Goal: Communication & Community: Connect with others

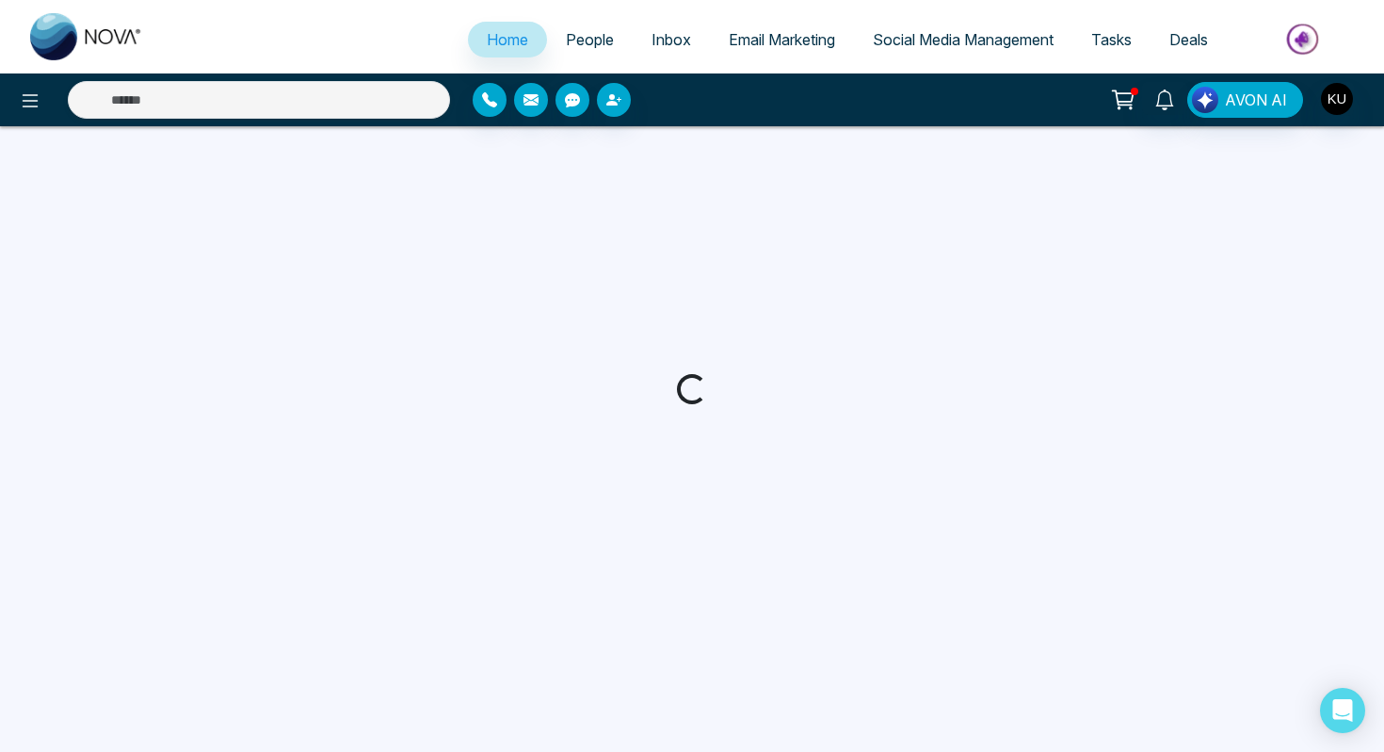
select select "*"
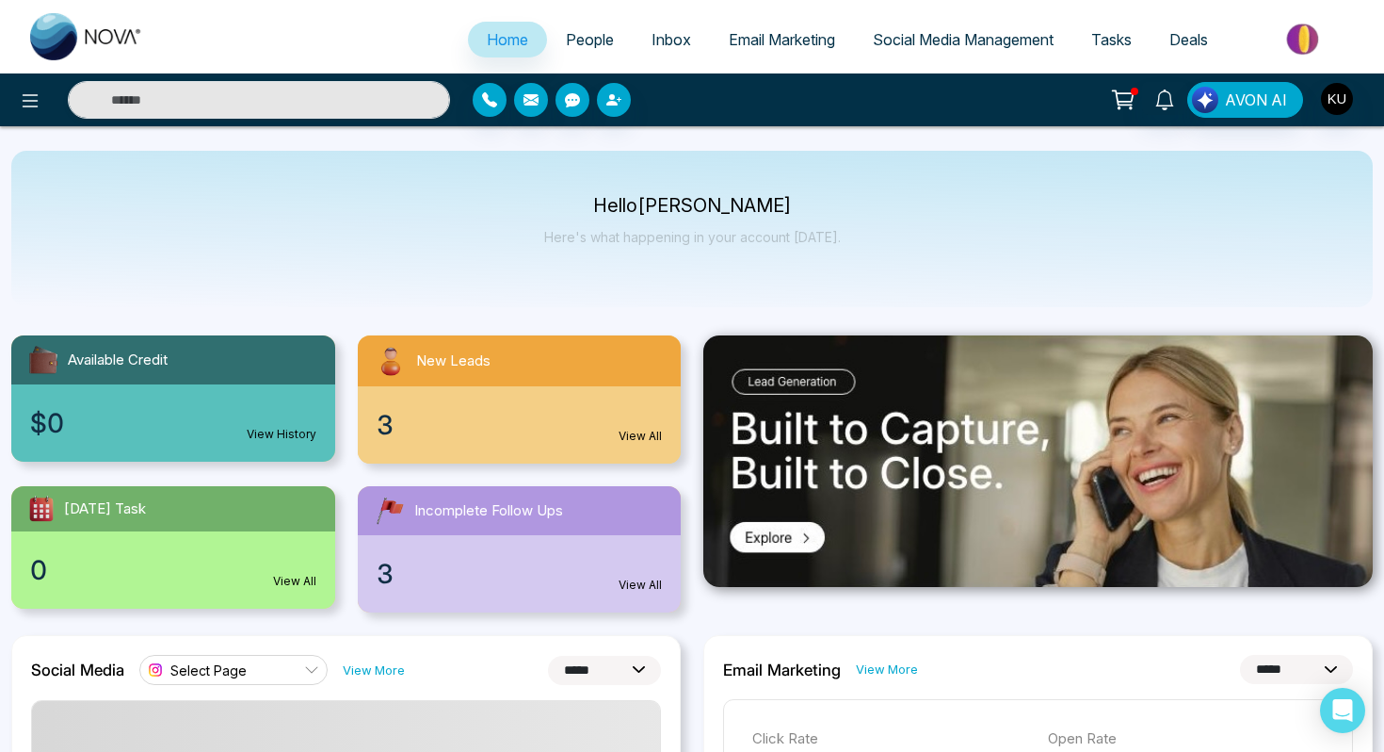
click at [624, 580] on link "View All" at bounding box center [640, 584] width 43 height 17
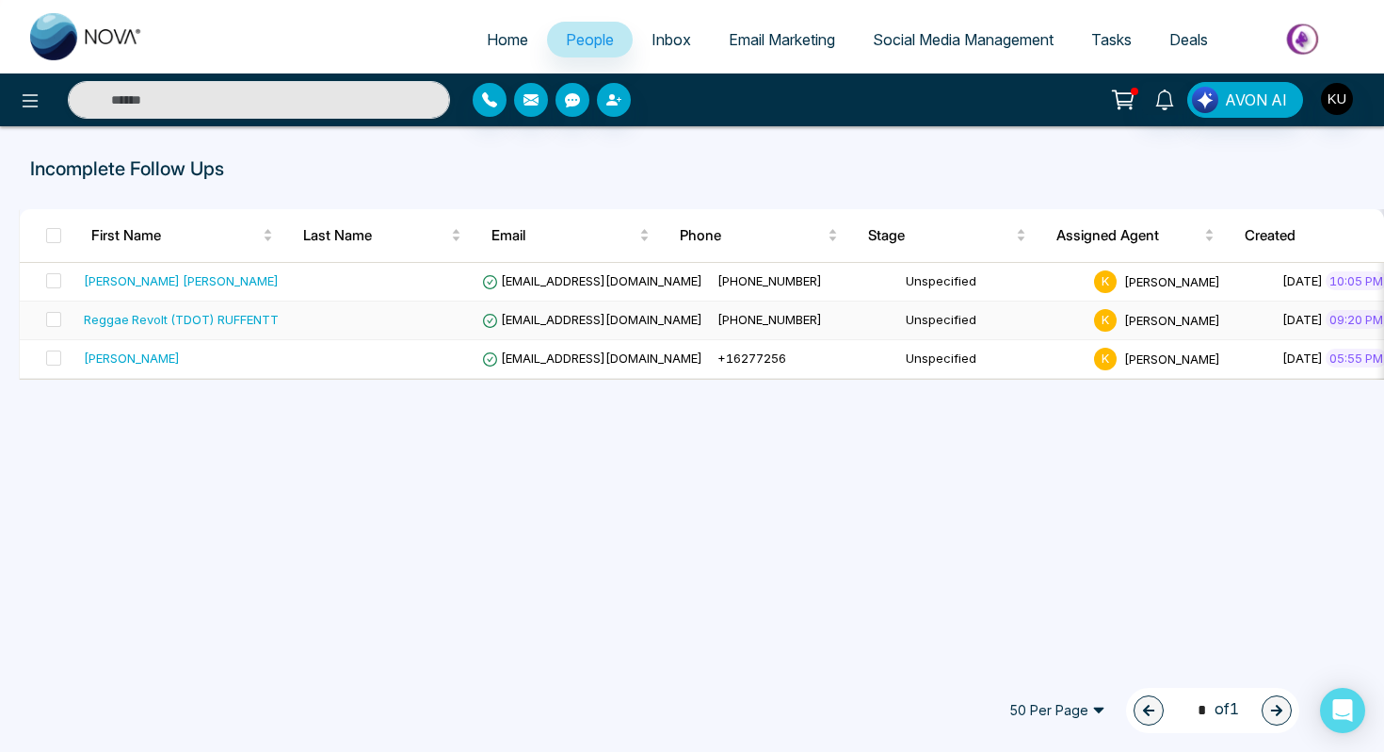
click at [184, 316] on div "Reggae Revolt (TDOT) RUFFENTT" at bounding box center [181, 319] width 195 height 19
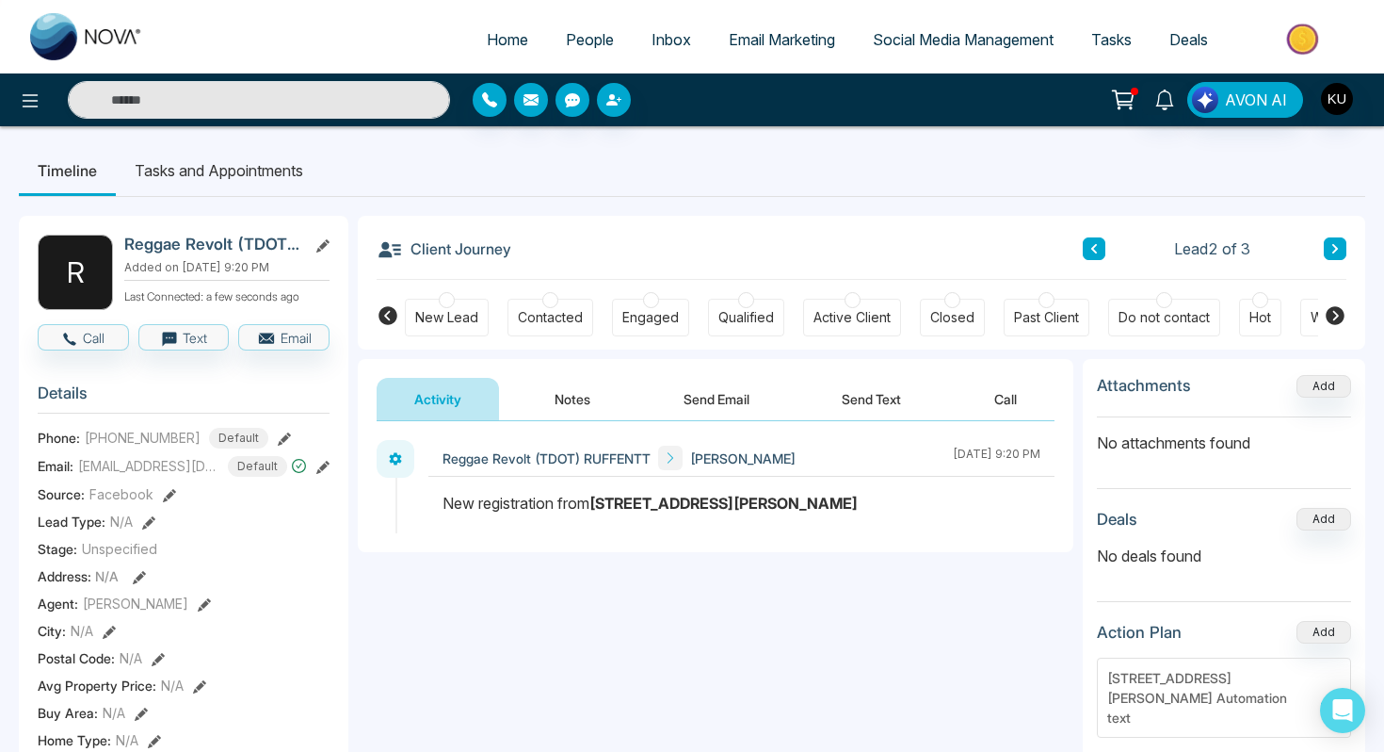
click at [845, 400] on button "Send Text" at bounding box center [871, 399] width 135 height 42
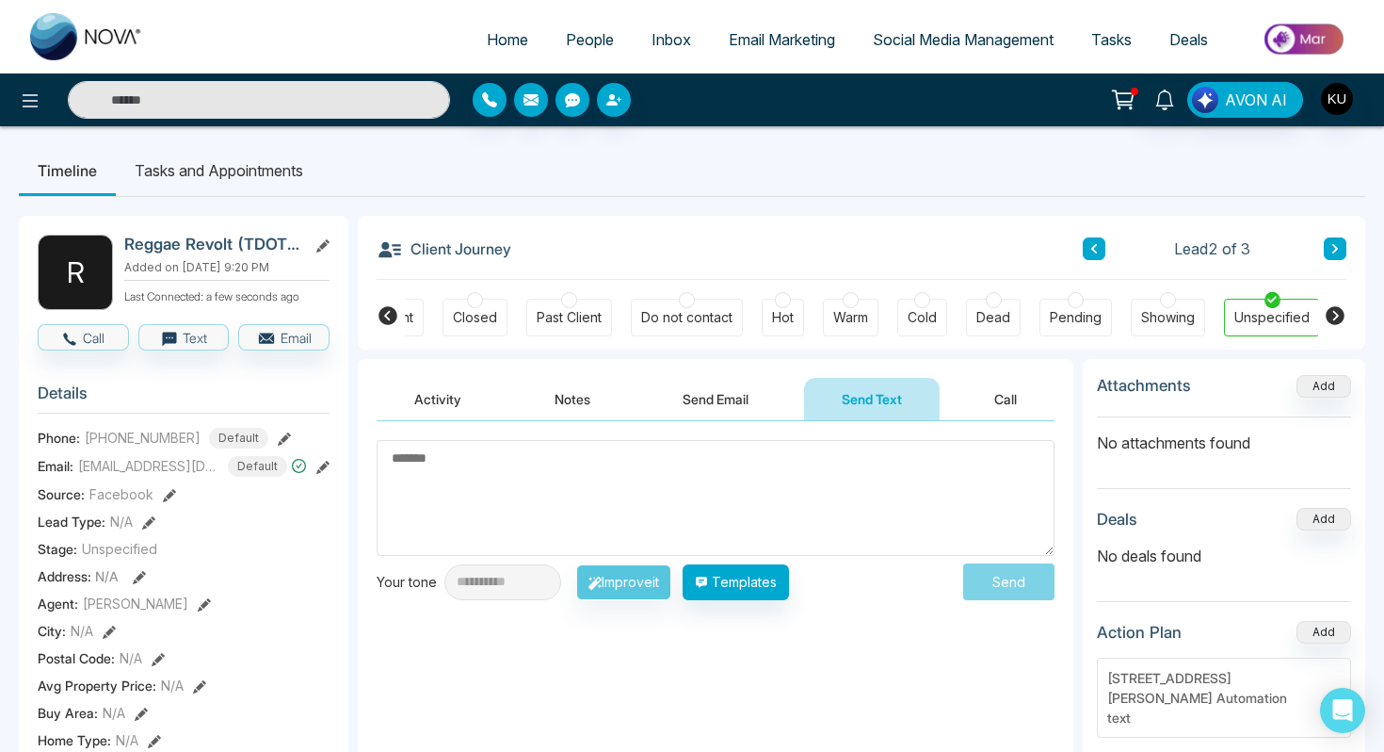
click at [459, 413] on button "Activity" at bounding box center [438, 399] width 122 height 42
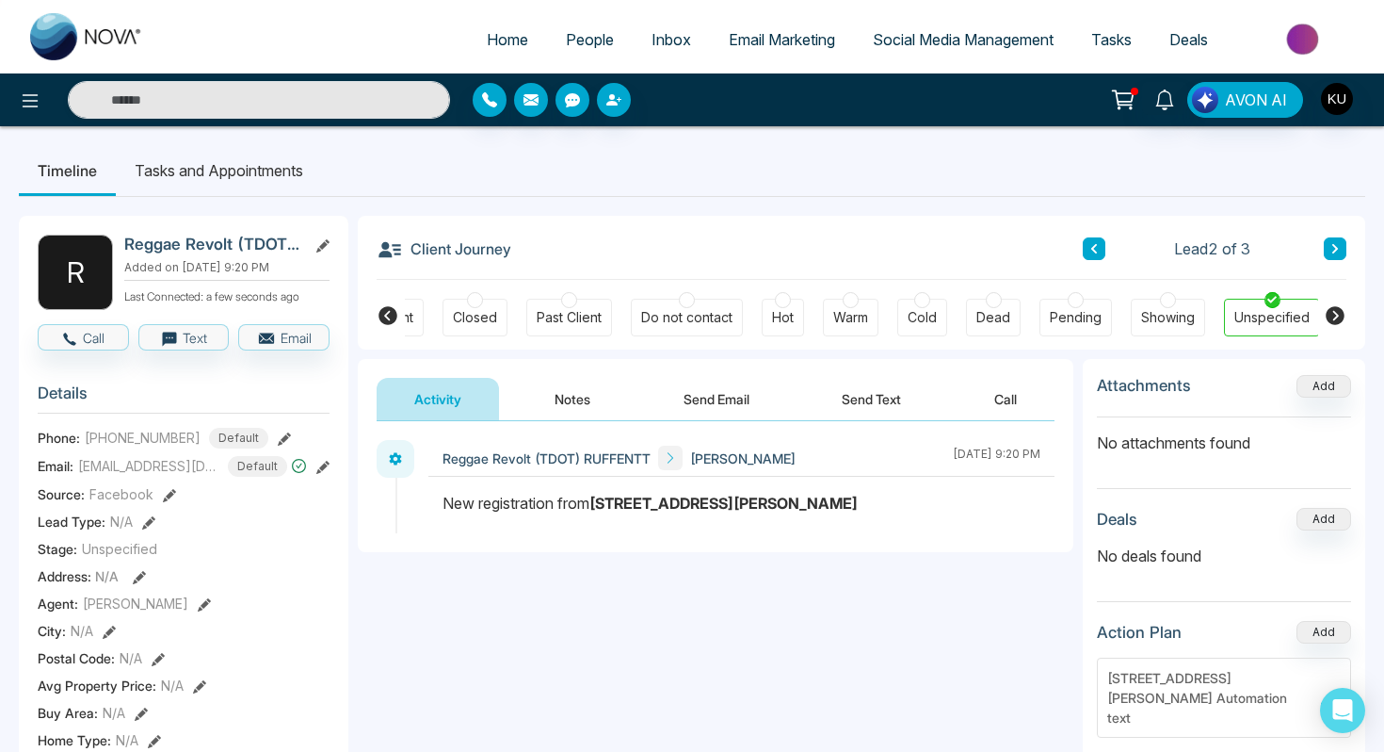
click at [671, 462] on icon at bounding box center [670, 457] width 13 height 13
click at [665, 457] on icon at bounding box center [670, 457] width 13 height 13
click at [178, 345] on button "Text" at bounding box center [183, 337] width 91 height 26
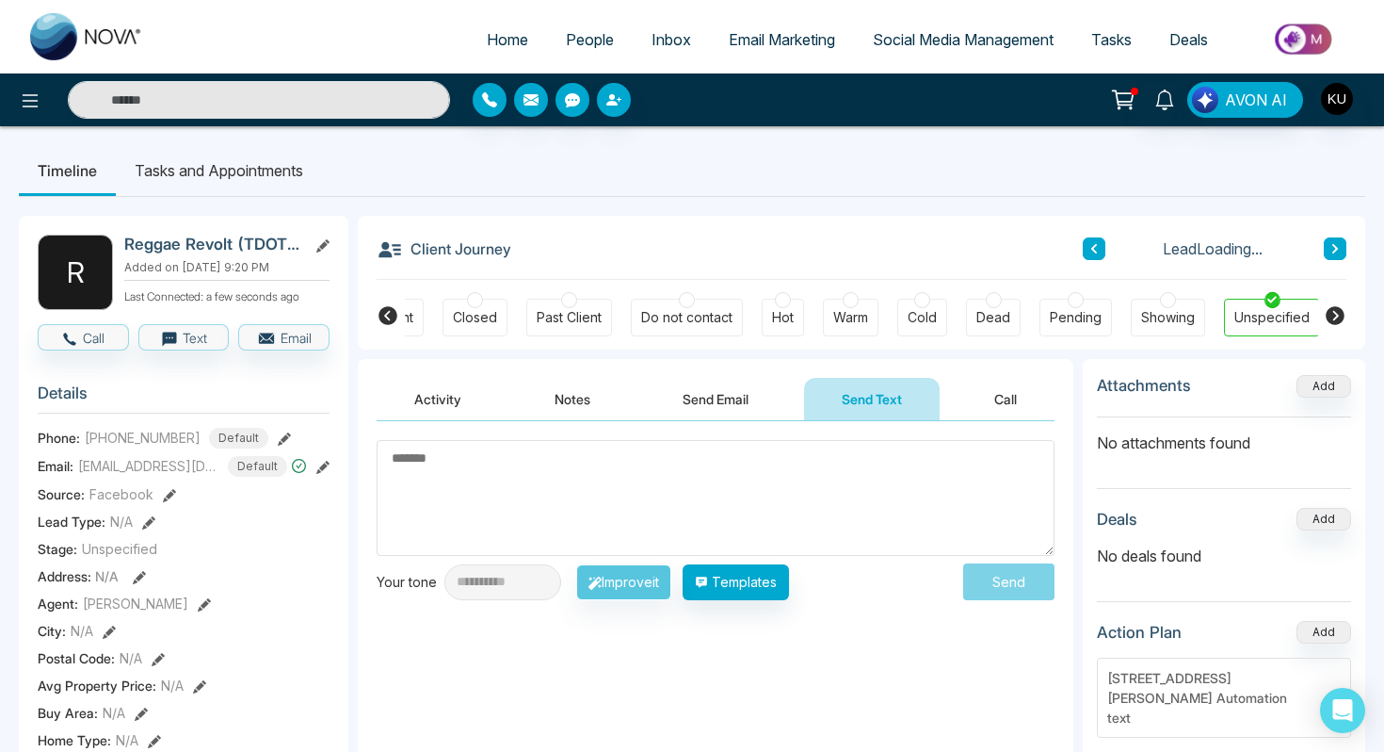
click at [559, 401] on button "Notes" at bounding box center [572, 399] width 111 height 42
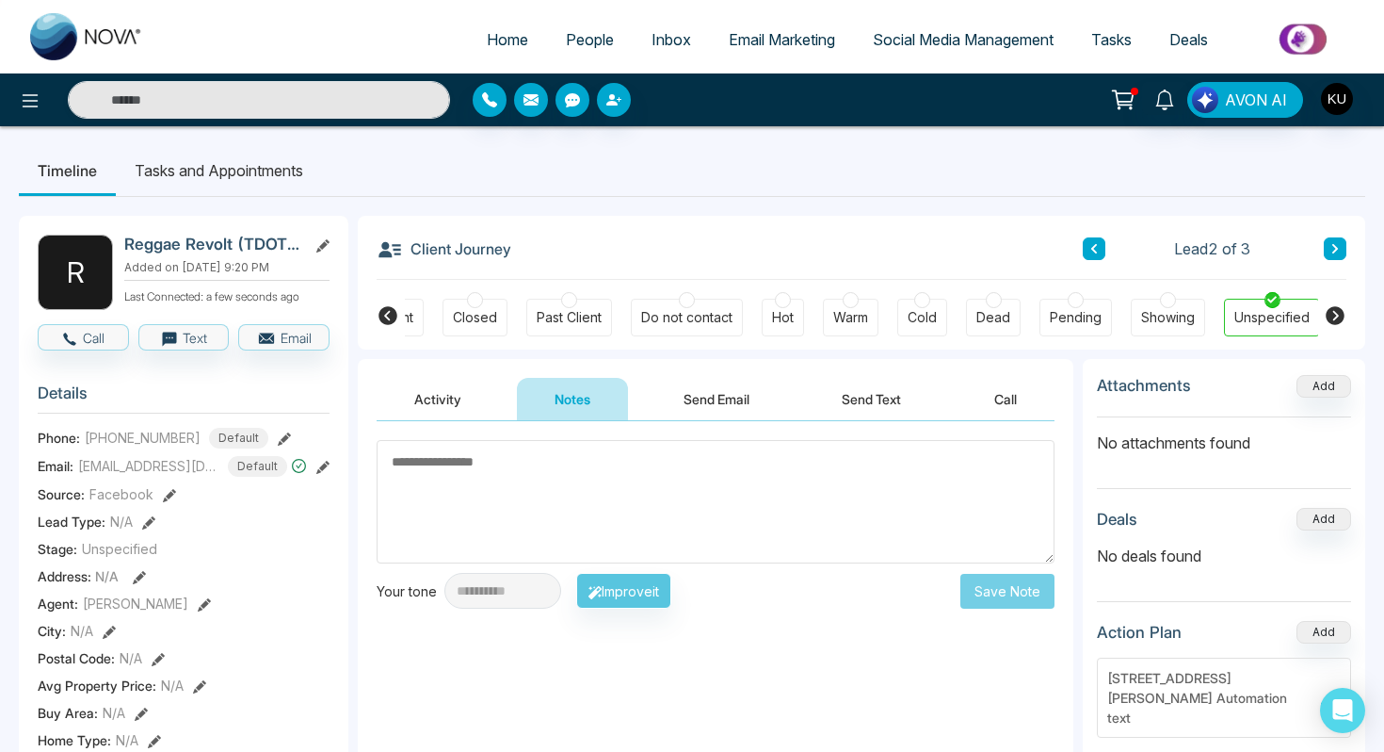
click at [468, 397] on button "Activity" at bounding box center [438, 399] width 122 height 42
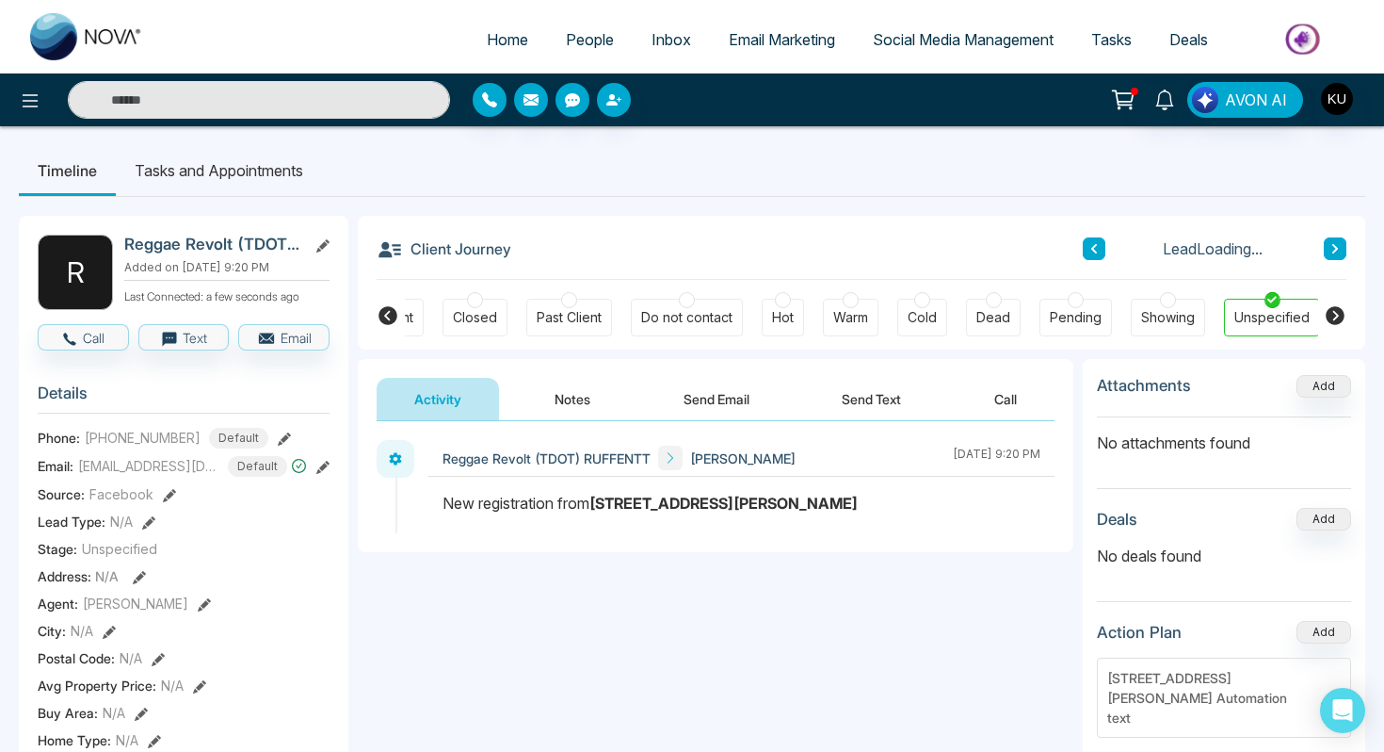
click at [650, 398] on button "Send Email" at bounding box center [716, 399] width 141 height 42
click at [562, 26] on link "People" at bounding box center [590, 40] width 86 height 36
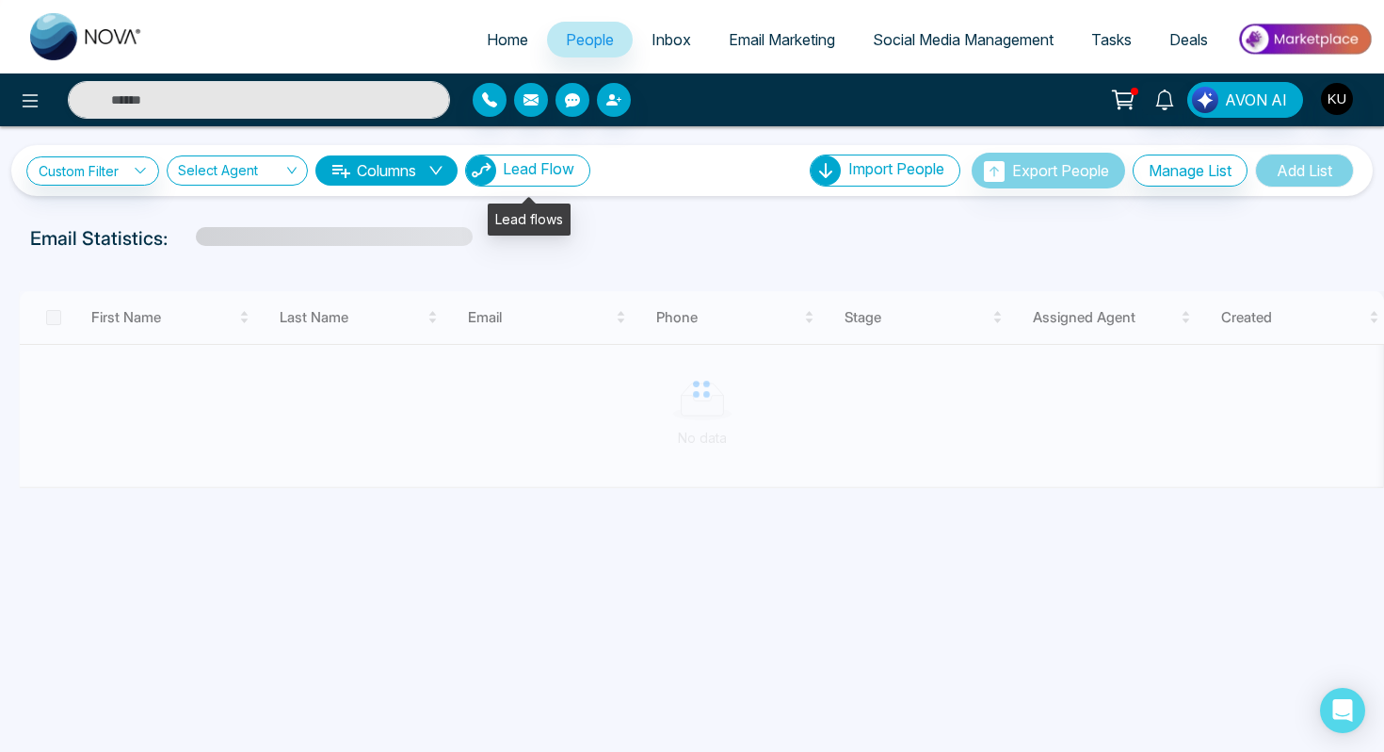
click at [574, 172] on span "Lead Flow" at bounding box center [539, 168] width 72 height 19
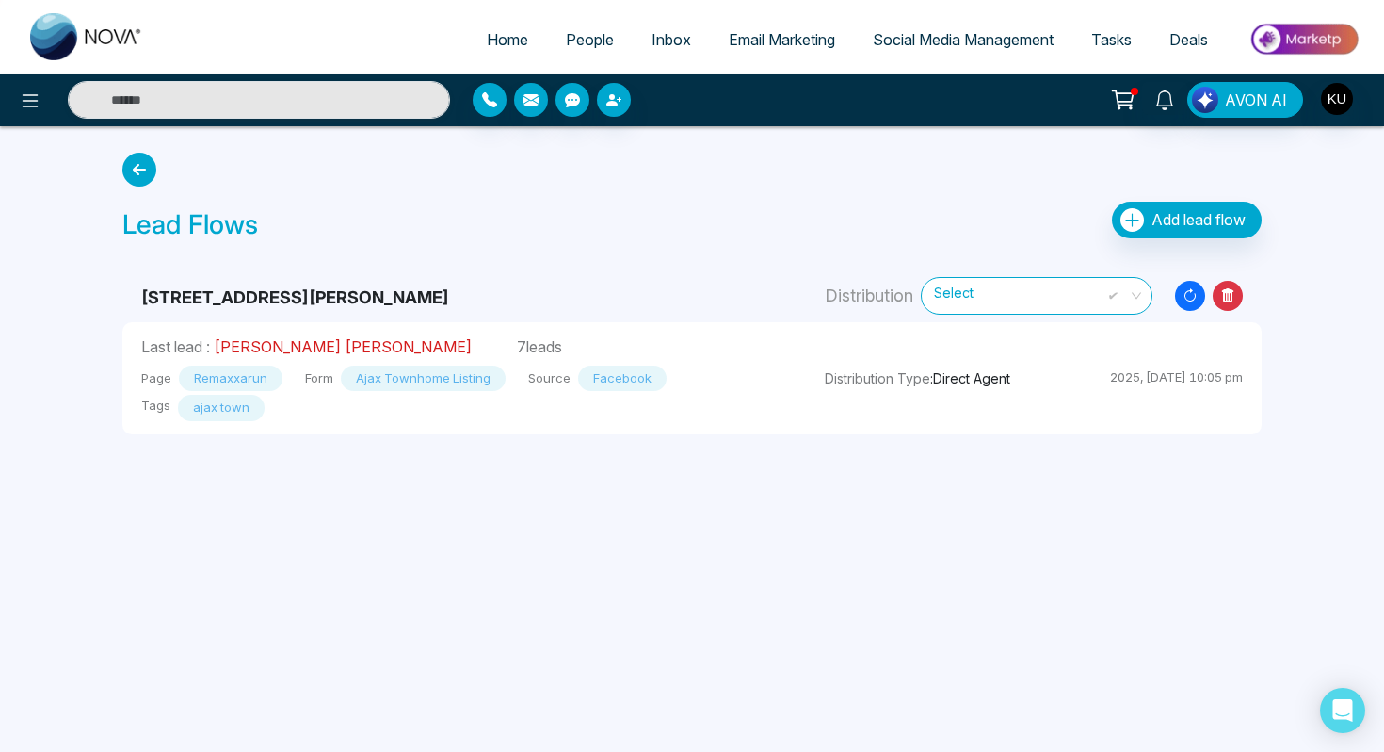
click at [273, 350] on link "Syed sami Ullah" at bounding box center [343, 346] width 258 height 19
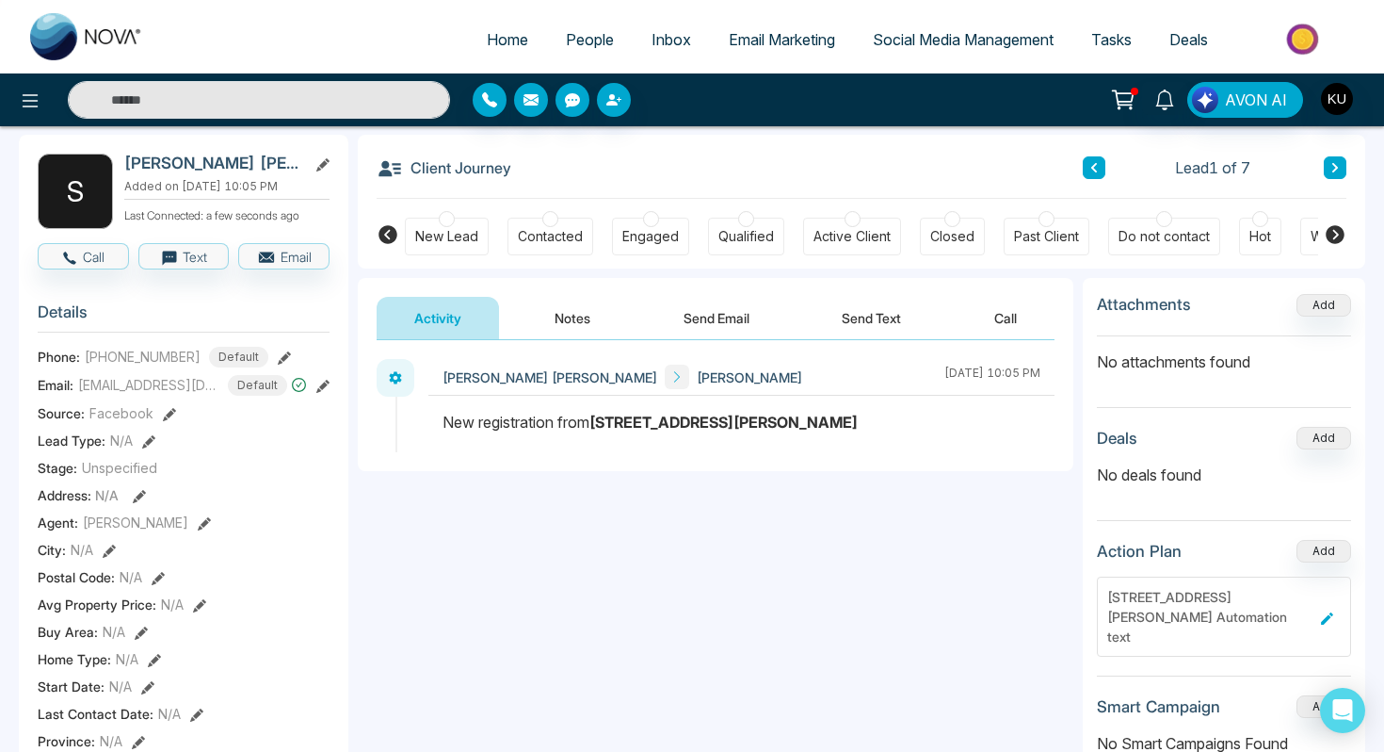
click at [665, 374] on span at bounding box center [677, 376] width 24 height 24
click at [890, 322] on button "Send Text" at bounding box center [871, 318] width 135 height 42
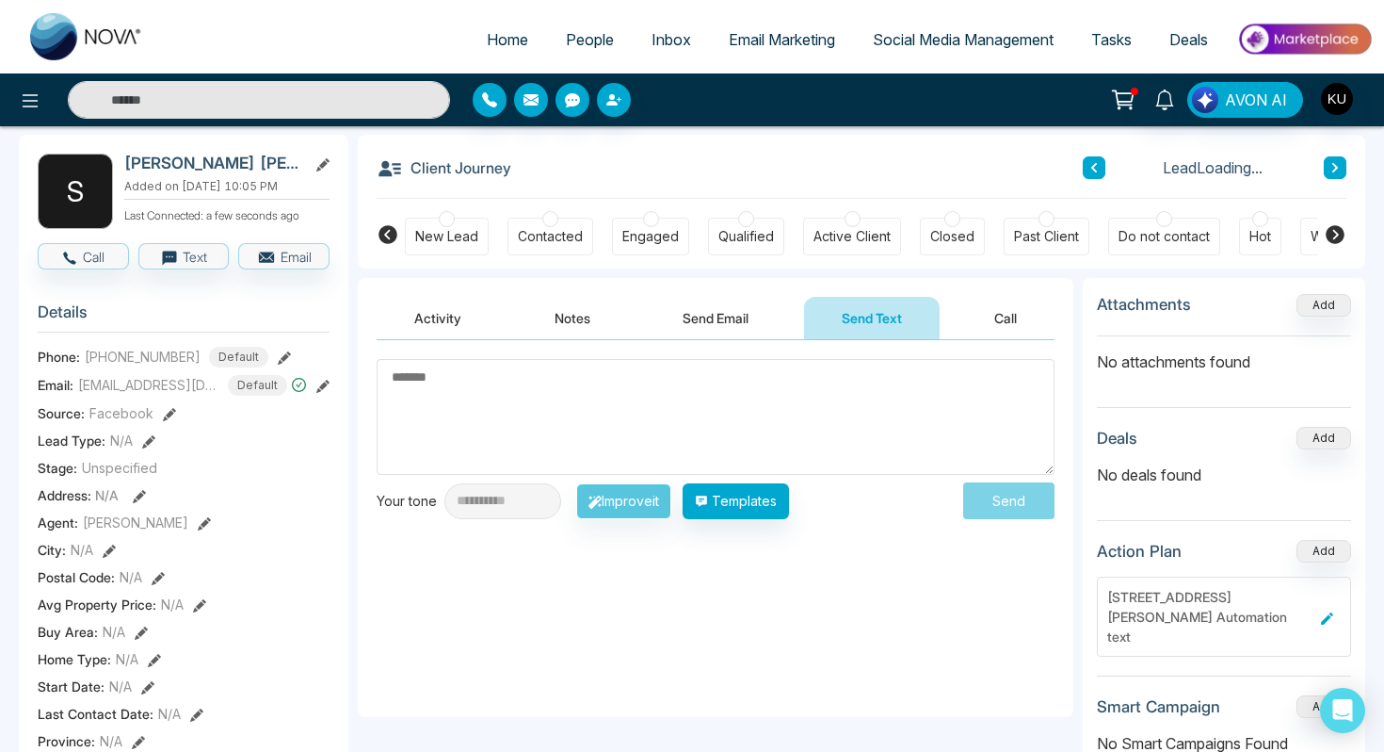
click at [745, 323] on button "Send Email" at bounding box center [715, 318] width 141 height 42
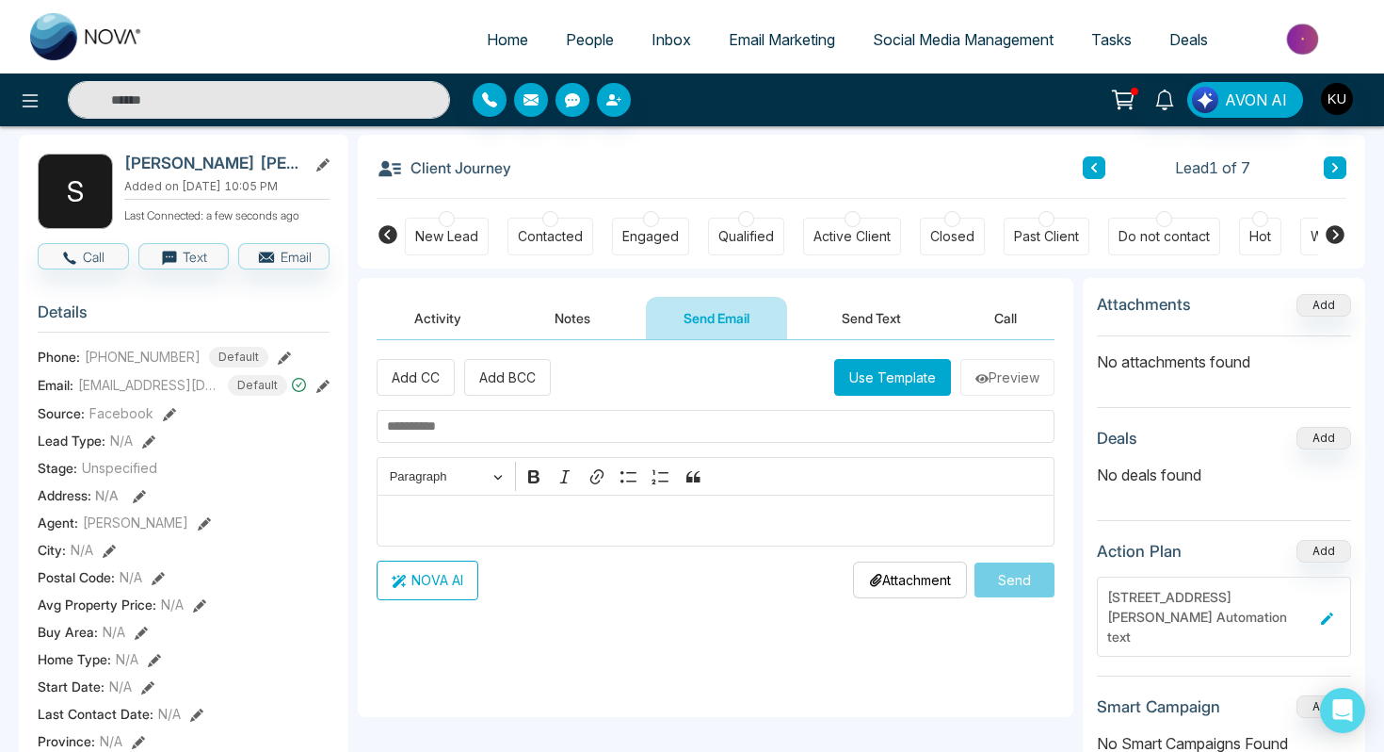
click at [433, 327] on button "Activity" at bounding box center [438, 318] width 122 height 42
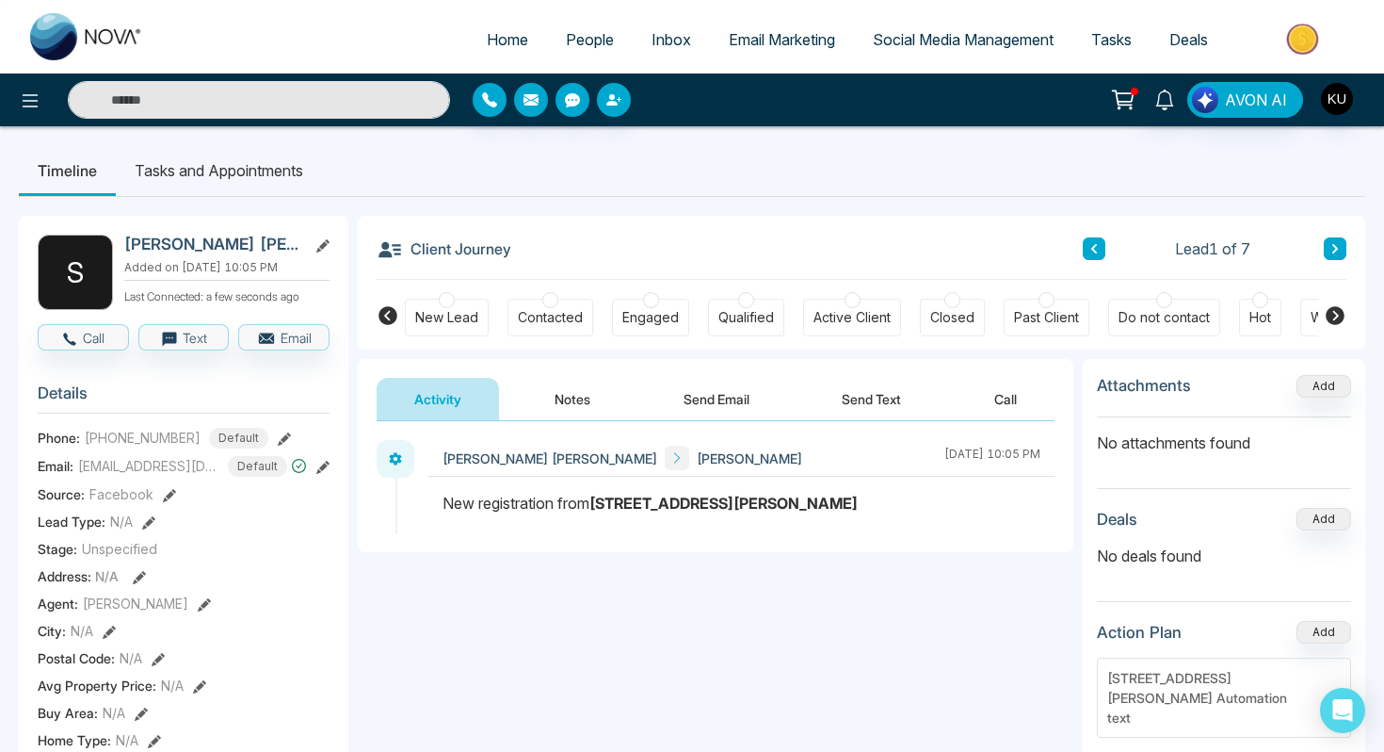
click at [246, 175] on li "Tasks and Appointments" at bounding box center [219, 170] width 206 height 51
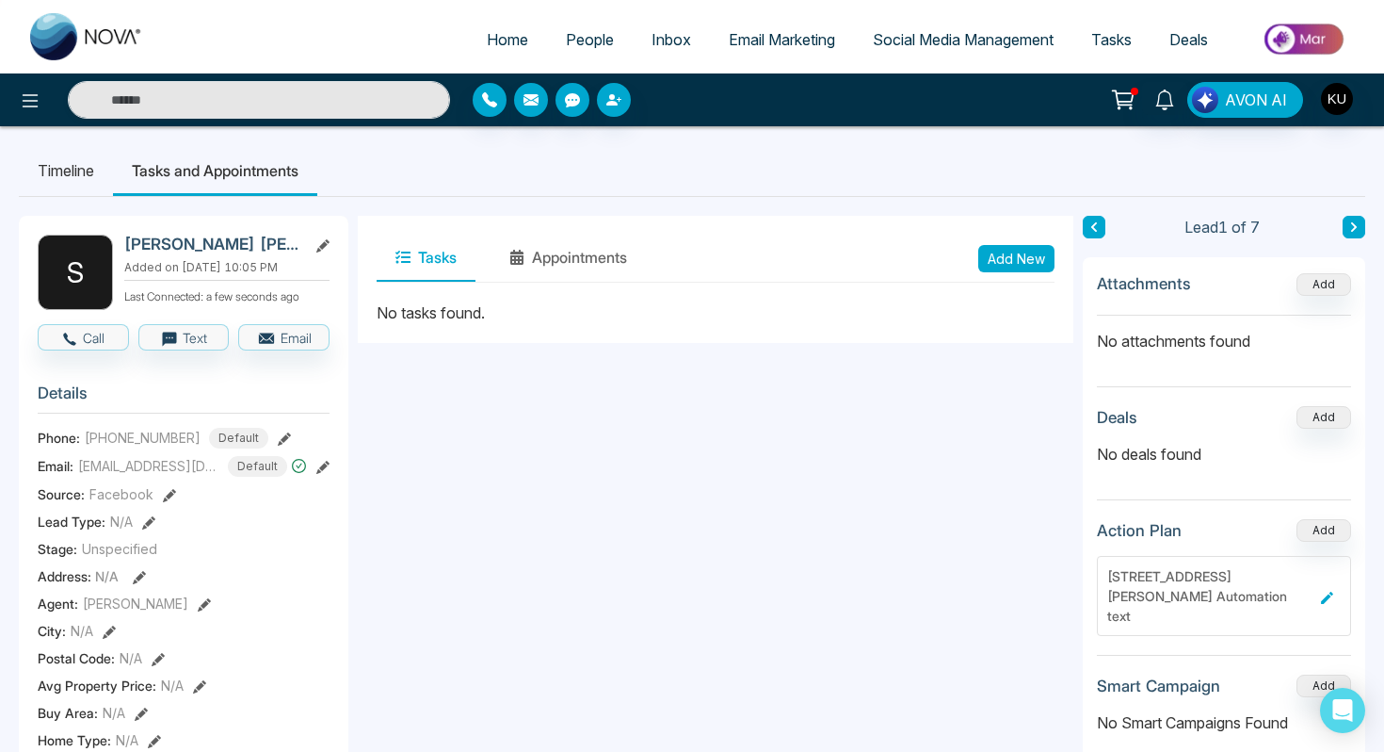
click at [72, 175] on li "Timeline" at bounding box center [66, 170] width 94 height 51
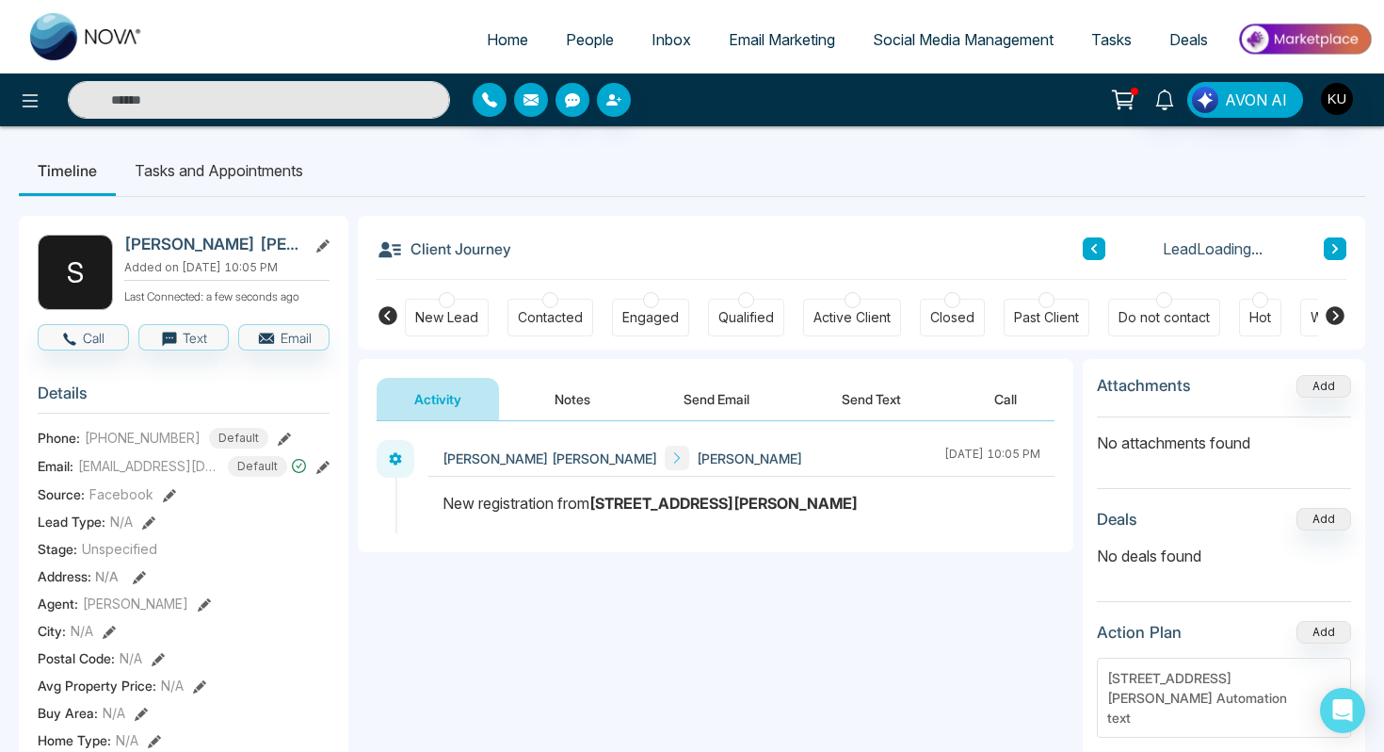
click at [201, 350] on button "Text" at bounding box center [183, 337] width 91 height 26
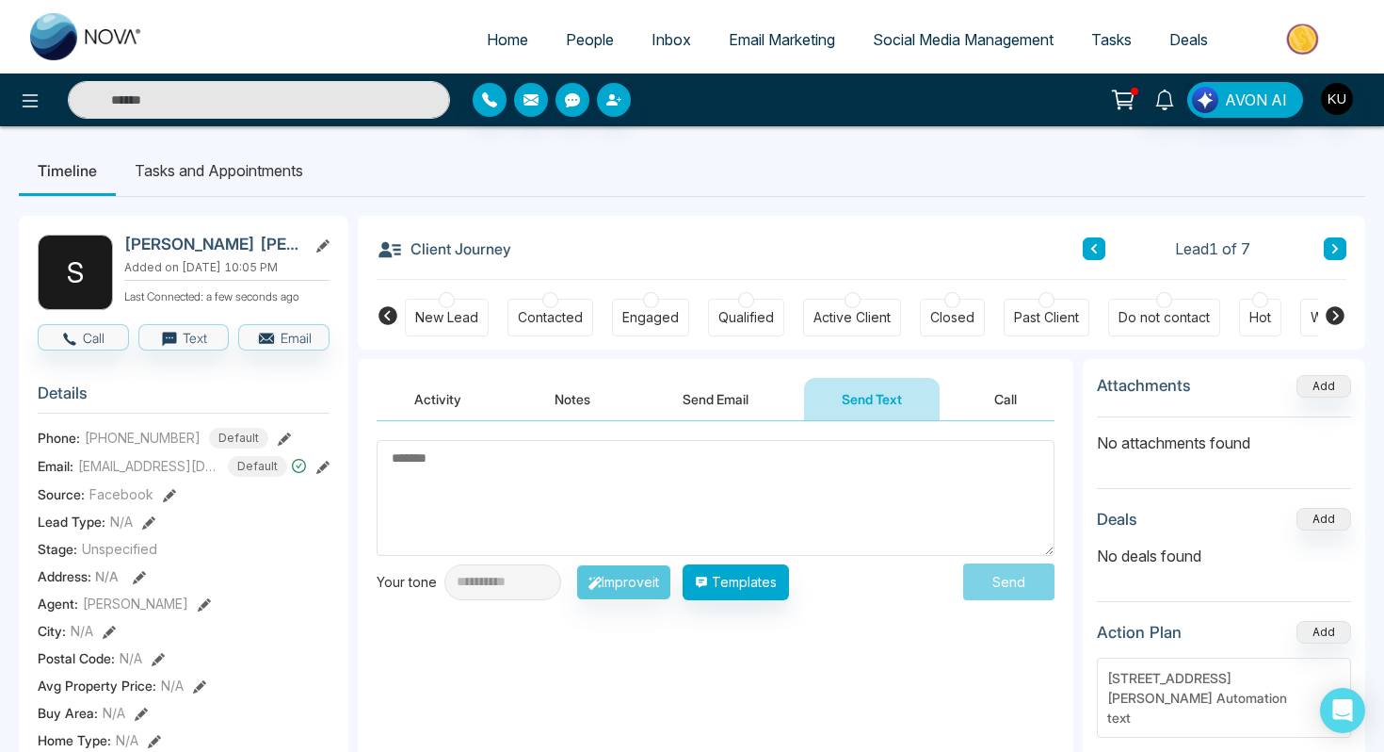
click at [568, 32] on span "People" at bounding box center [590, 39] width 48 height 19
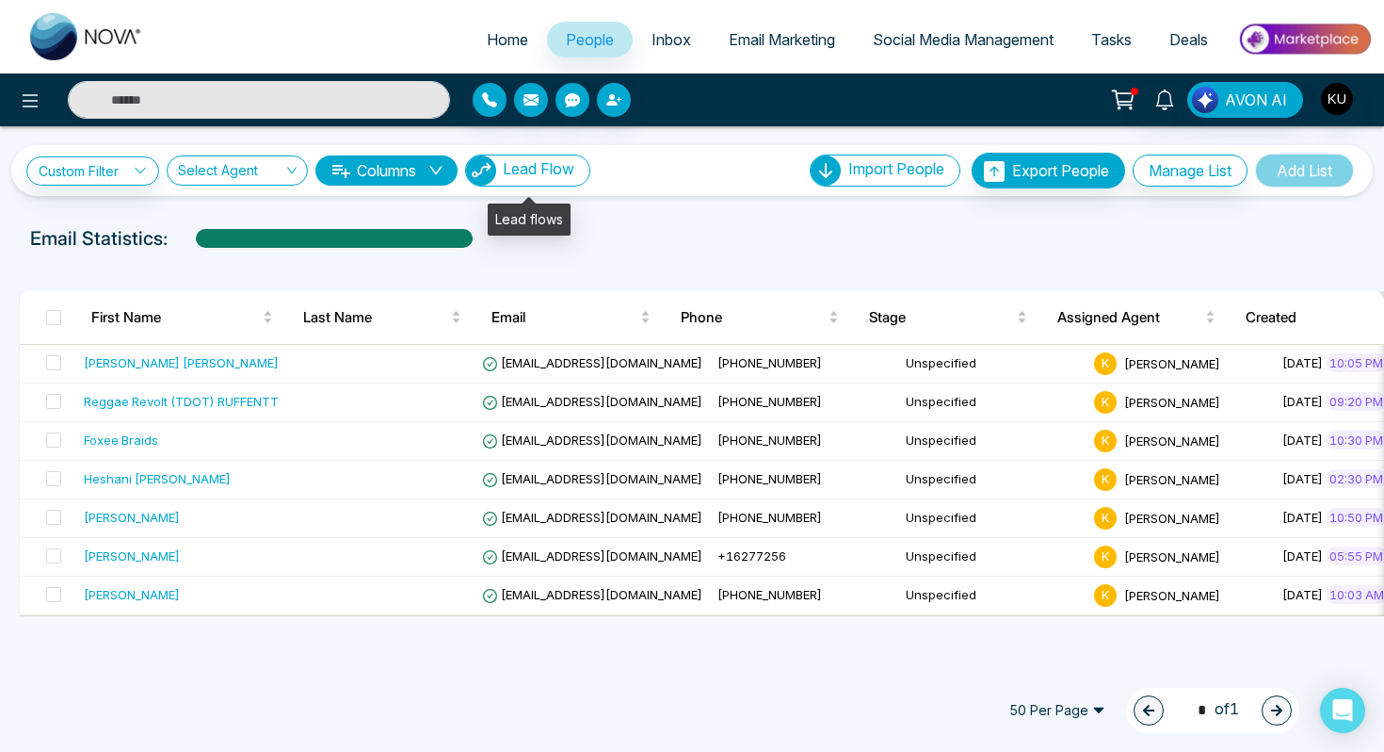
click at [552, 166] on span "Lead Flow" at bounding box center [539, 168] width 72 height 19
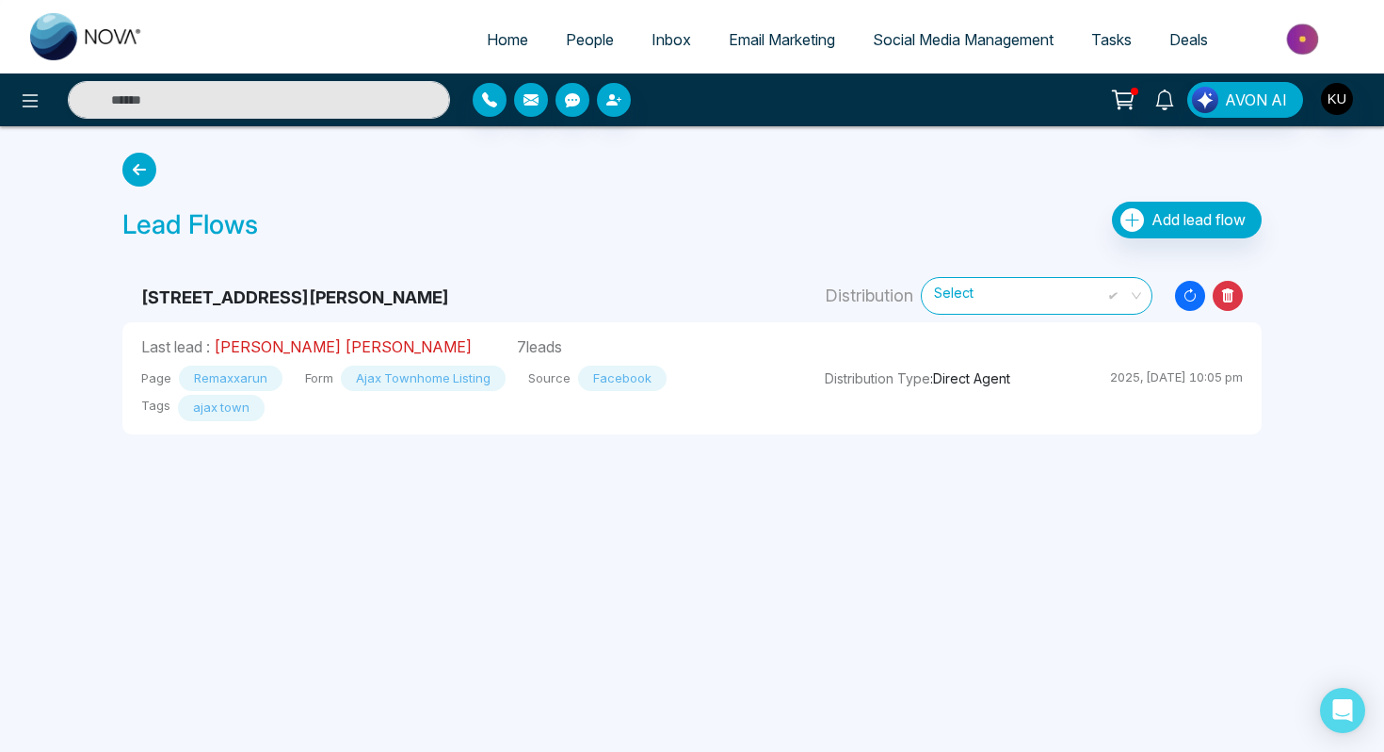
click at [316, 337] on link "Syed sami Ullah" at bounding box center [343, 346] width 258 height 19
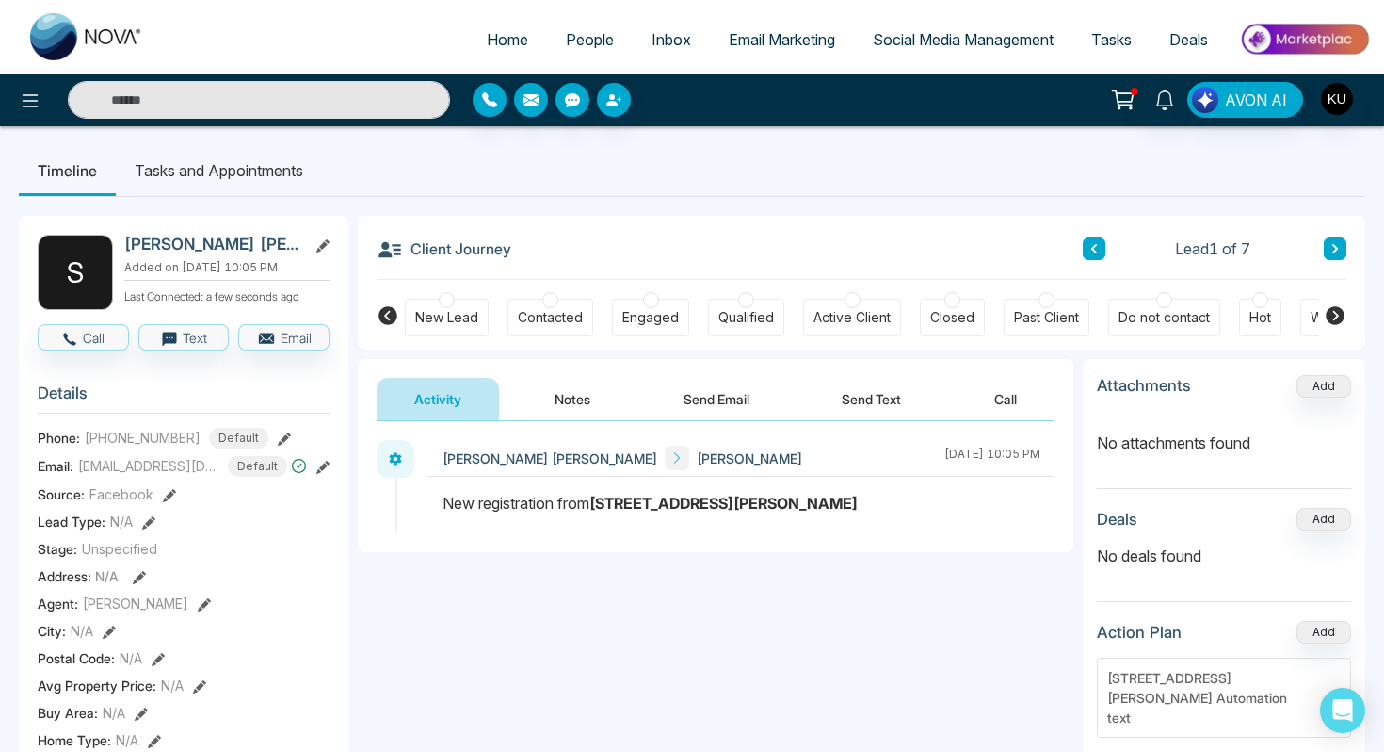
click at [1339, 253] on icon at bounding box center [1335, 248] width 9 height 11
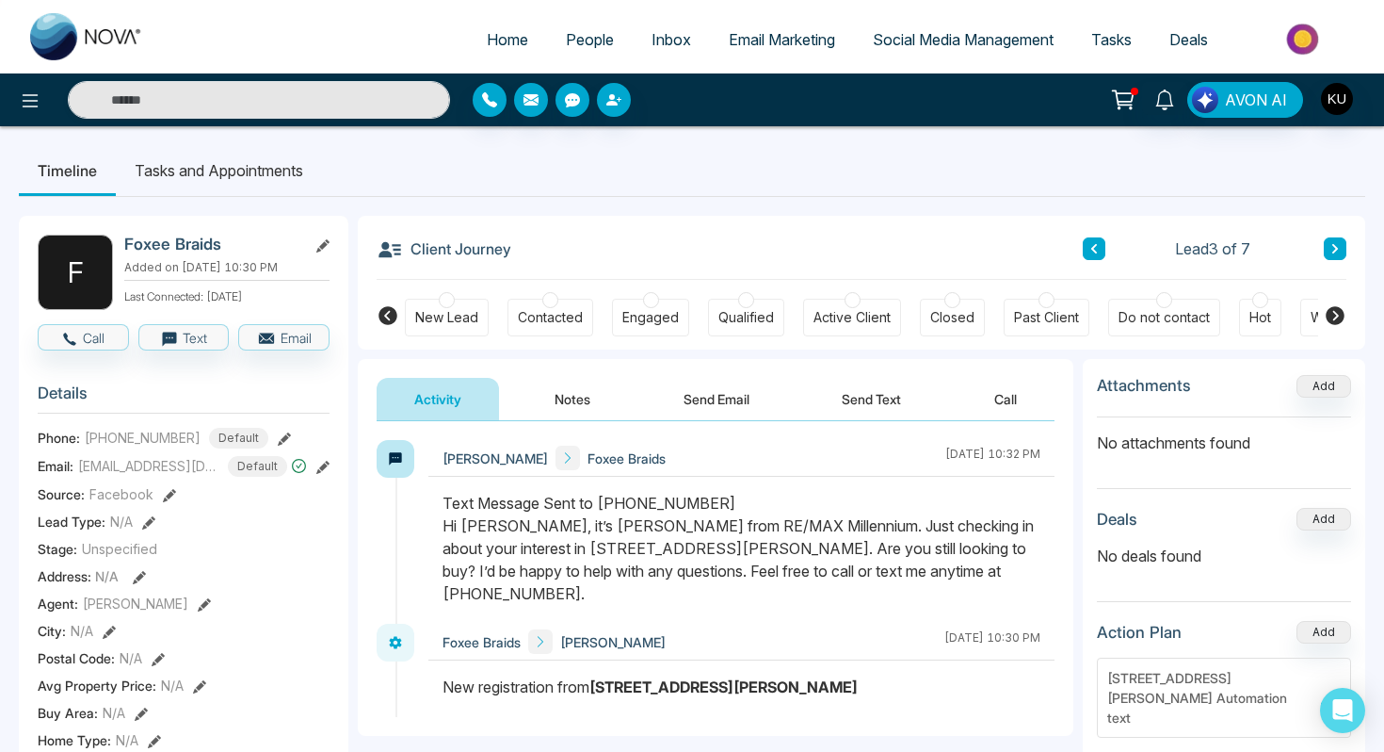
click at [1334, 252] on icon at bounding box center [1336, 248] width 6 height 9
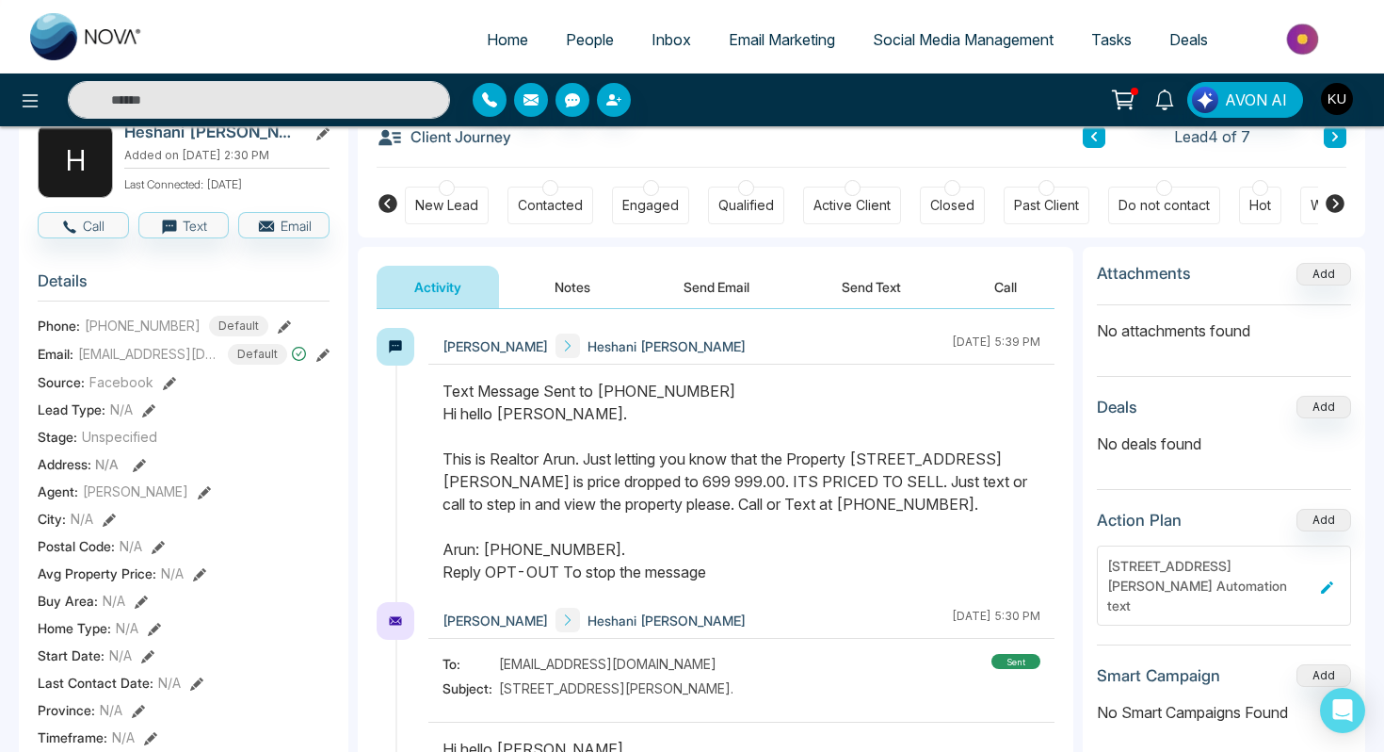
scroll to position [111, 0]
click at [1329, 135] on button at bounding box center [1335, 137] width 23 height 23
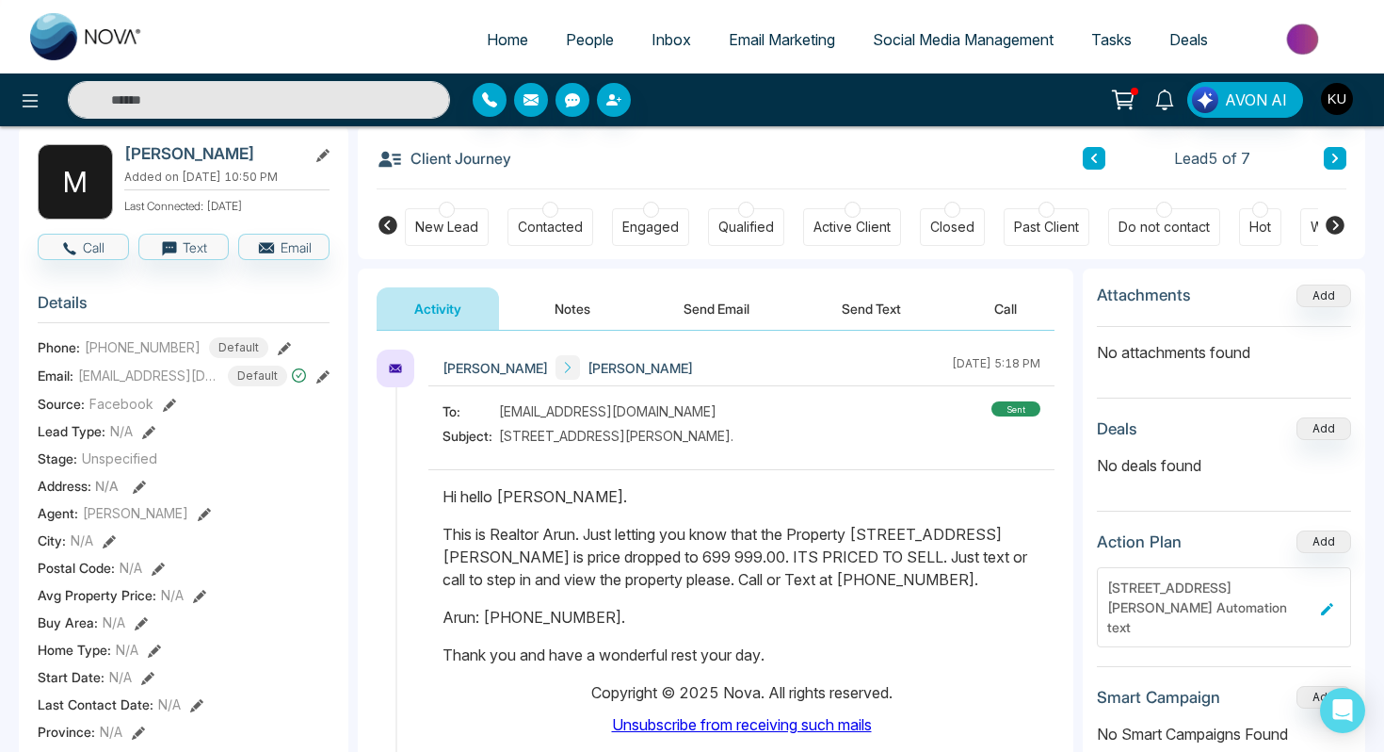
scroll to position [84, 0]
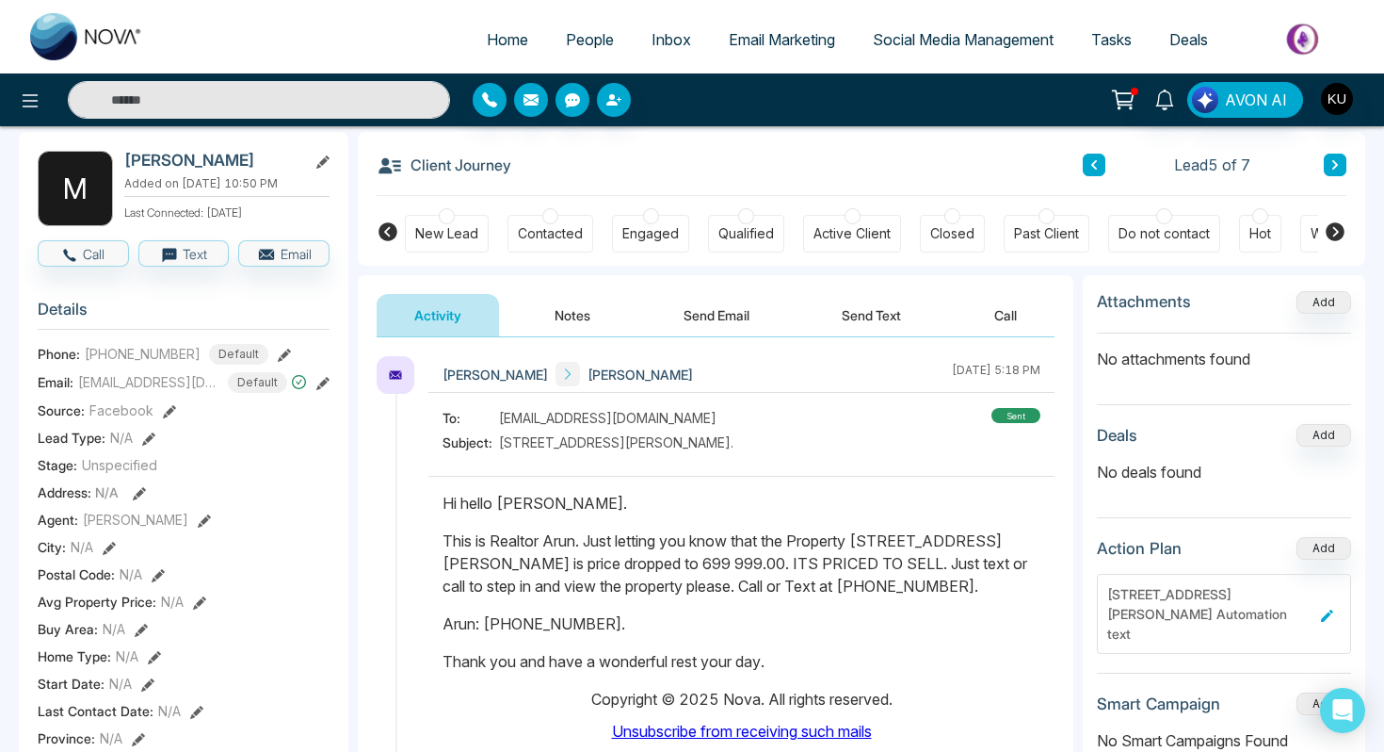
click at [875, 323] on button "Send Text" at bounding box center [871, 315] width 135 height 42
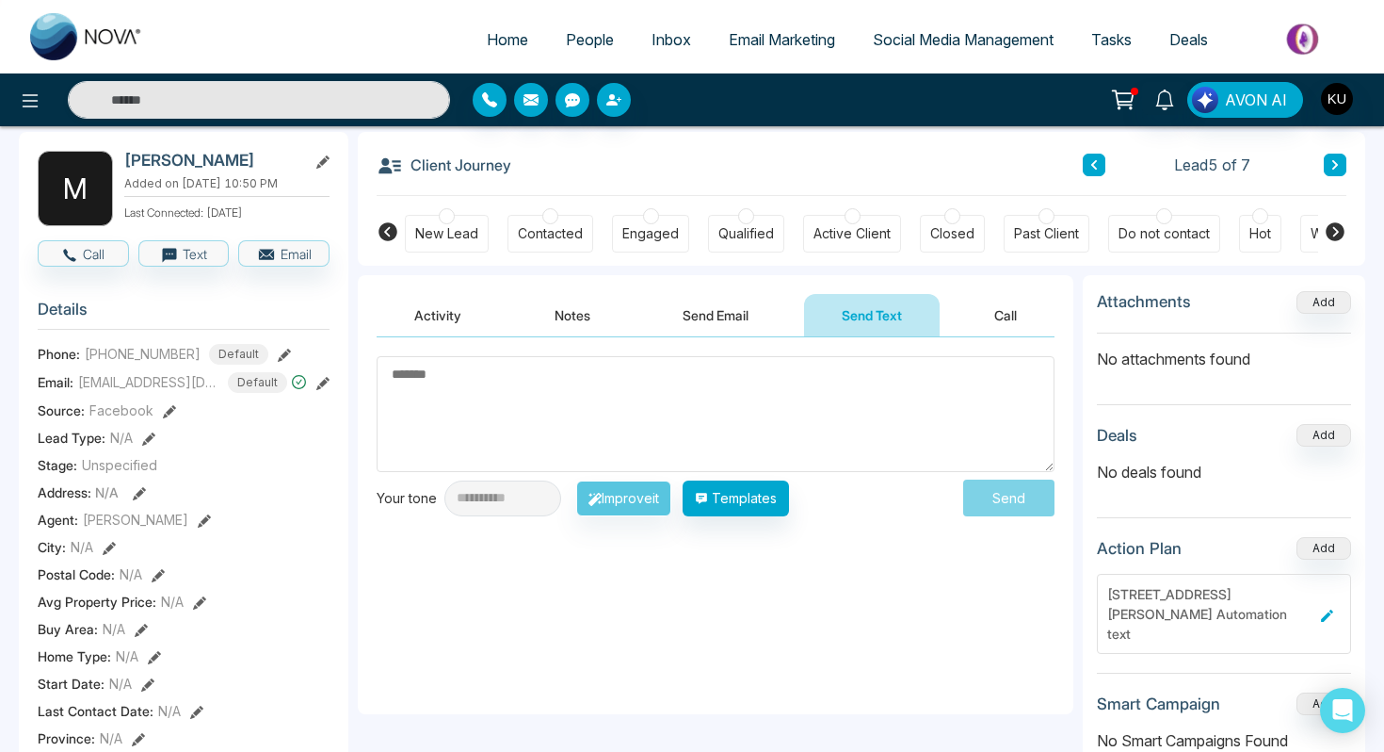
click at [462, 313] on button "Activity" at bounding box center [438, 315] width 122 height 42
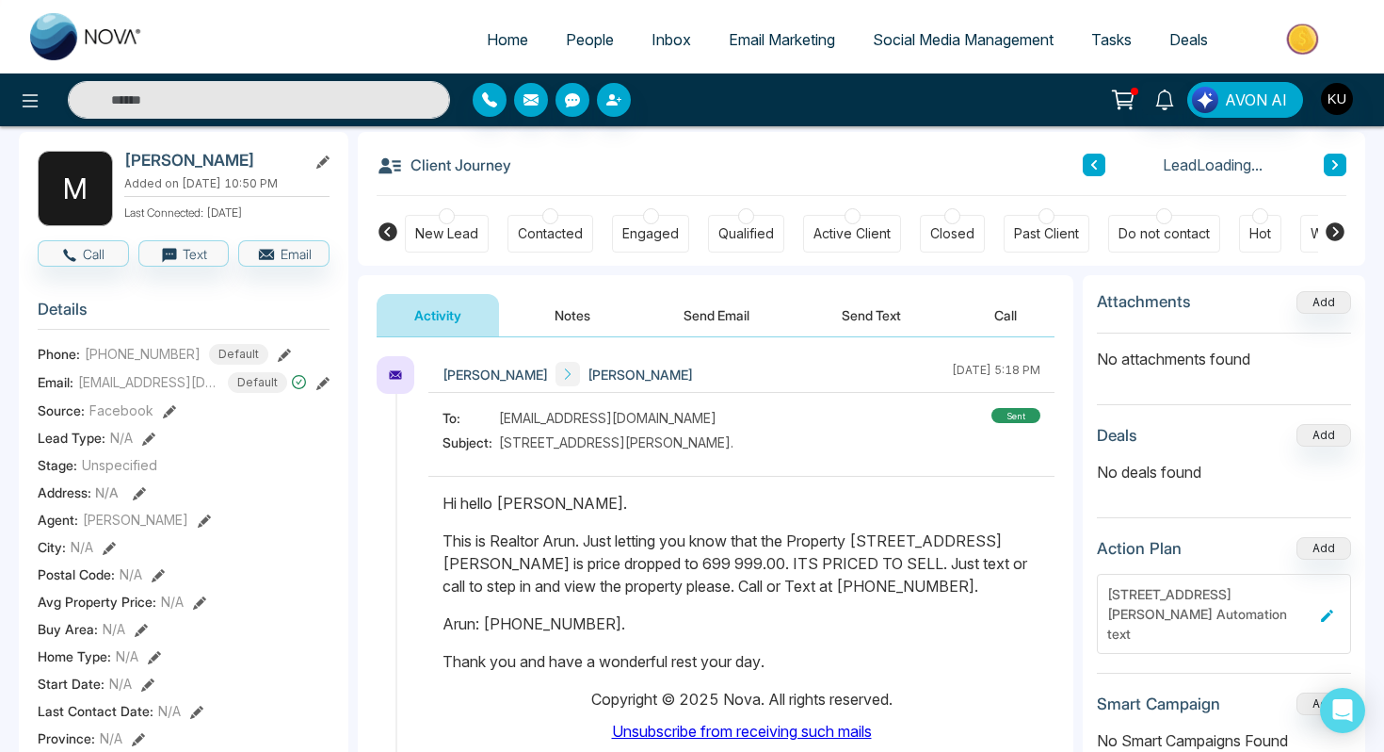
click at [845, 313] on button "Send Text" at bounding box center [871, 315] width 135 height 42
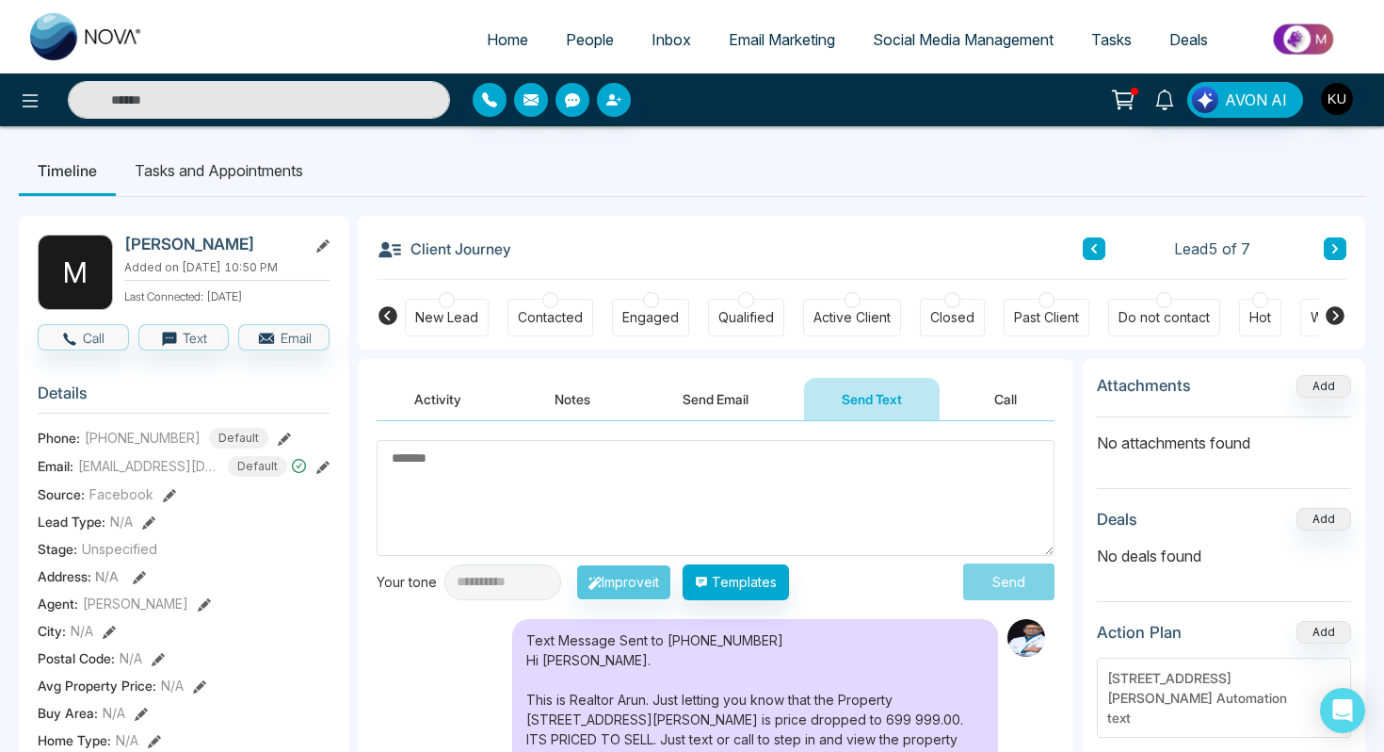
click at [412, 384] on button "Activity" at bounding box center [438, 399] width 122 height 42
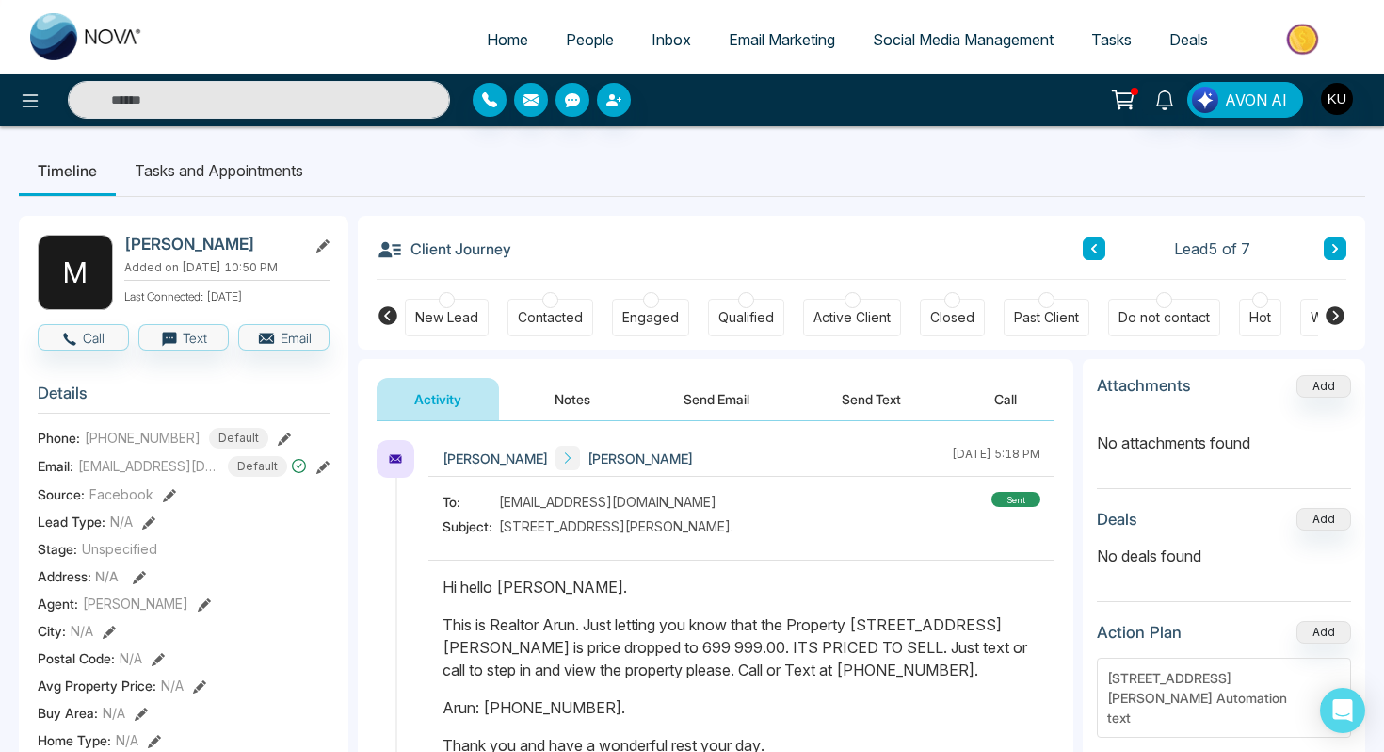
click at [1325, 249] on button at bounding box center [1335, 248] width 23 height 23
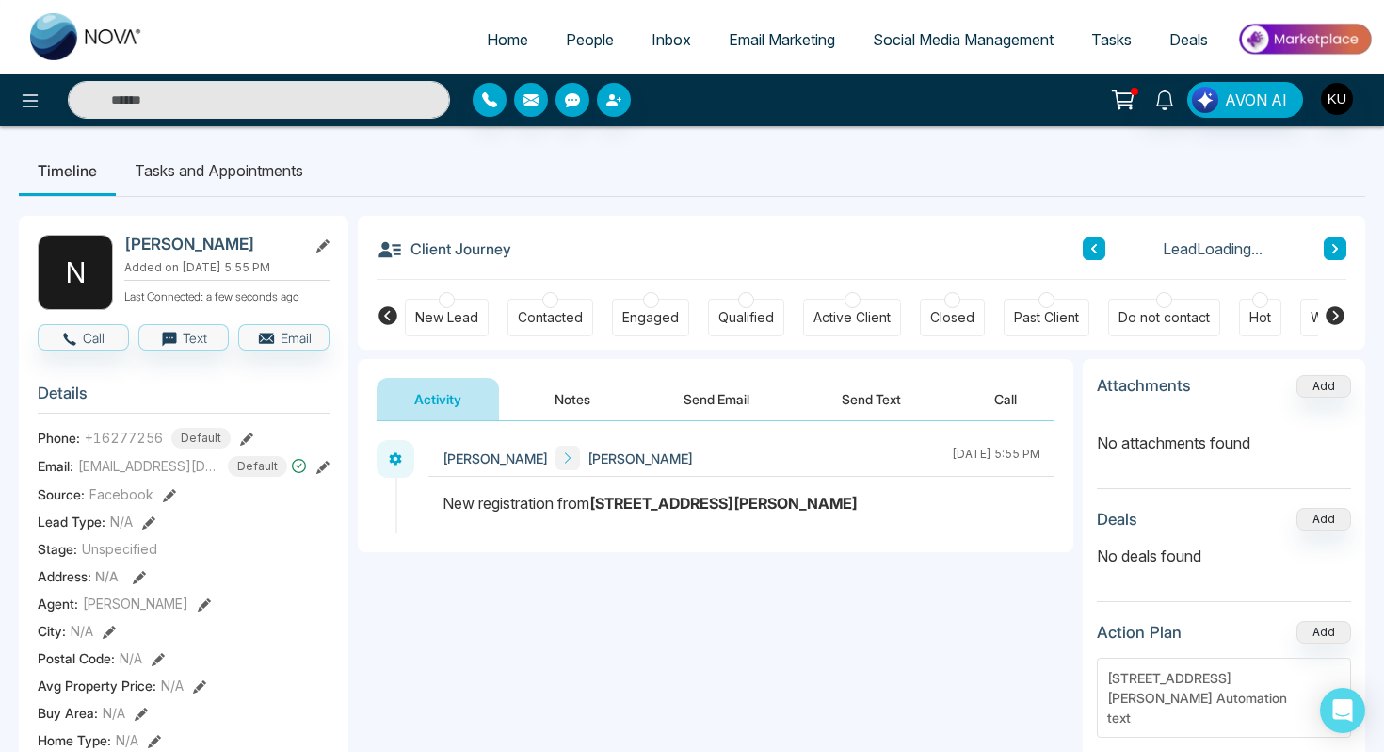
click at [847, 394] on button "Send Text" at bounding box center [871, 399] width 135 height 42
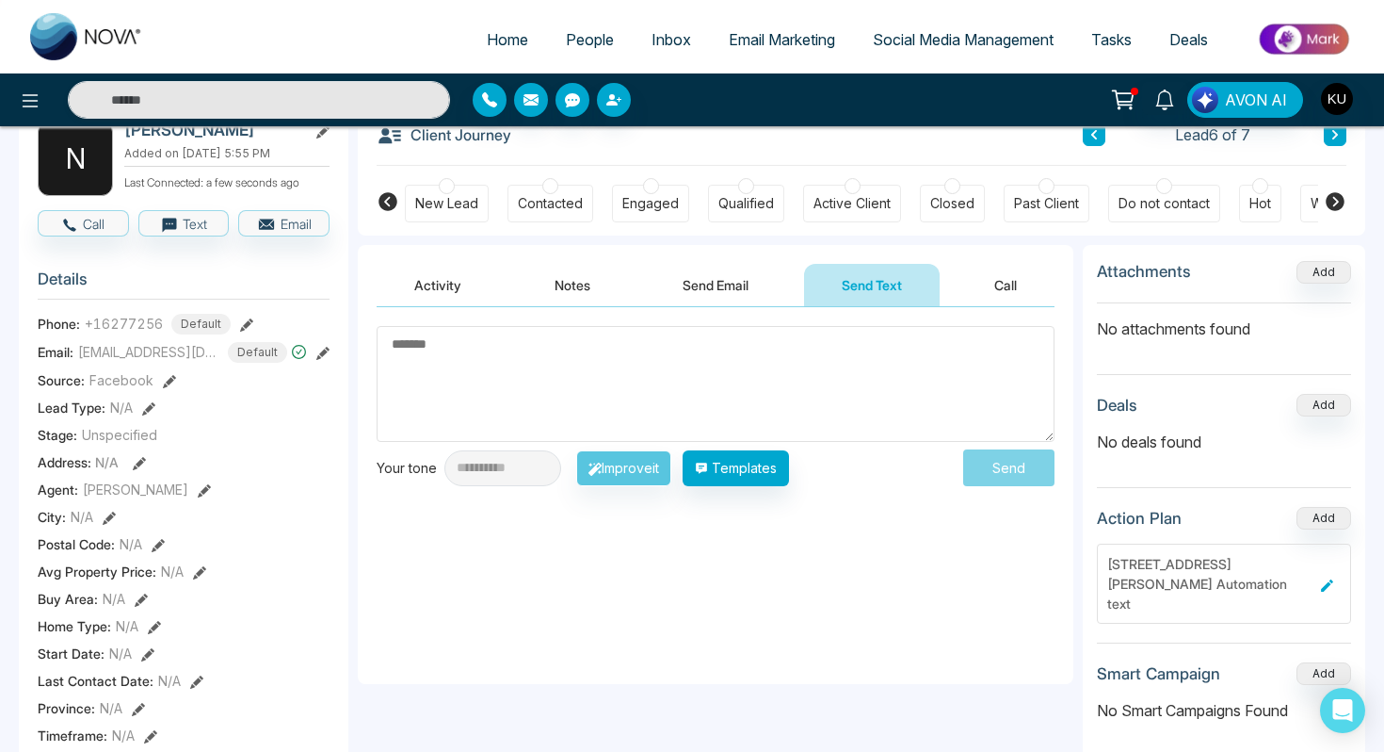
scroll to position [87, 0]
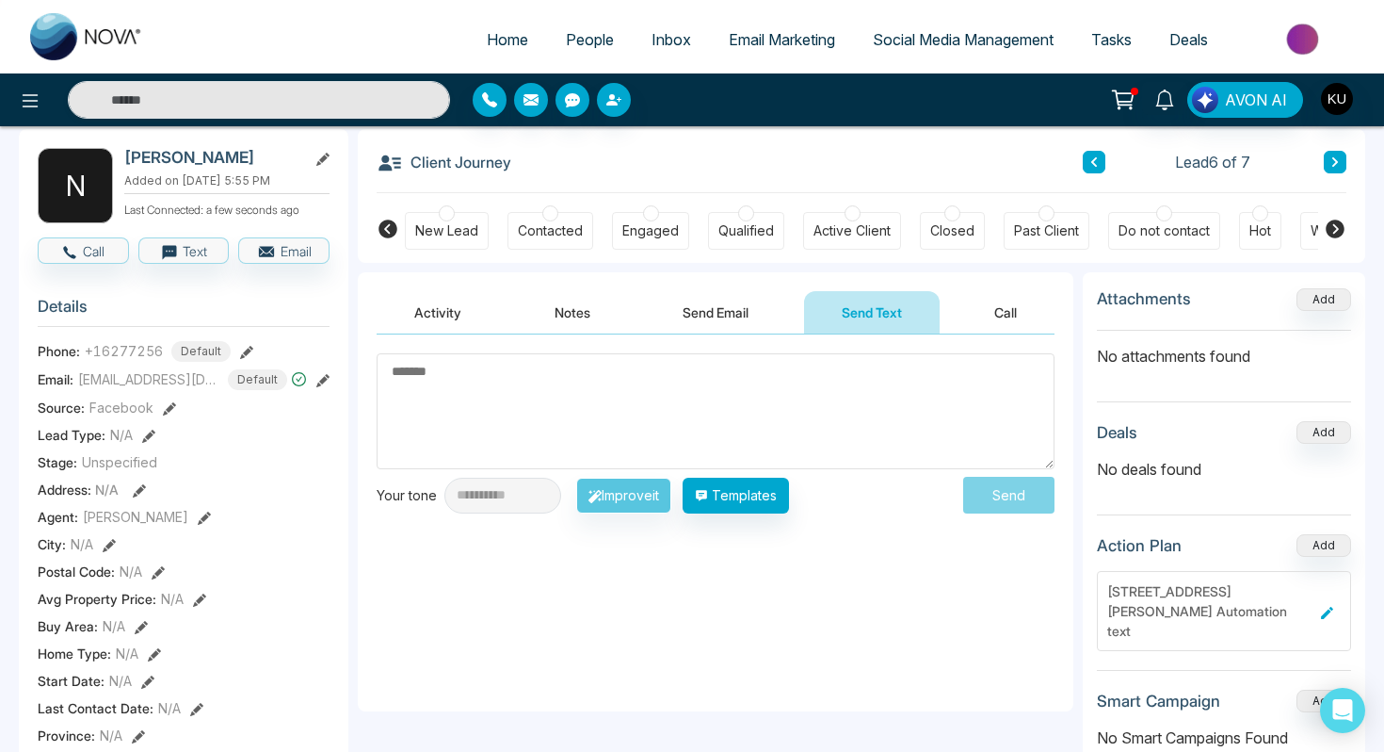
click at [430, 305] on button "Activity" at bounding box center [438, 312] width 122 height 42
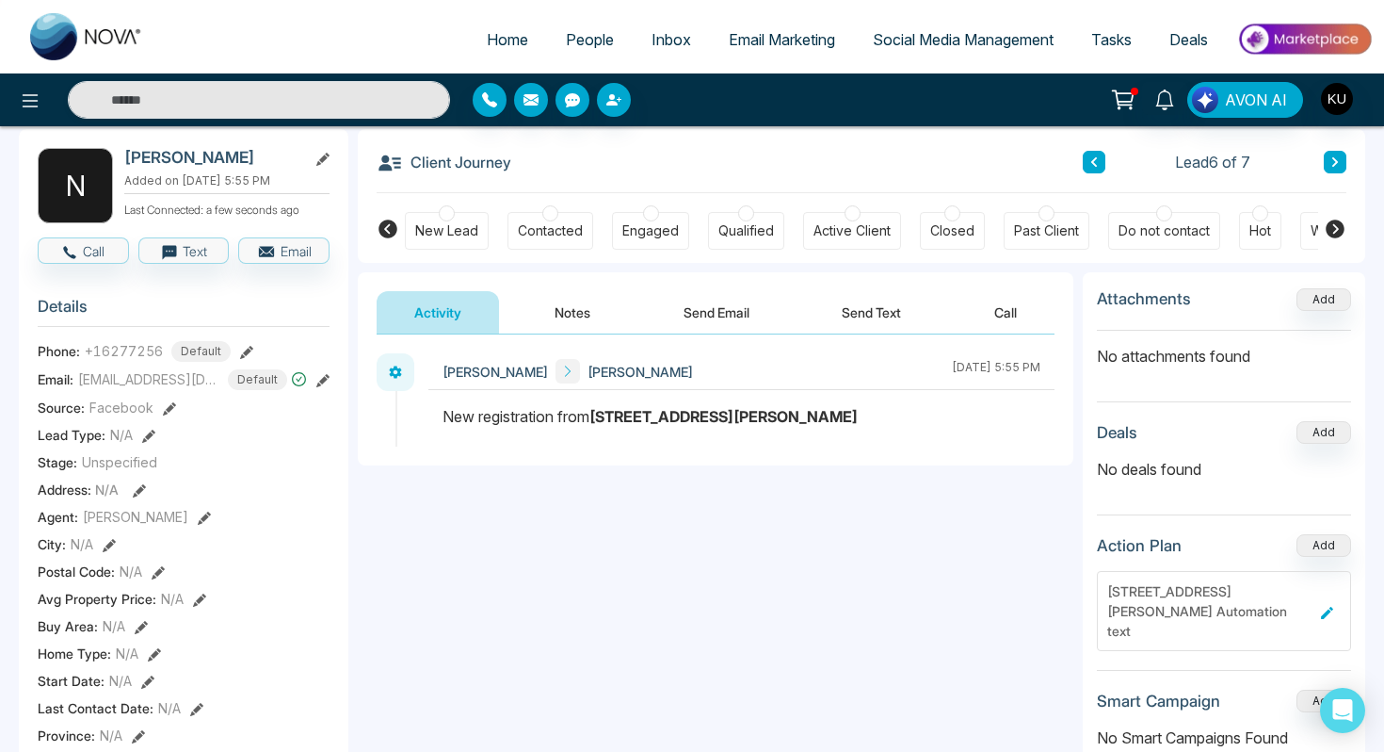
click at [1339, 169] on button at bounding box center [1335, 162] width 23 height 23
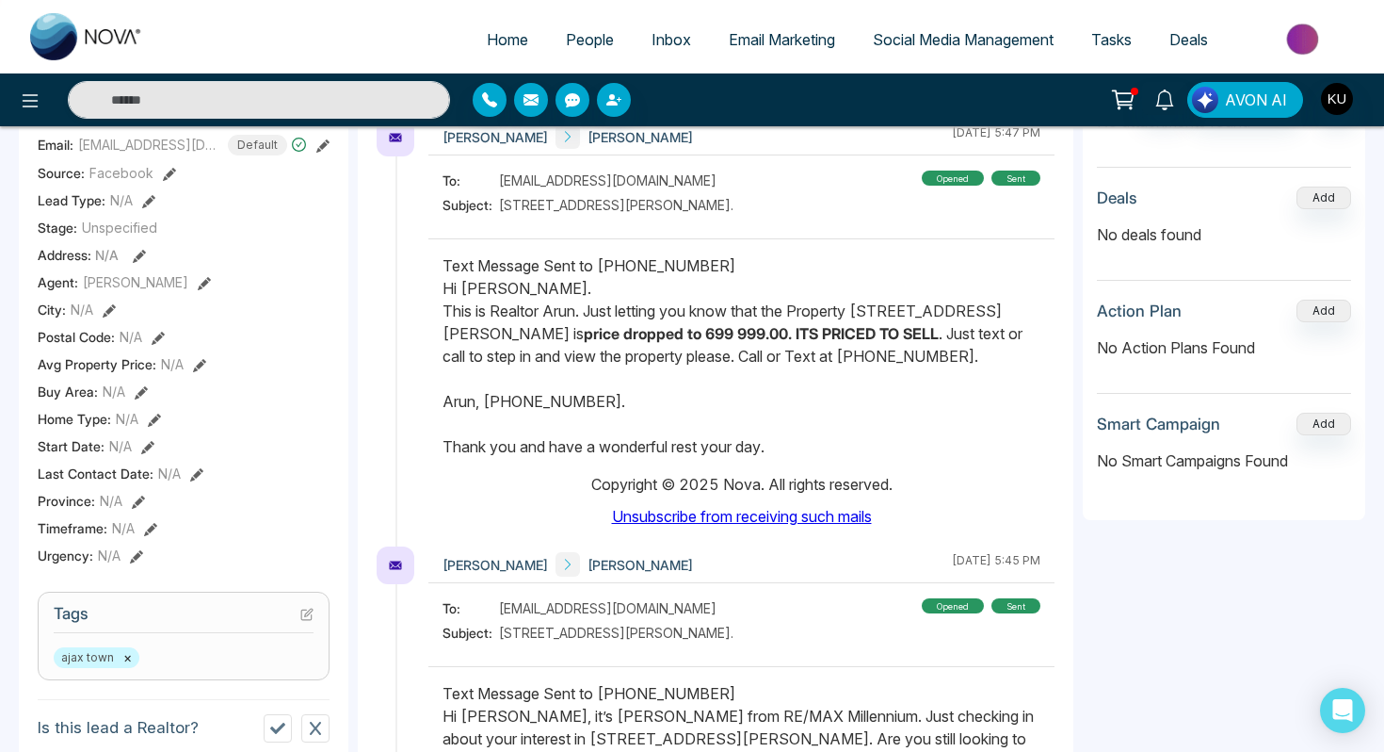
scroll to position [192, 0]
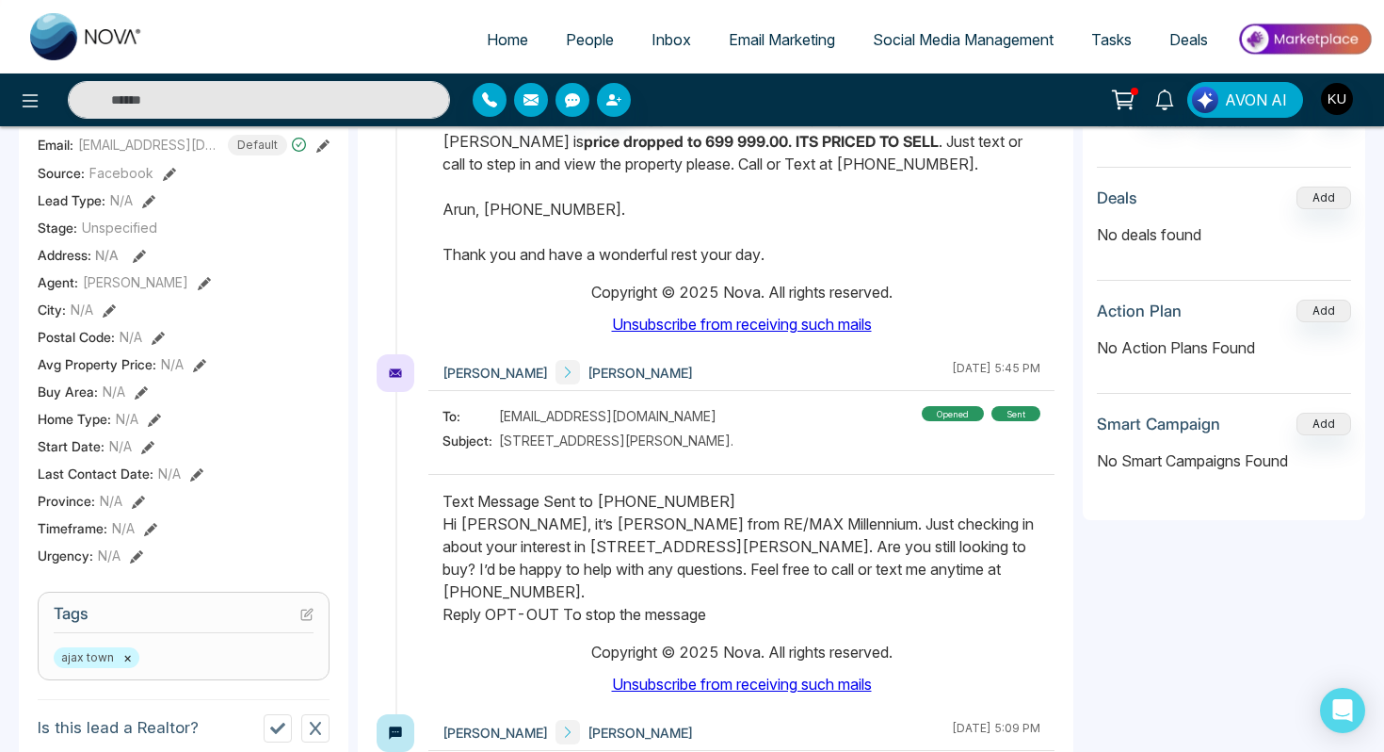
drag, startPoint x: 443, startPoint y: 523, endPoint x: 558, endPoint y: 567, distance: 124.0
click at [558, 567] on p "Text Message Sent to +13652285403 Hi Yasir Mahmood, it’s Kumar Arunan from RE/M…" at bounding box center [742, 558] width 598 height 136
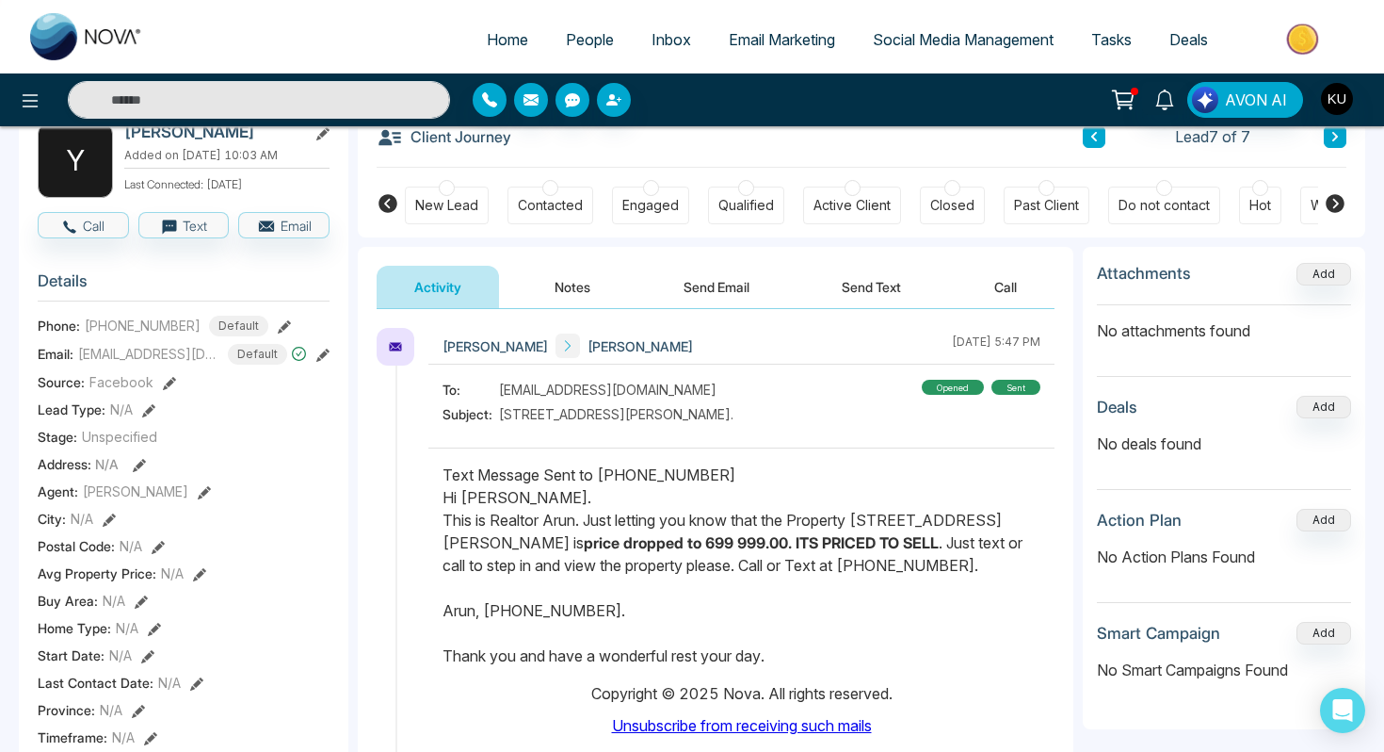
scroll to position [0, 0]
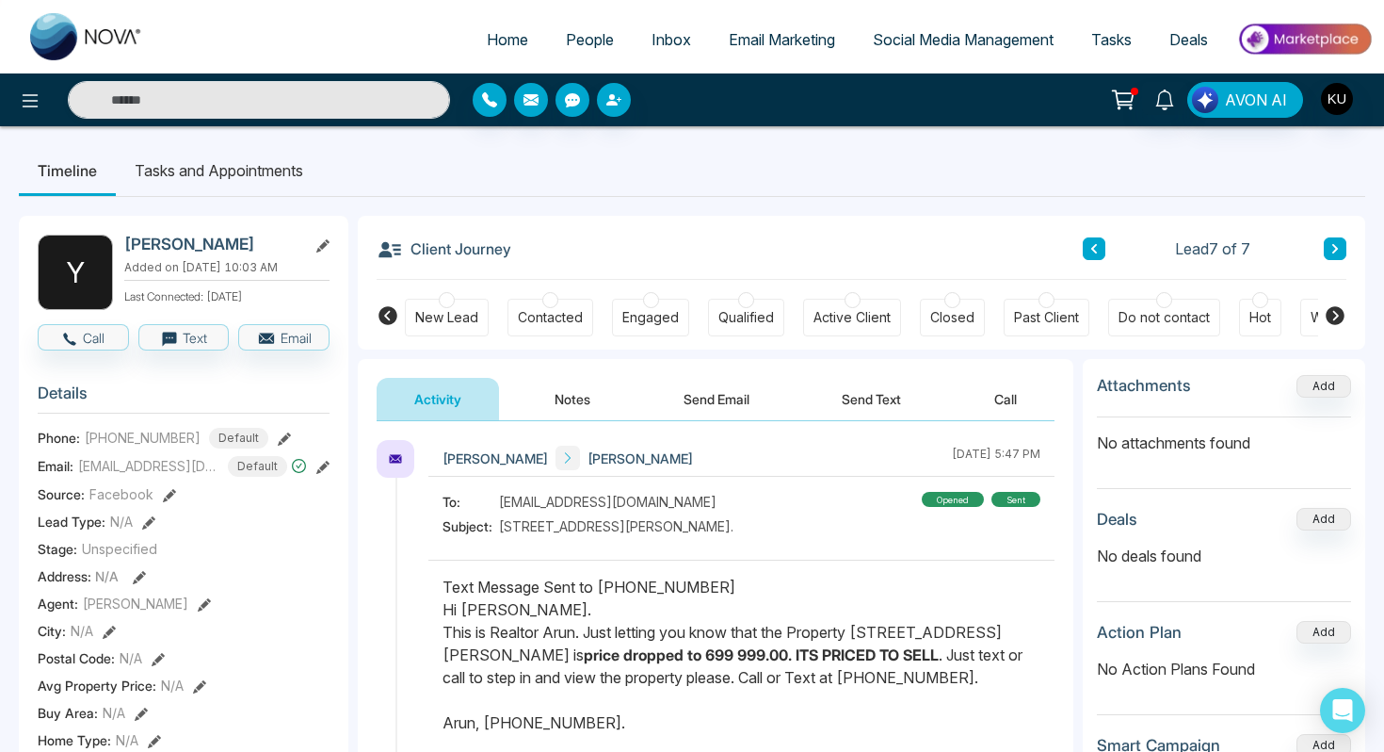
click at [1088, 242] on button at bounding box center [1094, 248] width 23 height 23
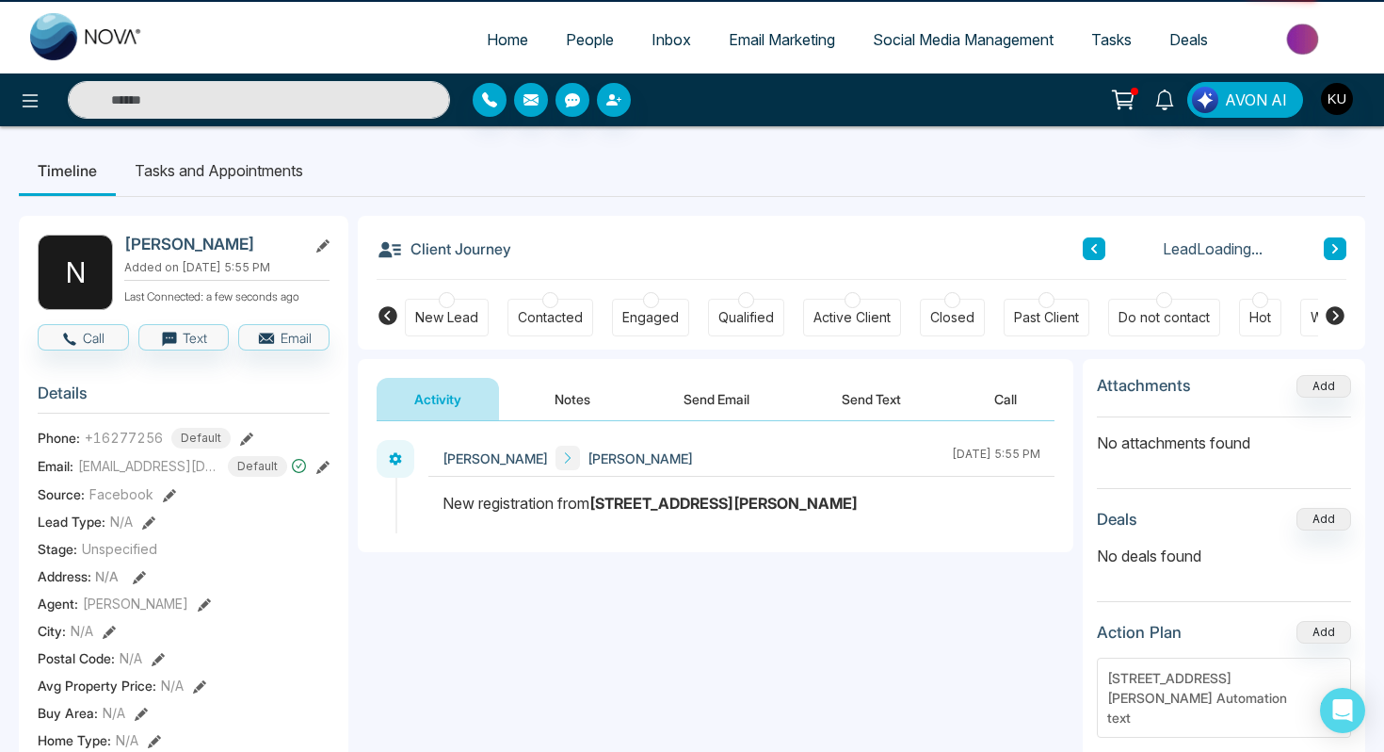
click at [1088, 242] on button at bounding box center [1094, 248] width 23 height 23
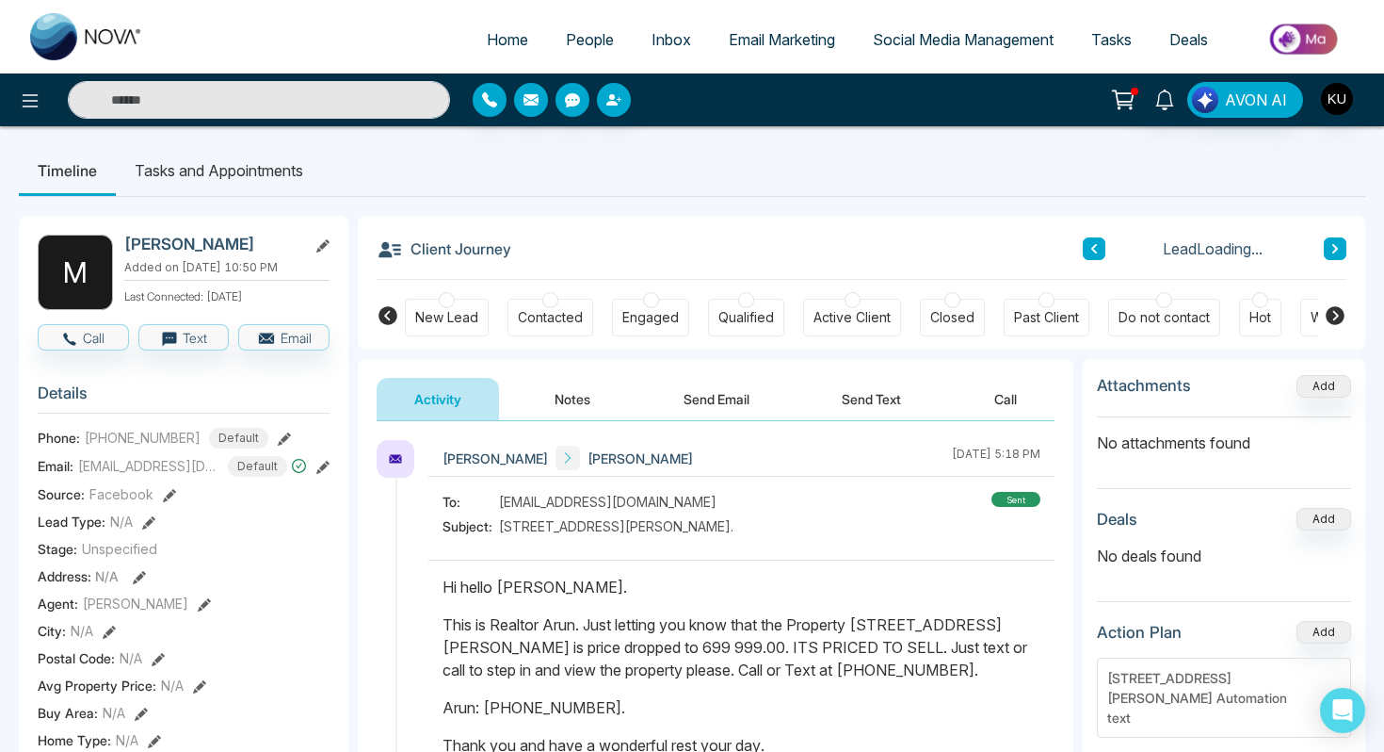
click at [1088, 242] on button at bounding box center [1094, 248] width 23 height 23
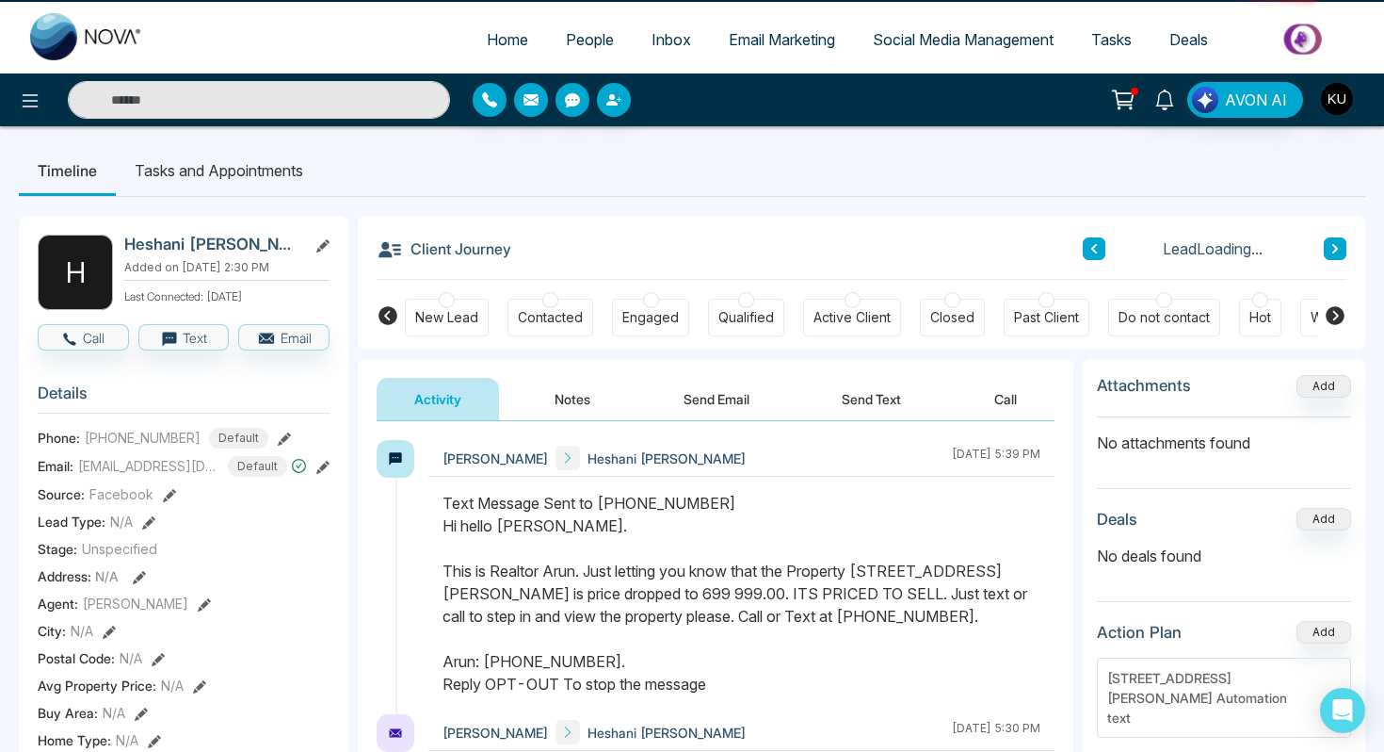
click at [1088, 242] on button at bounding box center [1094, 248] width 23 height 23
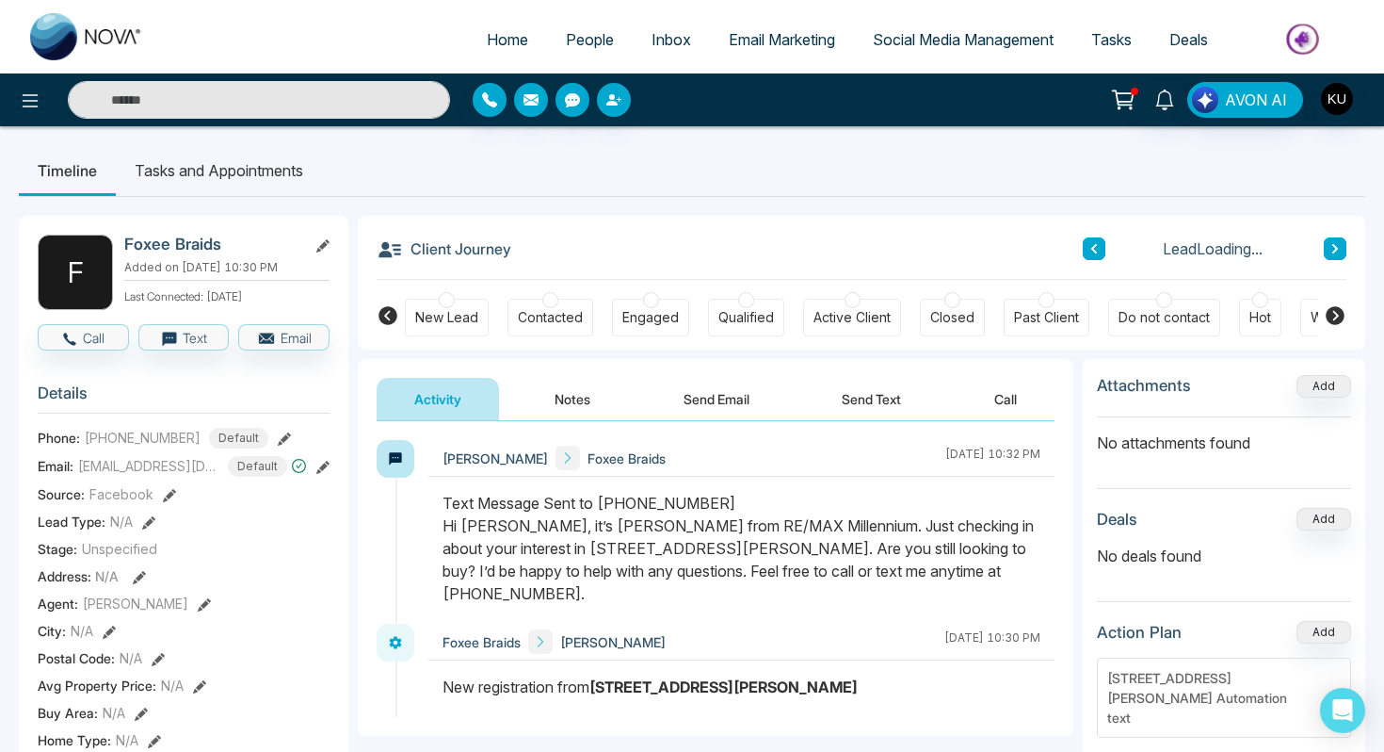
click at [1088, 242] on button at bounding box center [1094, 248] width 23 height 23
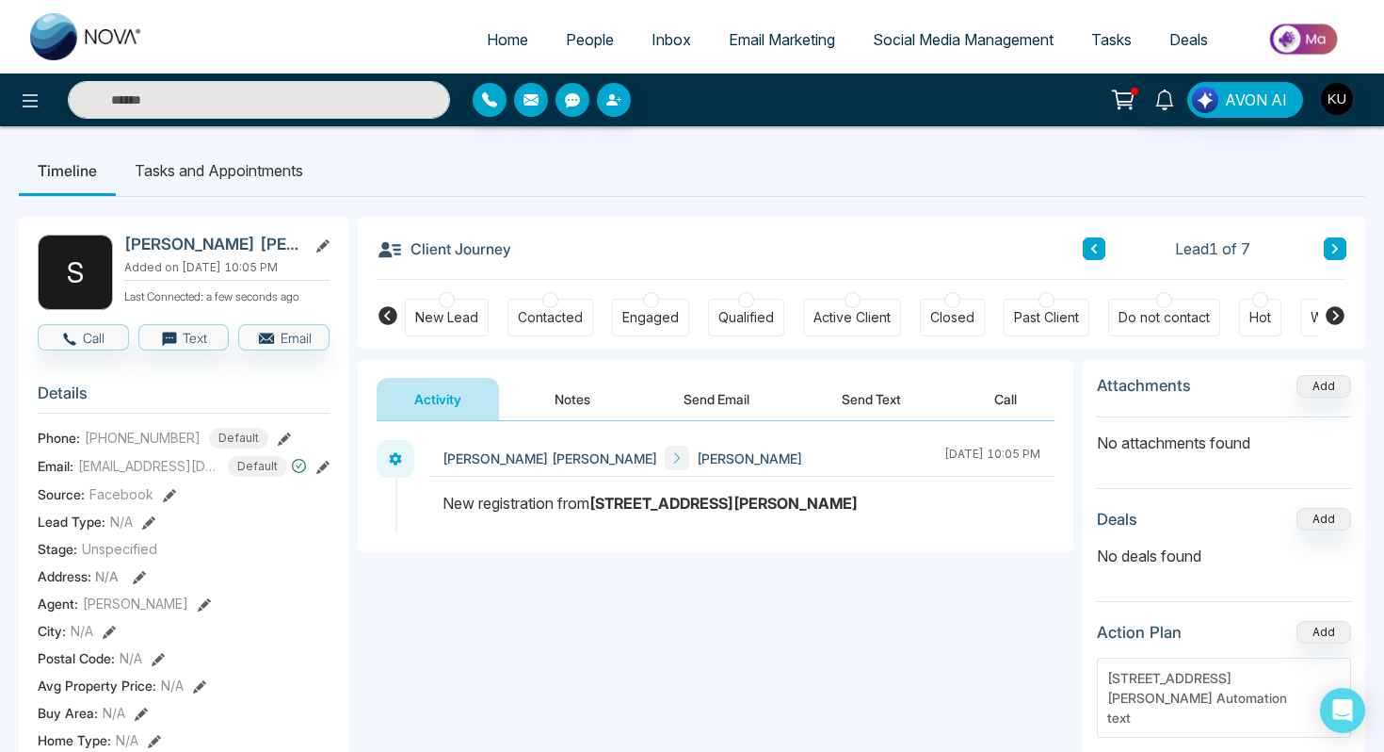
click at [581, 33] on span "People" at bounding box center [590, 39] width 48 height 19
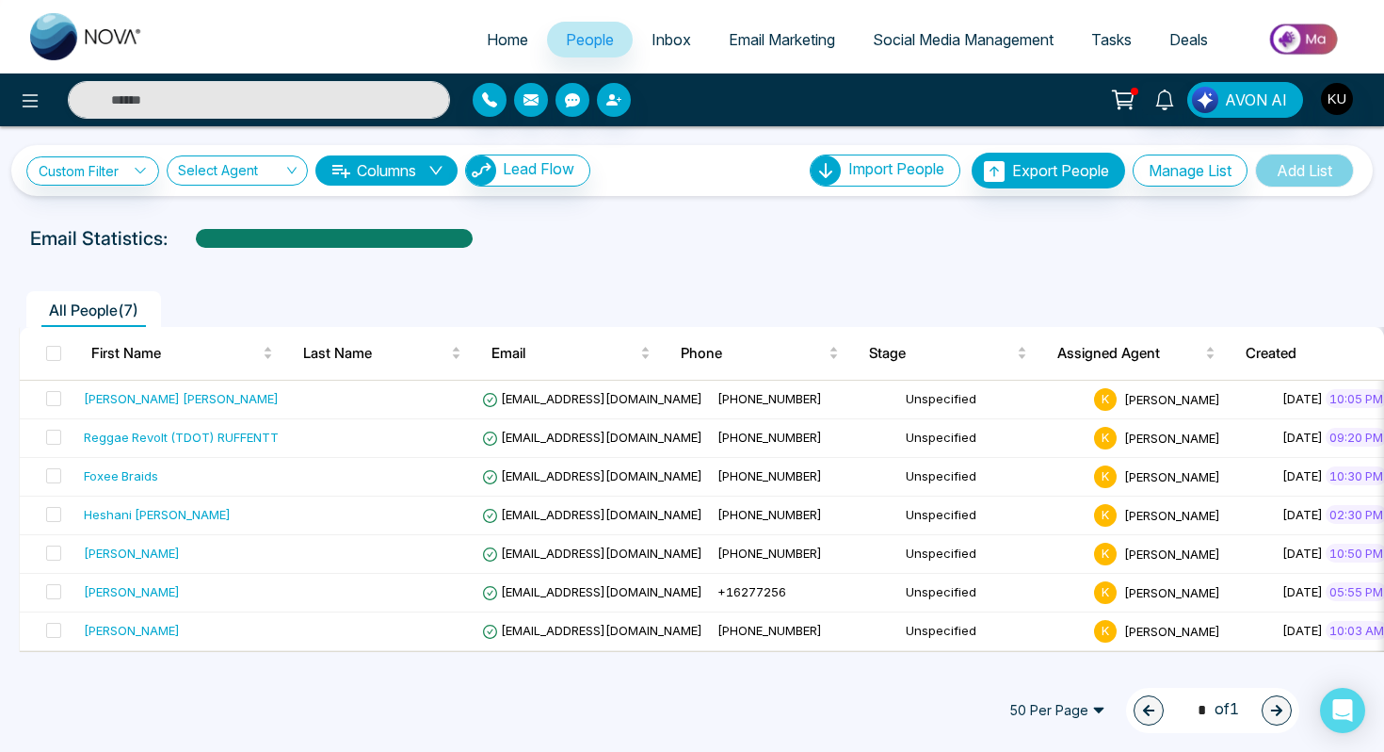
click at [487, 42] on span "Home" at bounding box center [507, 39] width 41 height 19
select select "*"
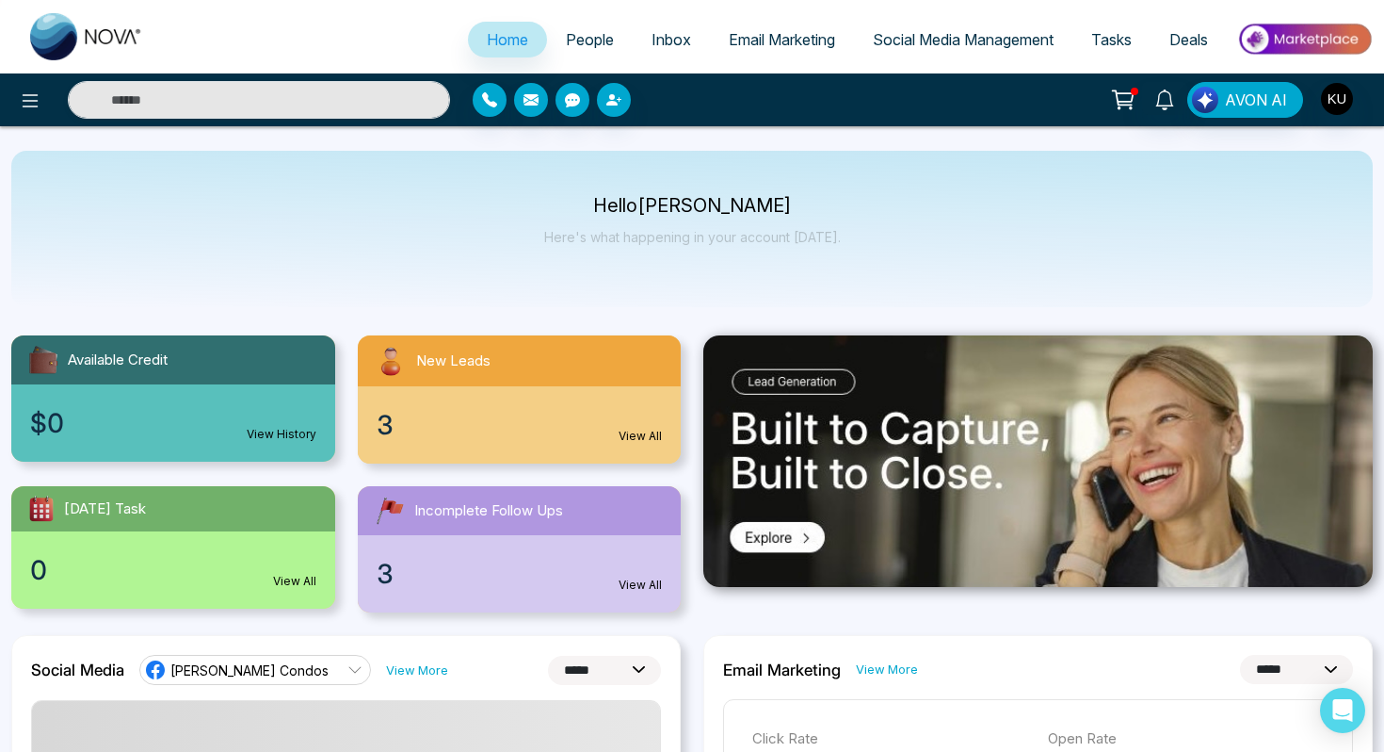
click at [611, 587] on div "3 View All" at bounding box center [520, 573] width 324 height 77
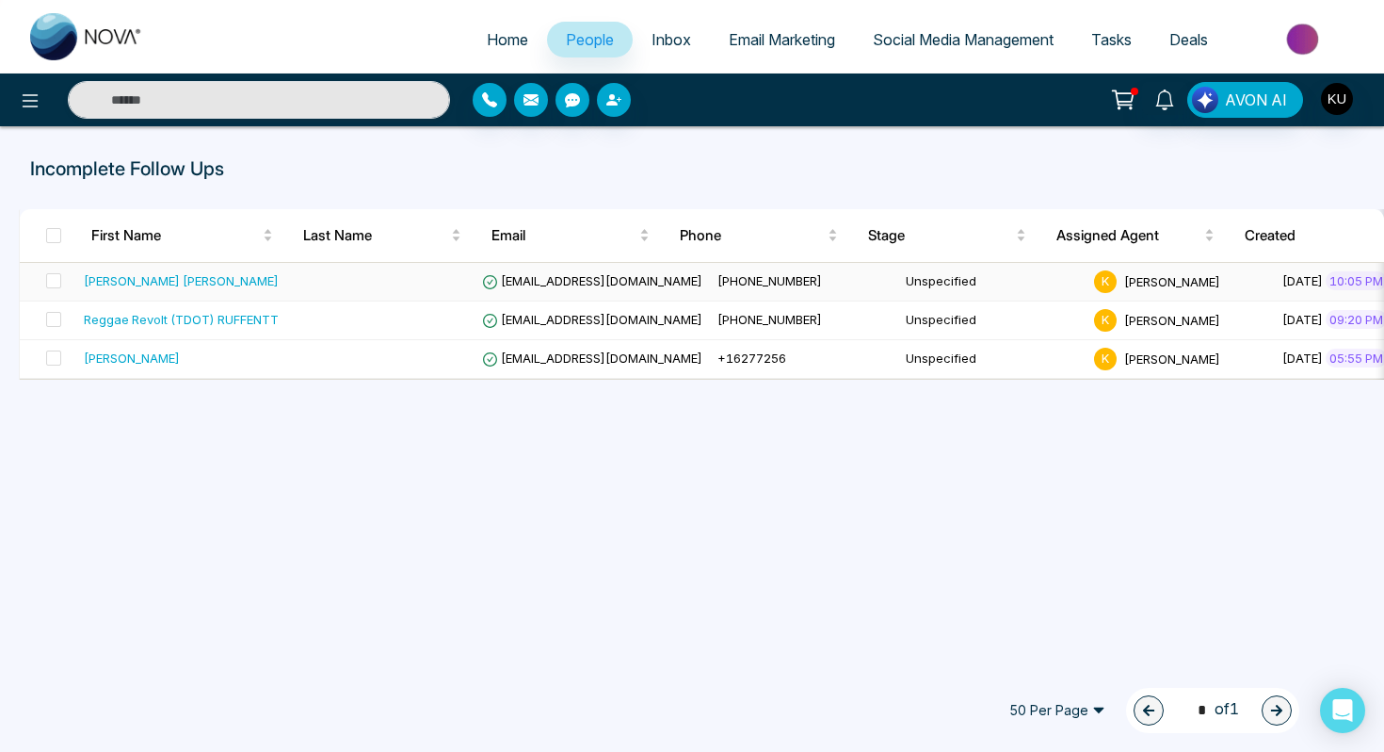
click at [142, 285] on div "Syed sami Ullah" at bounding box center [181, 280] width 195 height 19
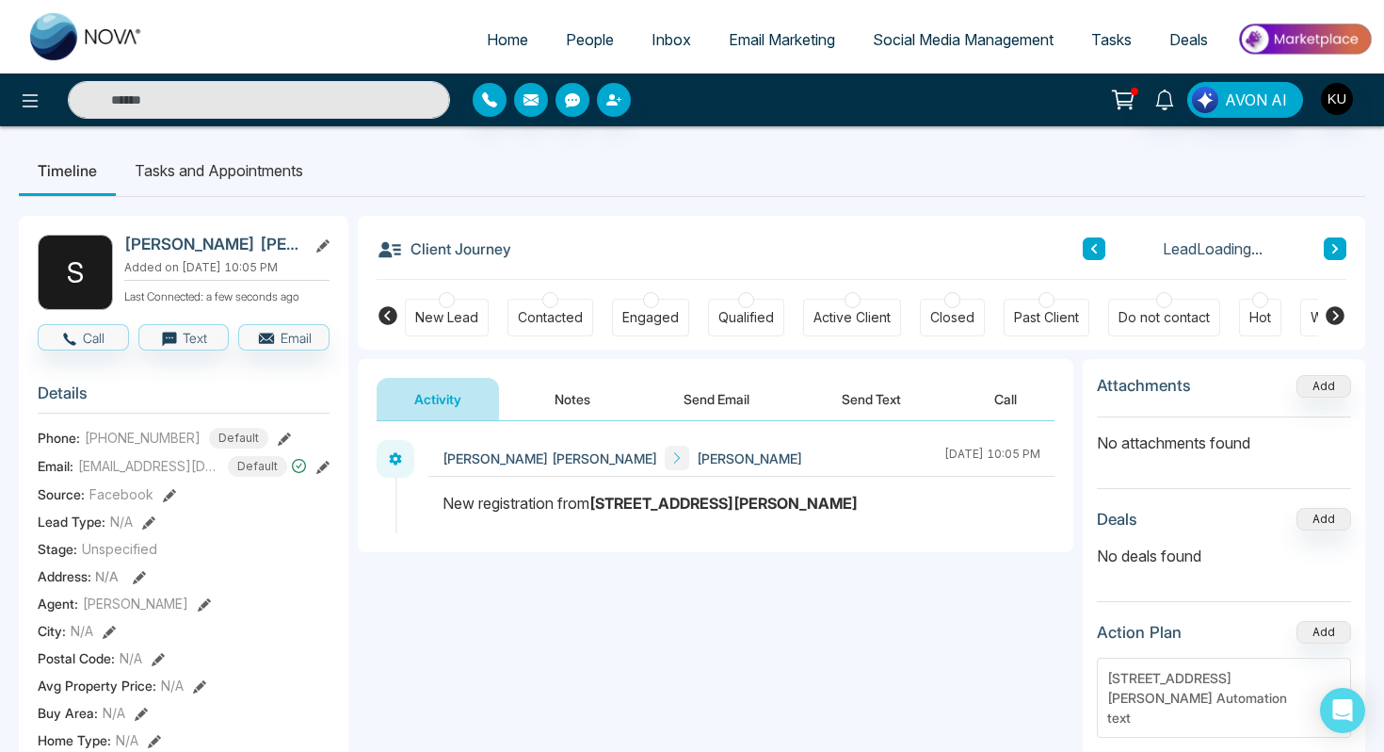
click at [849, 400] on button "Send Text" at bounding box center [871, 399] width 135 height 42
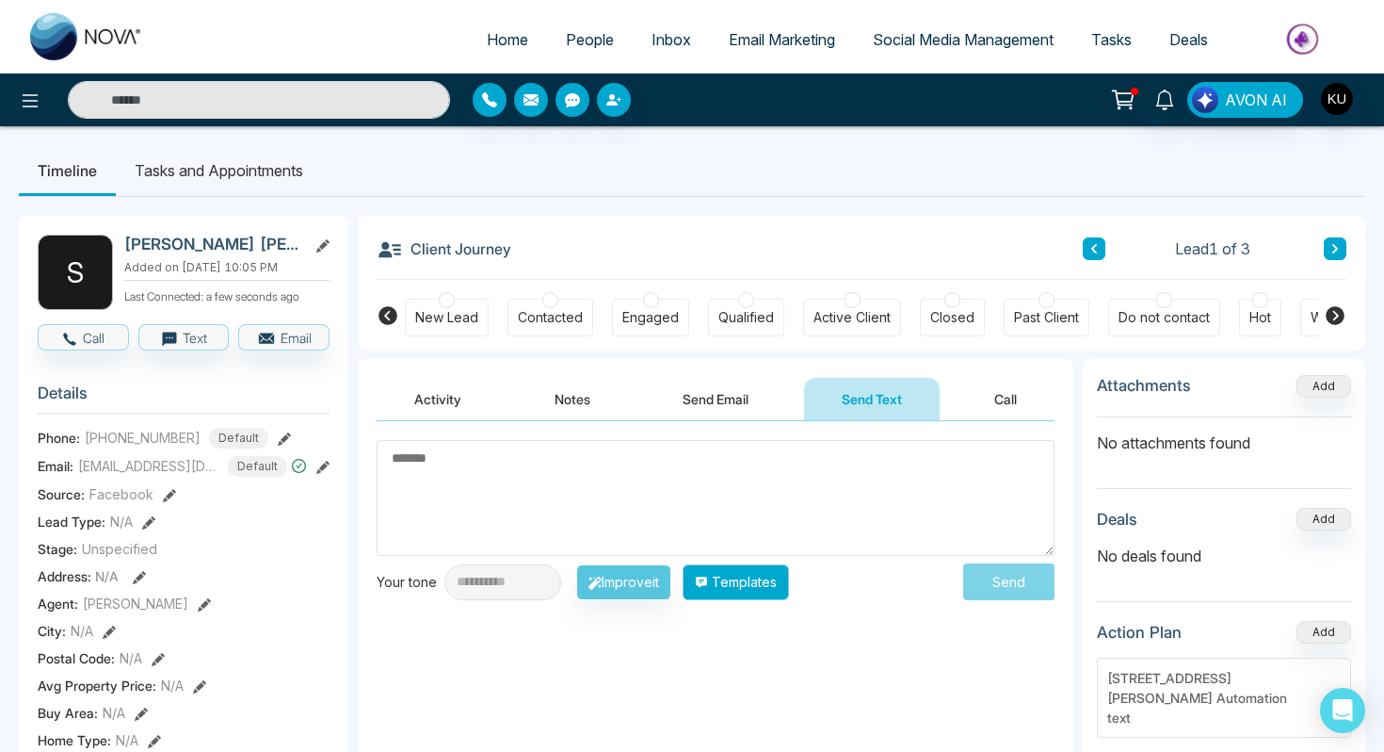
click at [735, 591] on button "Templates" at bounding box center [736, 582] width 106 height 36
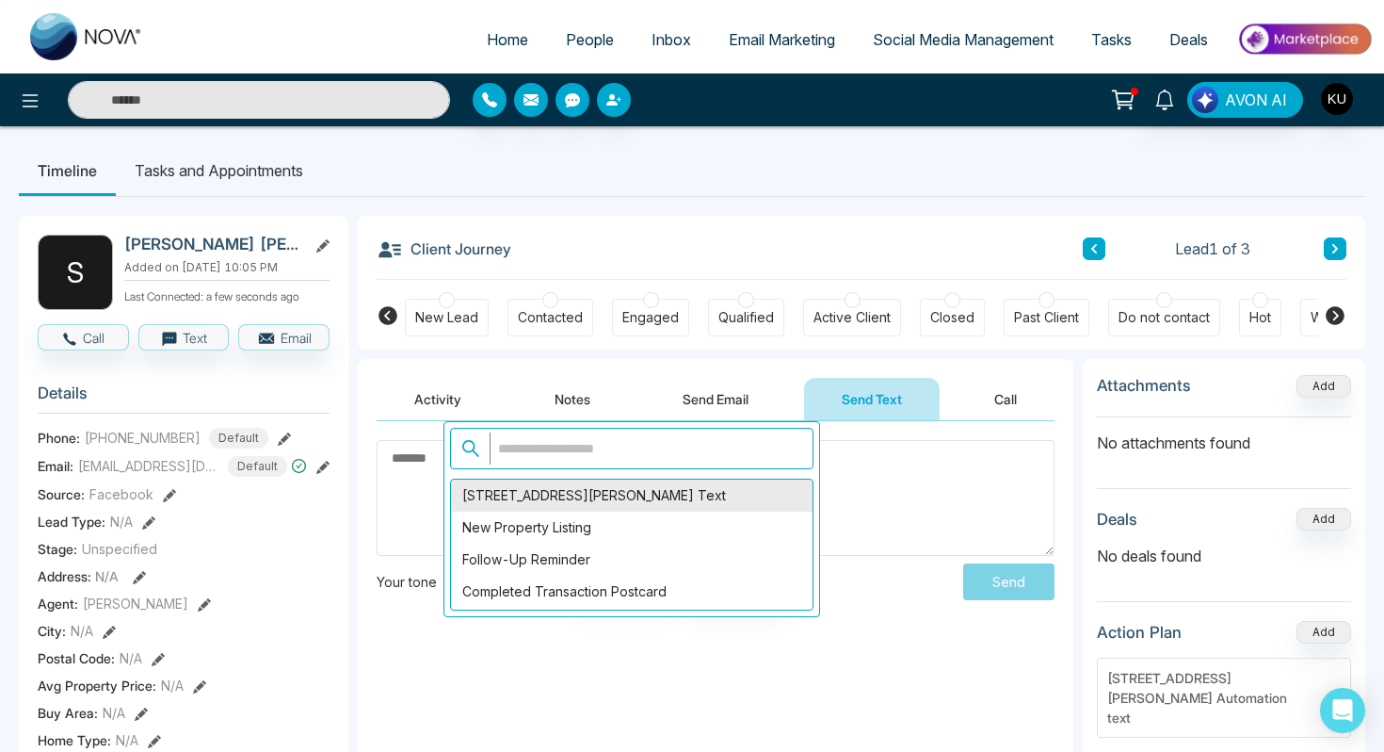
click at [542, 505] on div "16 Boone Lane Text" at bounding box center [632, 495] width 362 height 32
type textarea "**********"
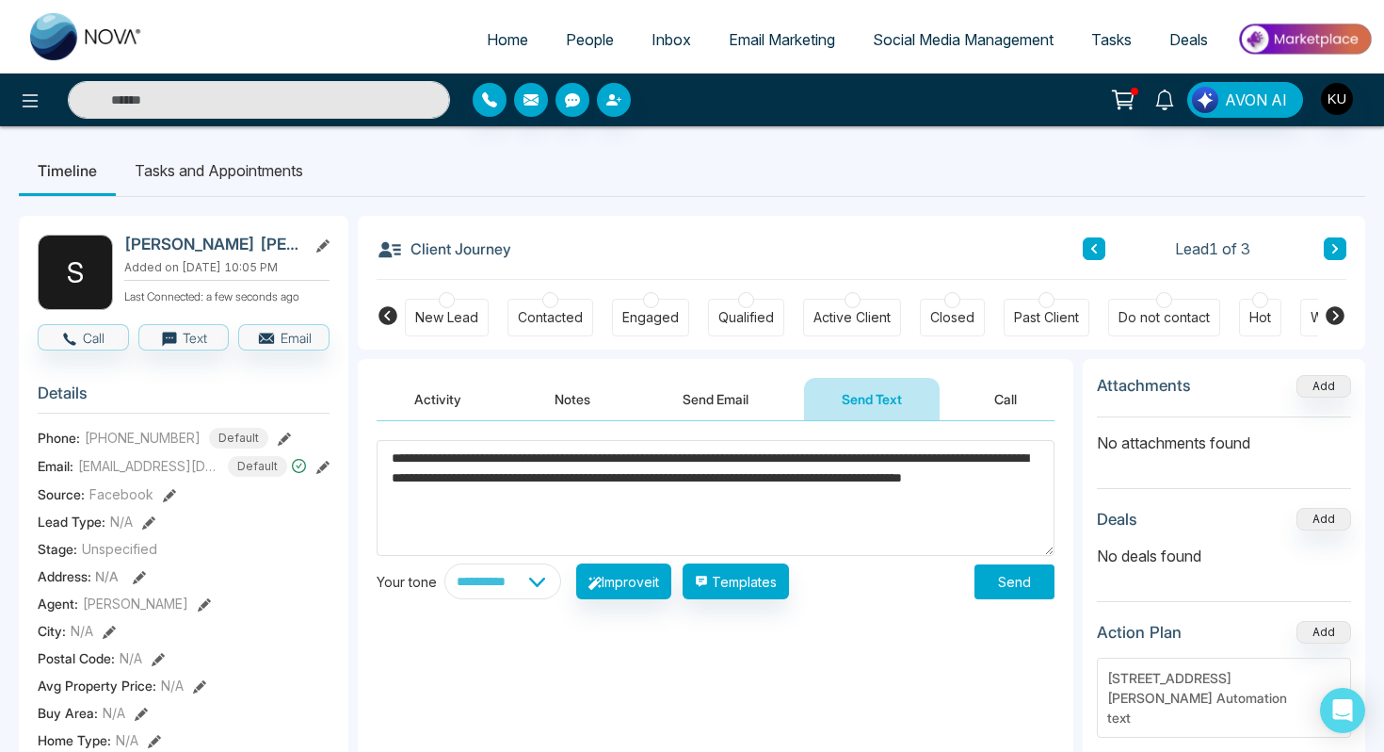
click at [997, 591] on button "Send" at bounding box center [1015, 581] width 80 height 35
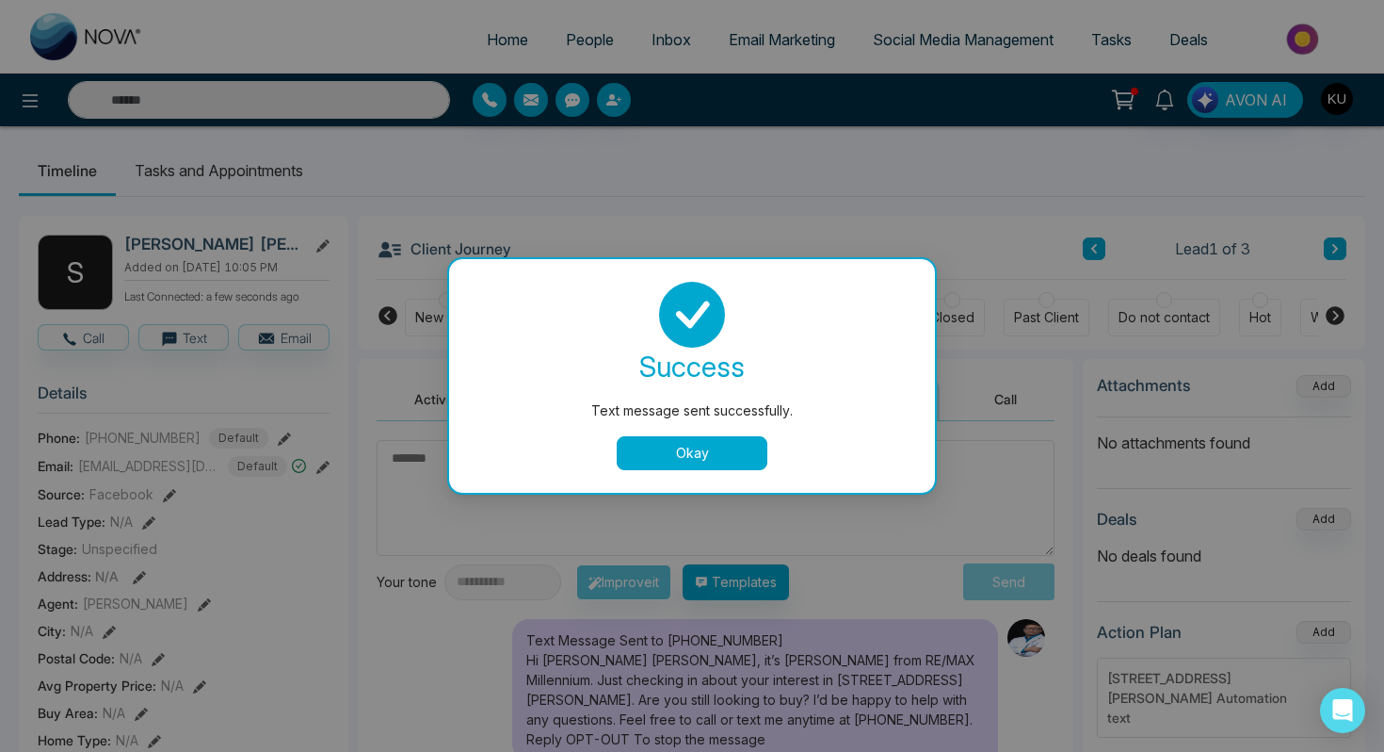
click at [721, 452] on button "Okay" at bounding box center [692, 453] width 151 height 34
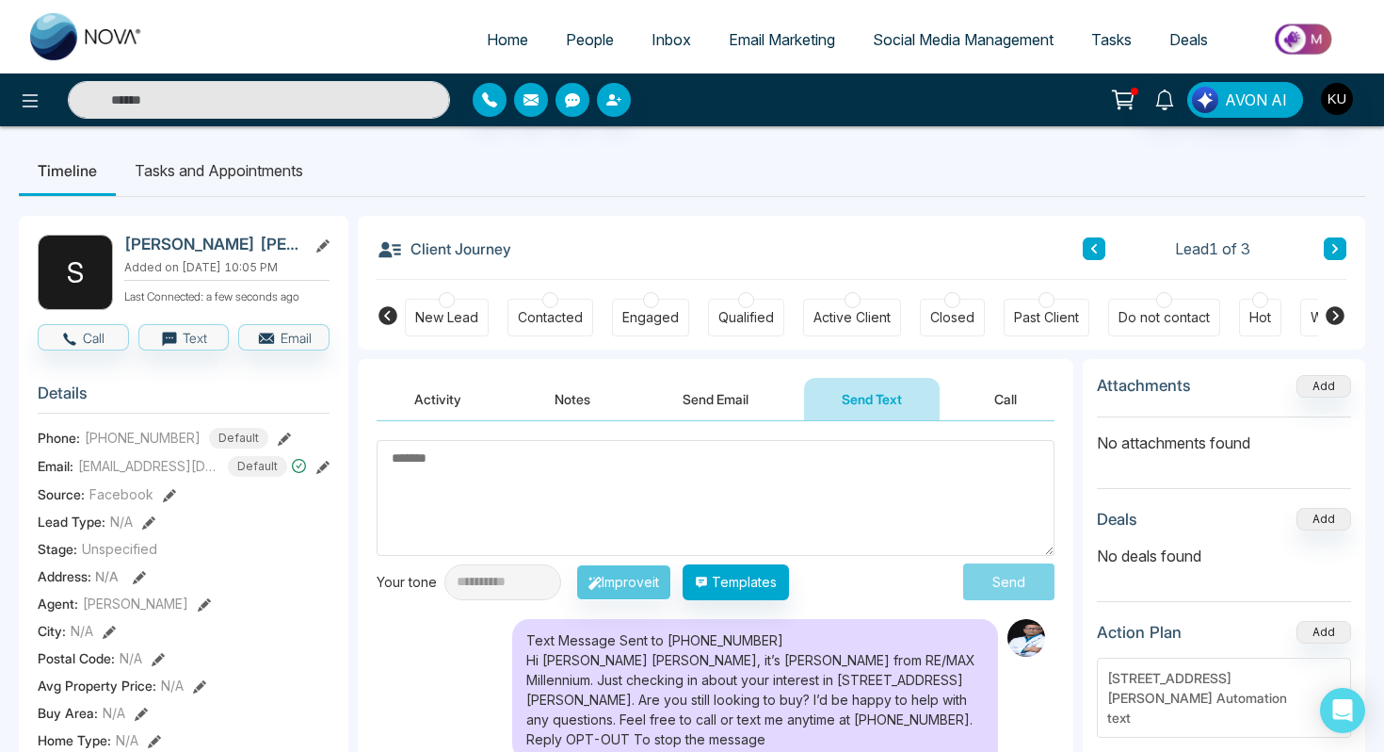
click at [591, 40] on span "People" at bounding box center [590, 39] width 48 height 19
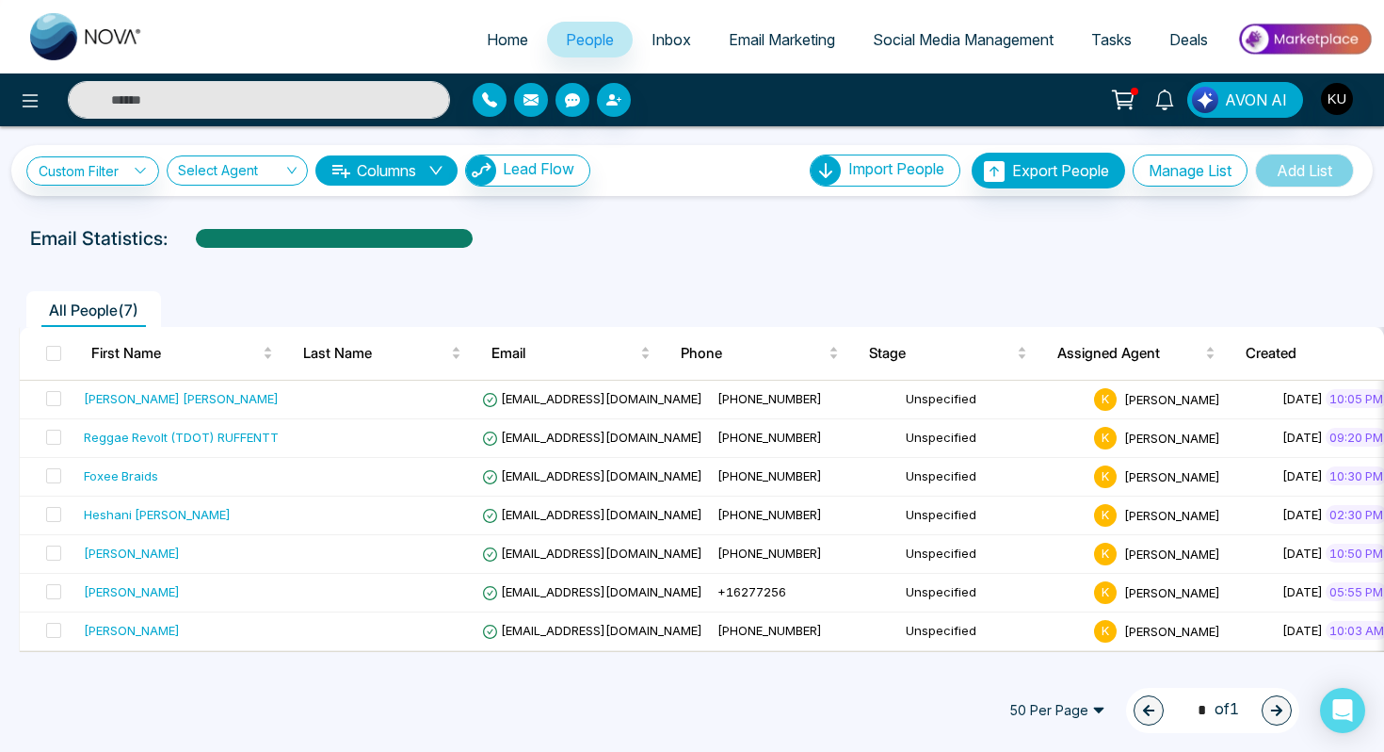
click at [495, 35] on span "Home" at bounding box center [507, 39] width 41 height 19
select select "*"
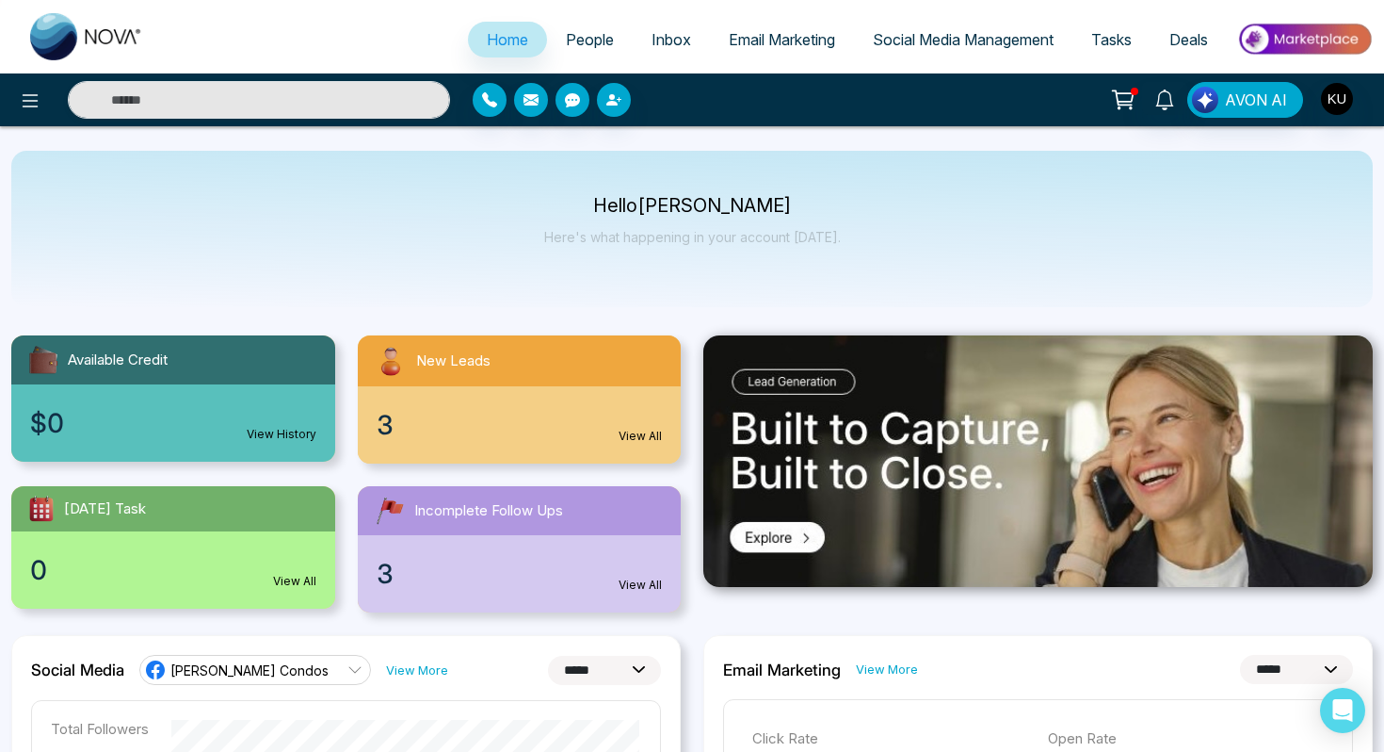
click at [664, 589] on div "3 View All" at bounding box center [520, 573] width 324 height 77
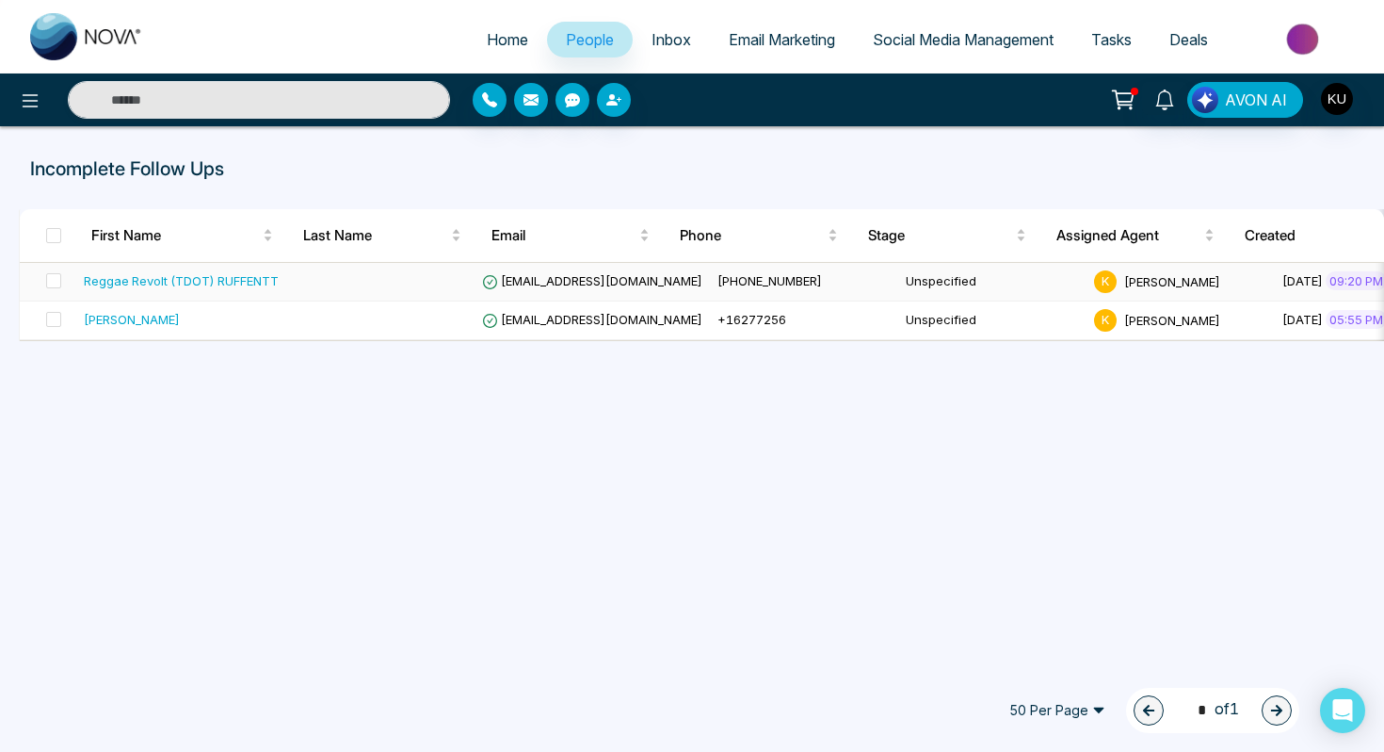
click at [186, 284] on div "Reggae Revolt (TDOT) RUFFENTT" at bounding box center [181, 280] width 195 height 19
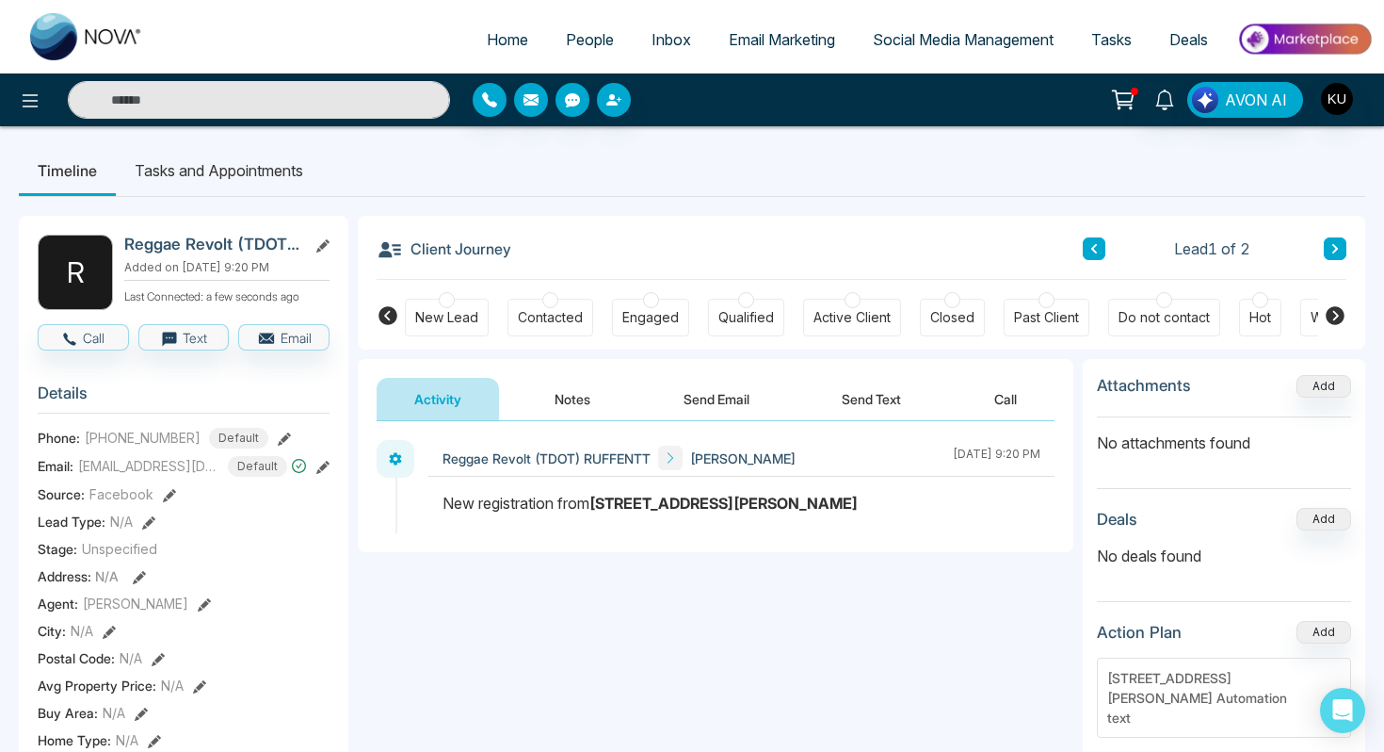
click at [872, 401] on button "Send Text" at bounding box center [871, 399] width 135 height 42
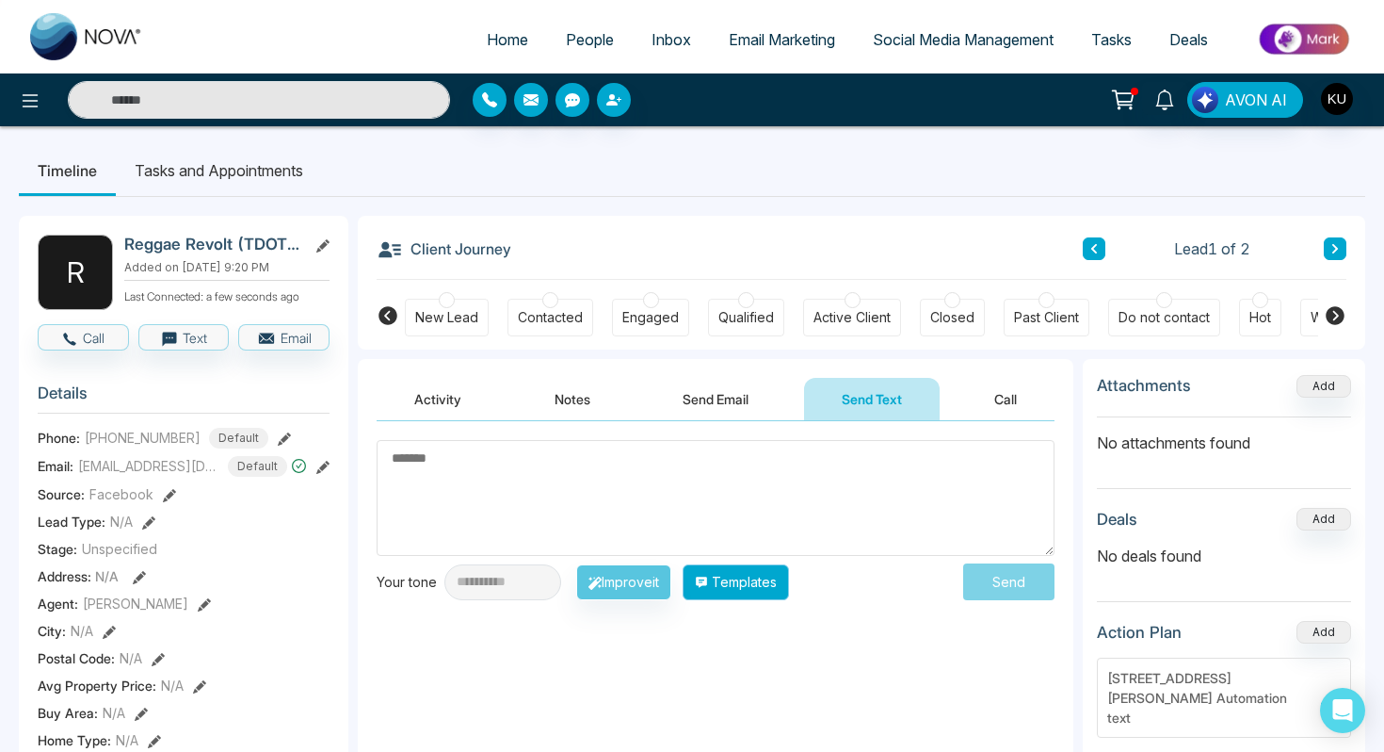
click at [744, 568] on button "Templates" at bounding box center [736, 582] width 106 height 36
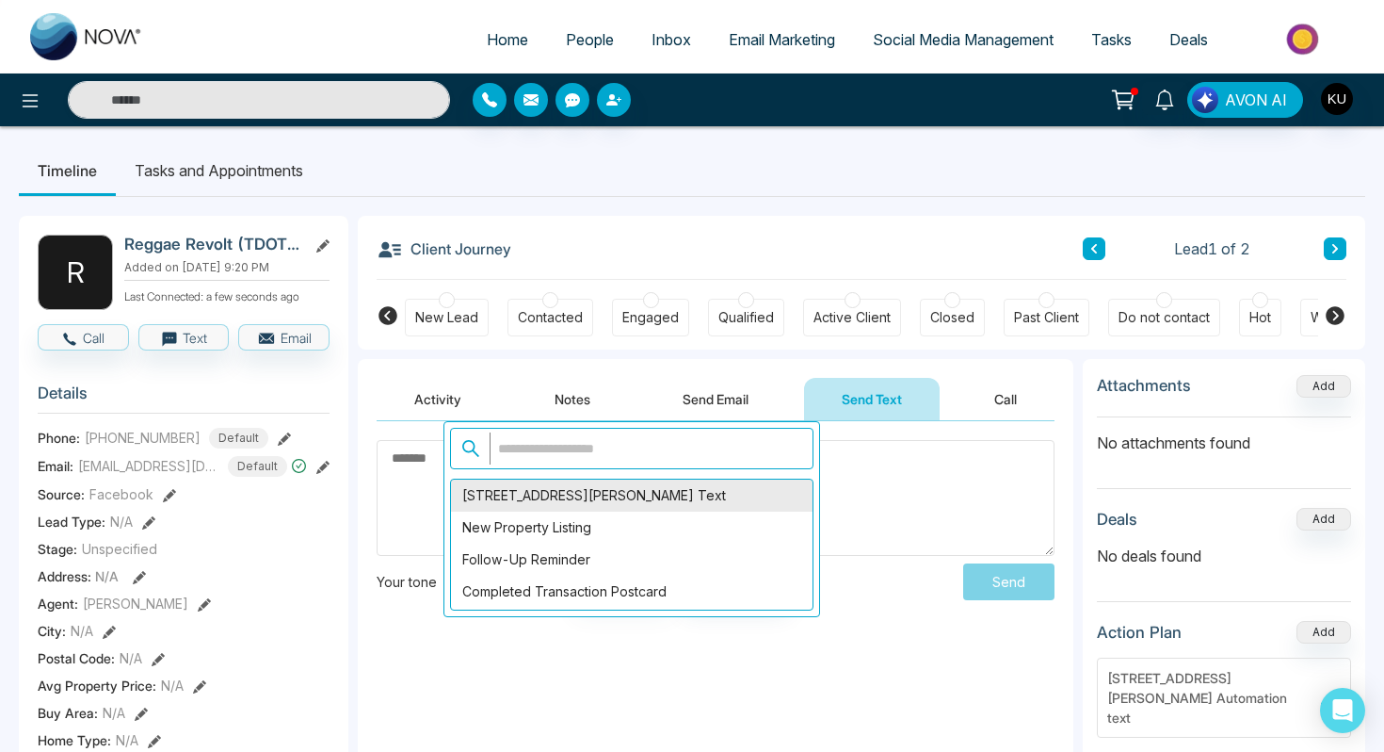
click at [613, 506] on div "16 Boone Lane Text" at bounding box center [632, 495] width 362 height 32
type textarea "**********"
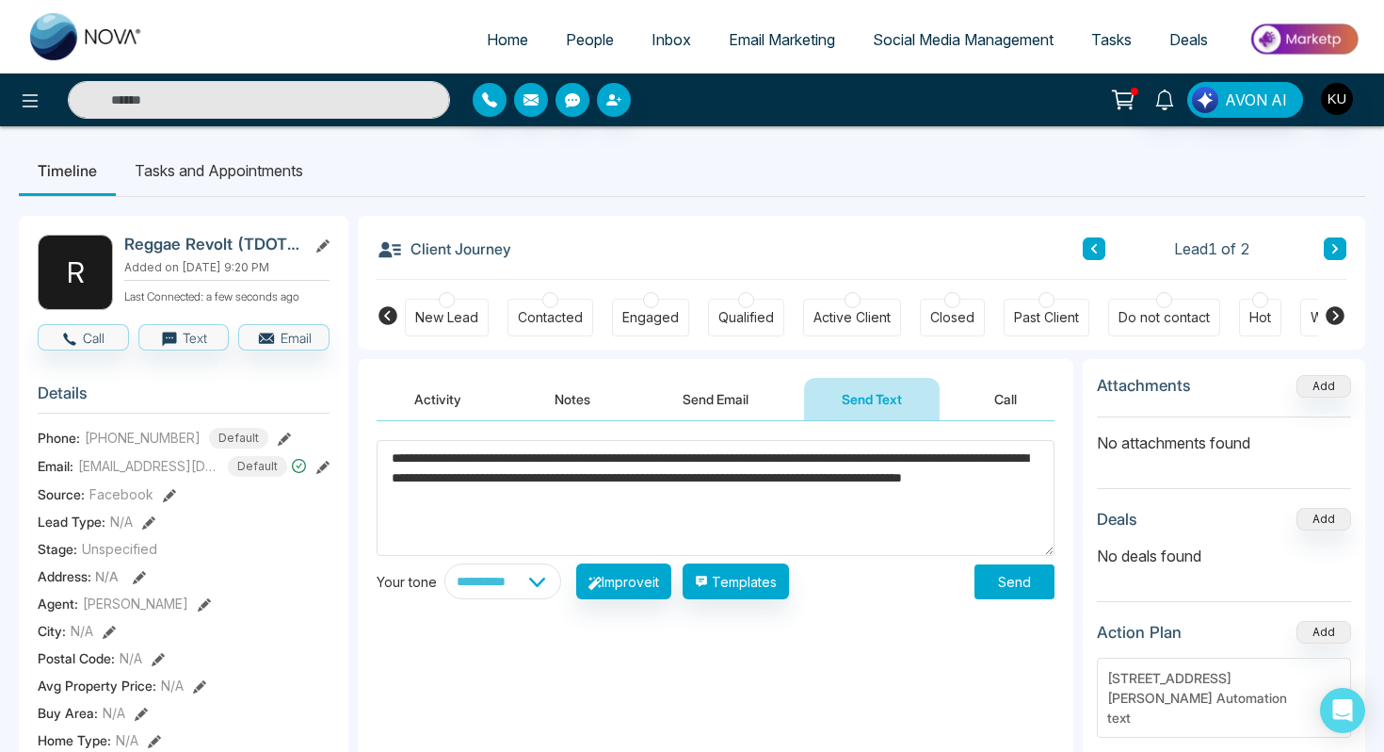
click at [687, 736] on div "**********" at bounding box center [716, 609] width 716 height 377
click at [566, 41] on span "People" at bounding box center [590, 39] width 48 height 19
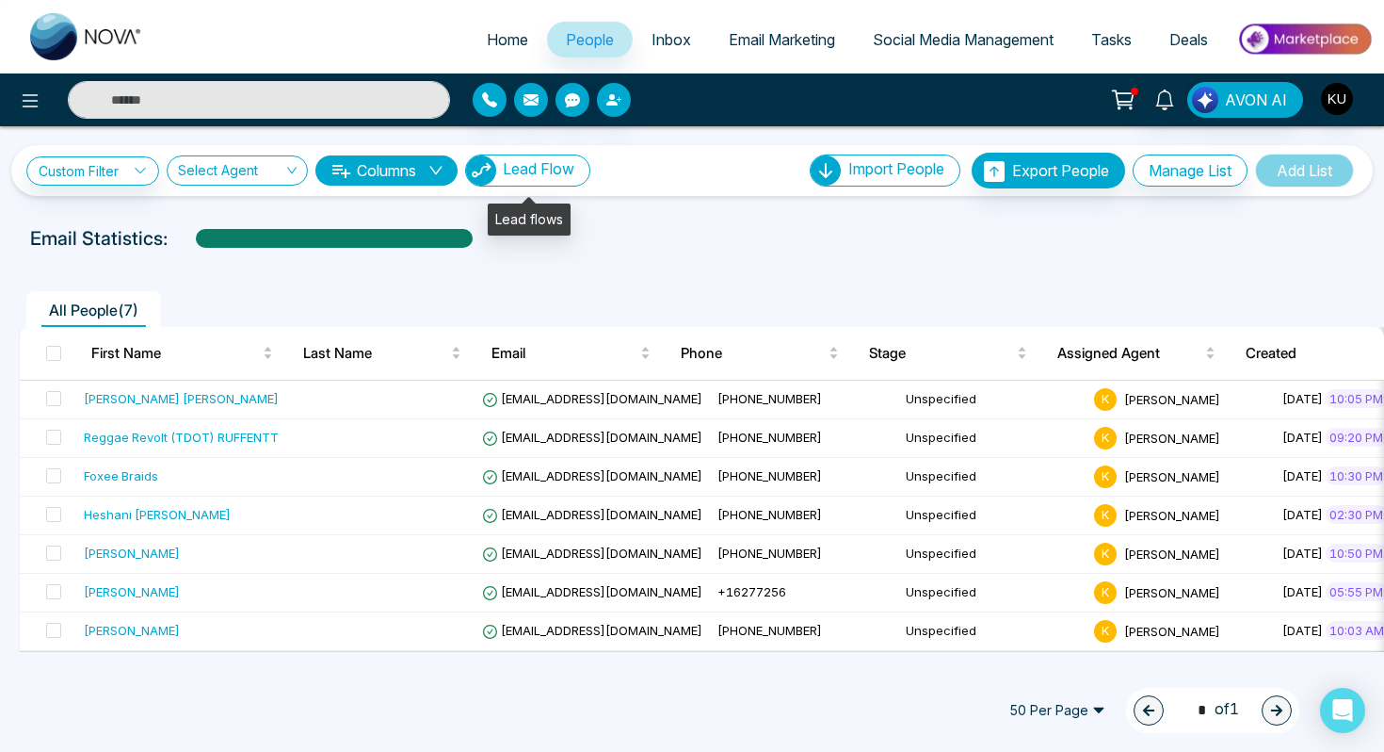
click at [553, 169] on span "Lead Flow" at bounding box center [539, 168] width 72 height 19
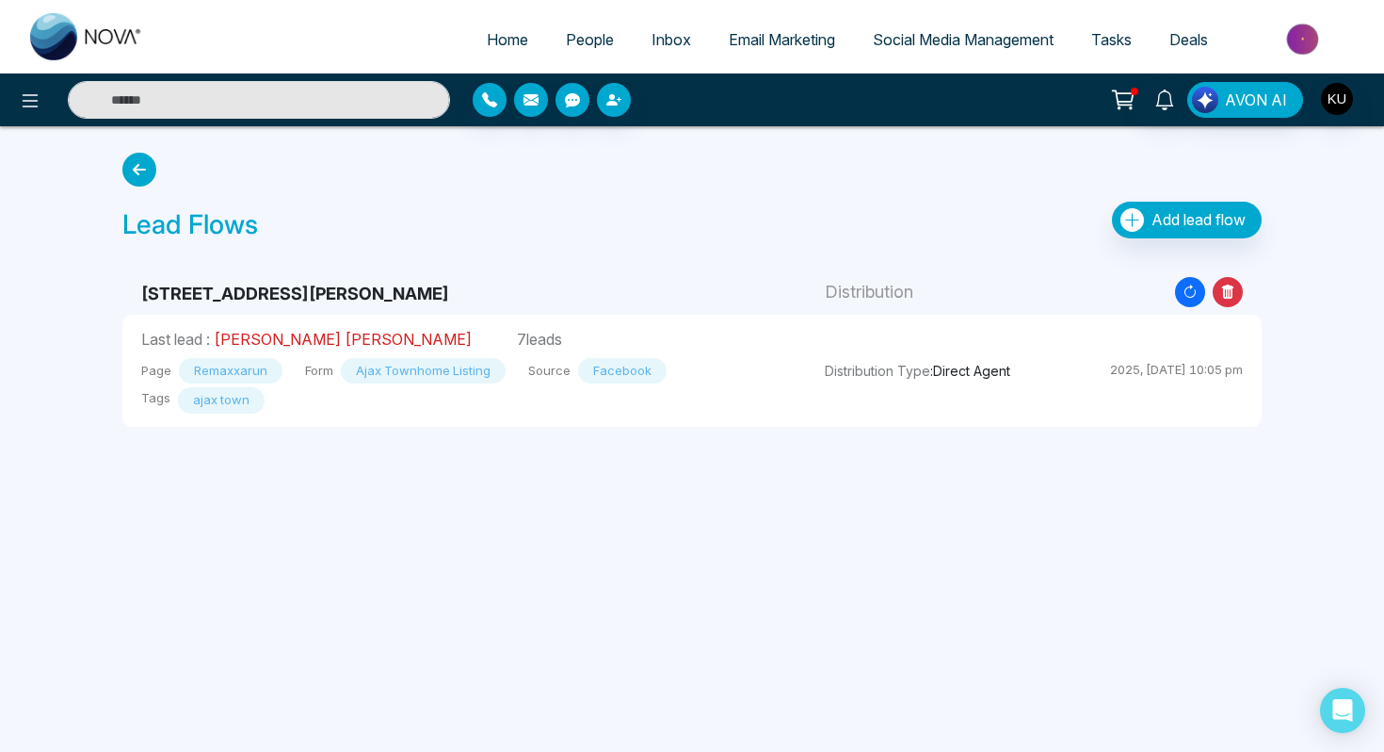
click at [281, 342] on link "Syed sami Ullah" at bounding box center [343, 339] width 258 height 19
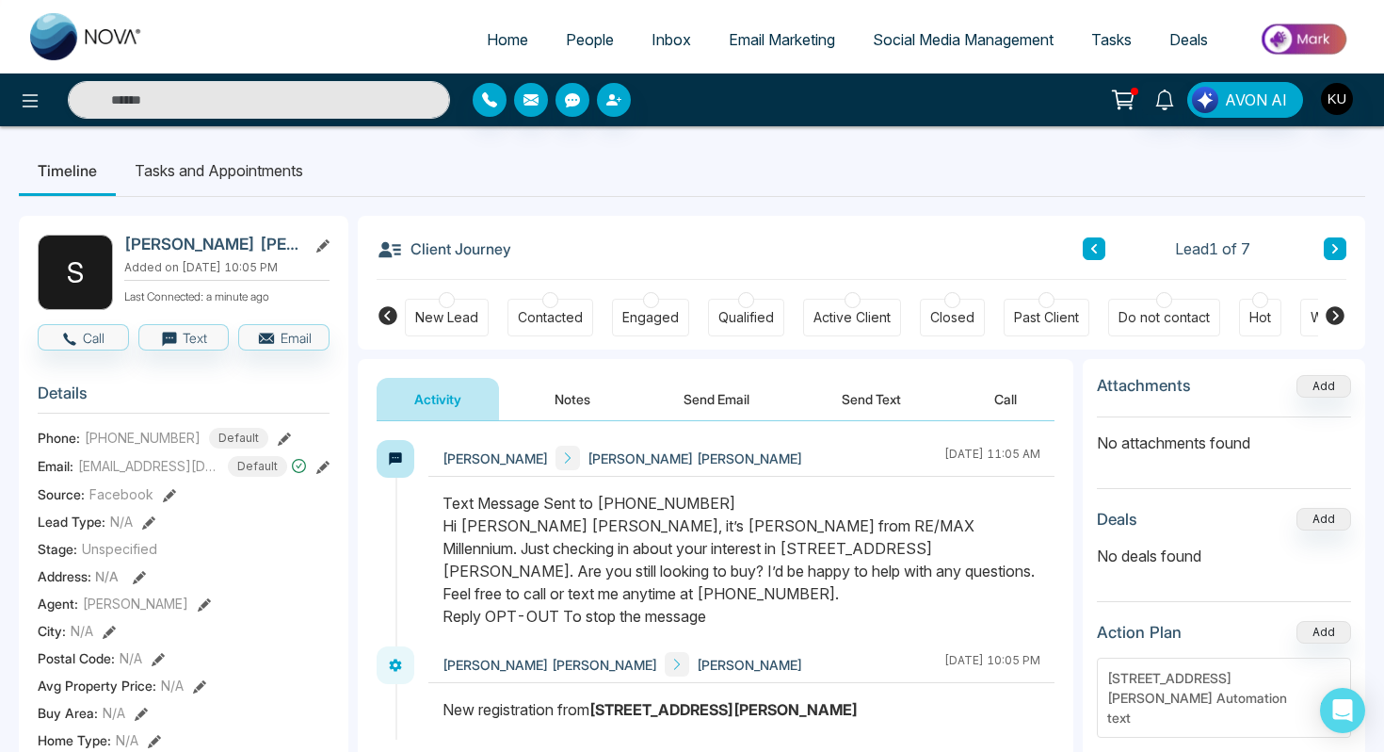
click at [1336, 245] on icon at bounding box center [1335, 248] width 9 height 11
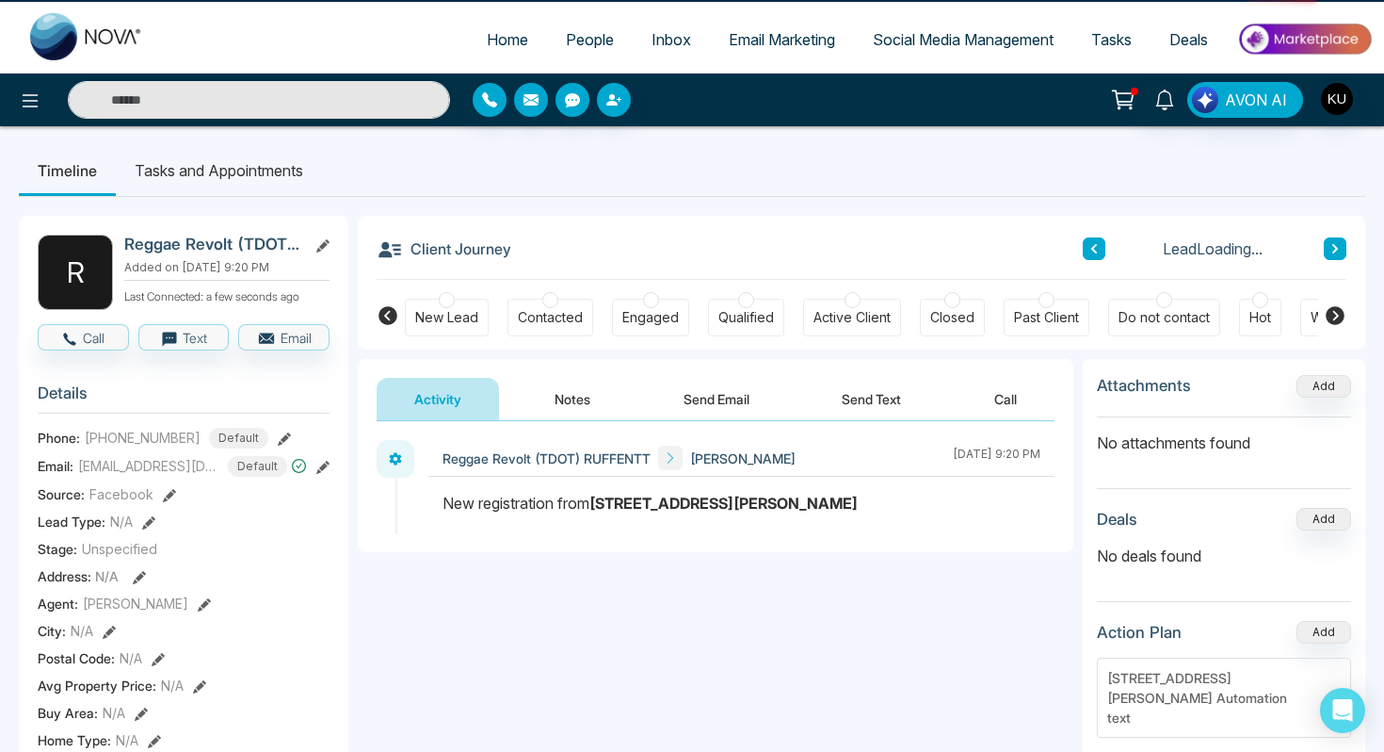
click at [1336, 245] on icon at bounding box center [1335, 248] width 9 height 11
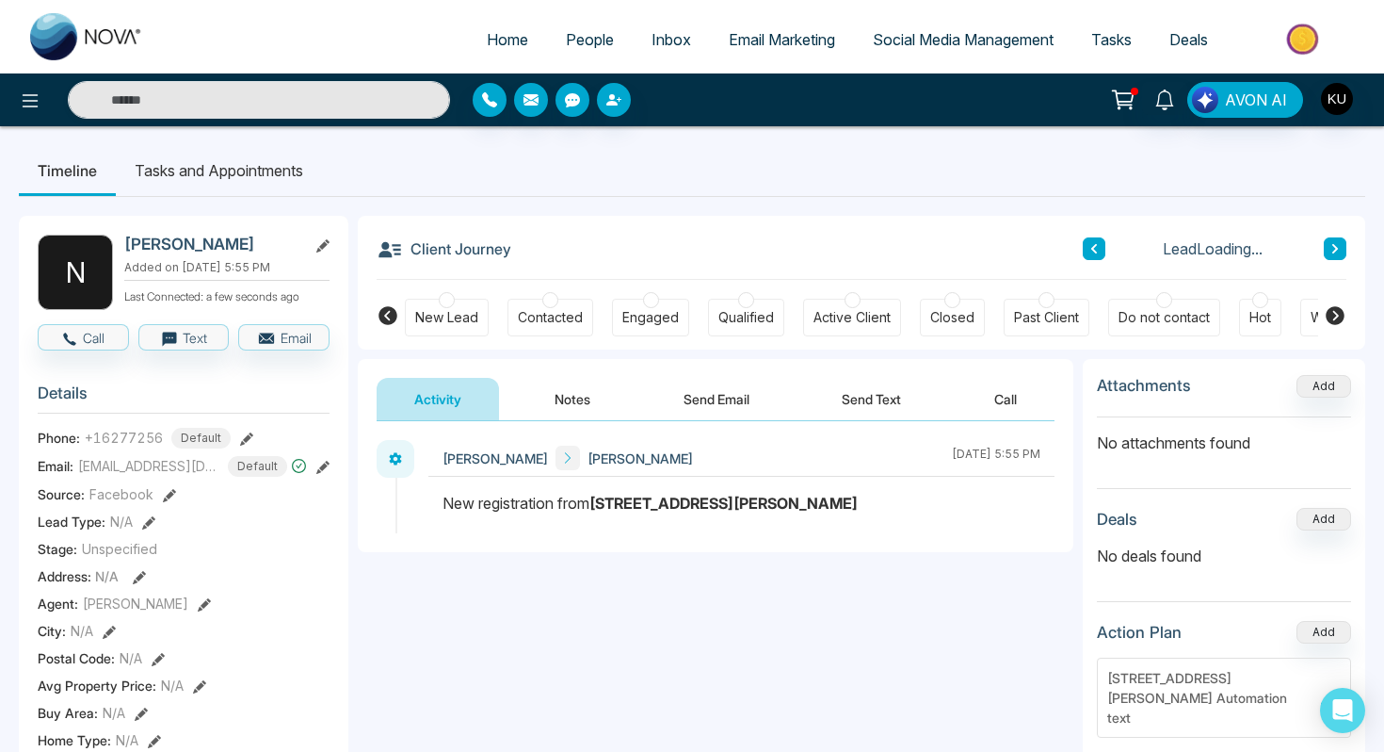
click at [1336, 245] on icon at bounding box center [1335, 248] width 9 height 11
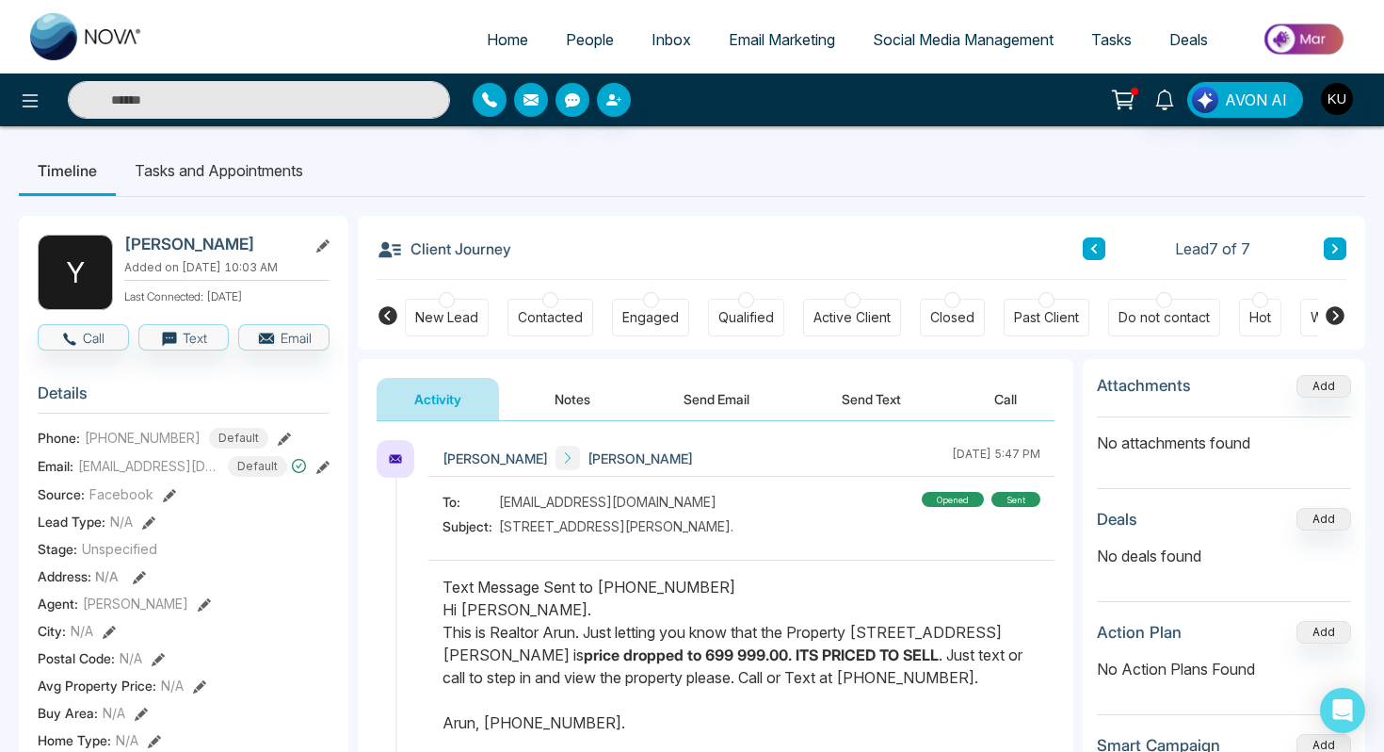
click at [515, 31] on link "Home" at bounding box center [507, 40] width 79 height 36
select select "*"
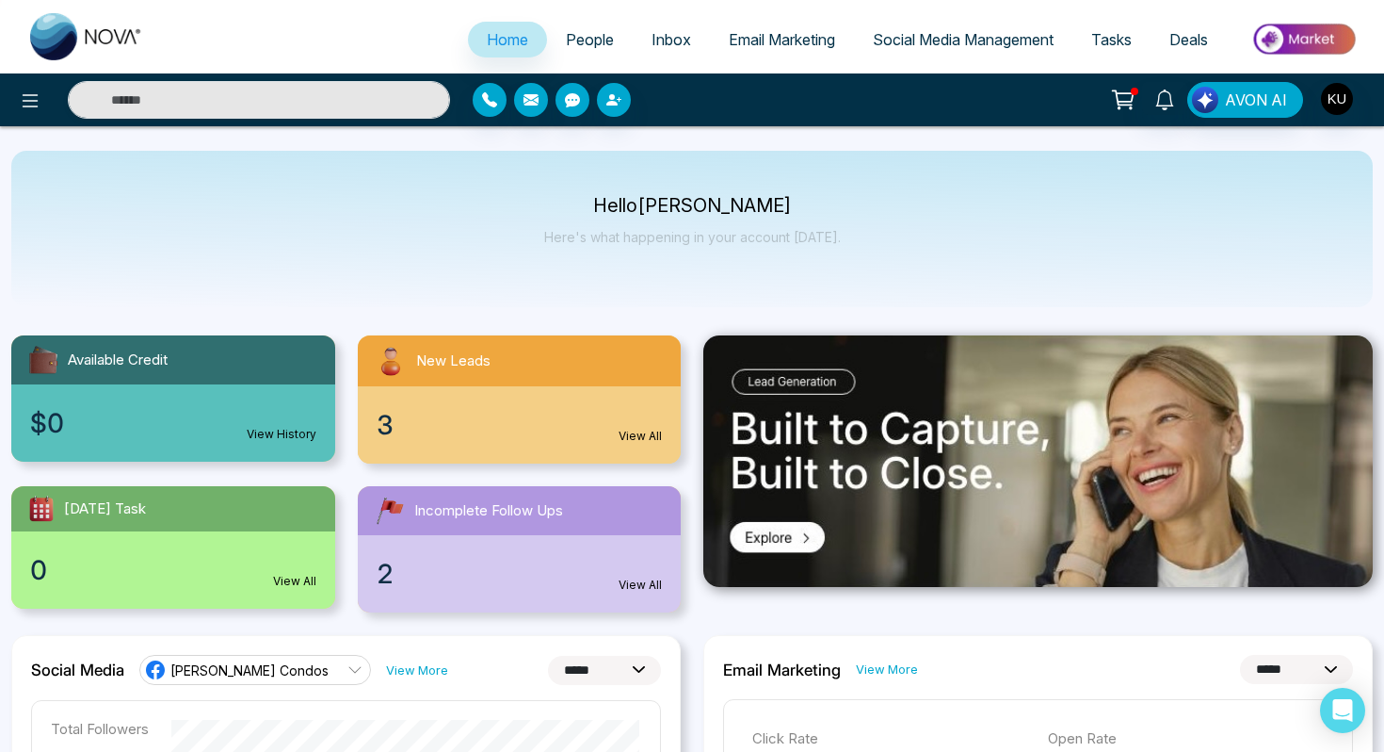
click at [638, 585] on link "View All" at bounding box center [640, 584] width 43 height 17
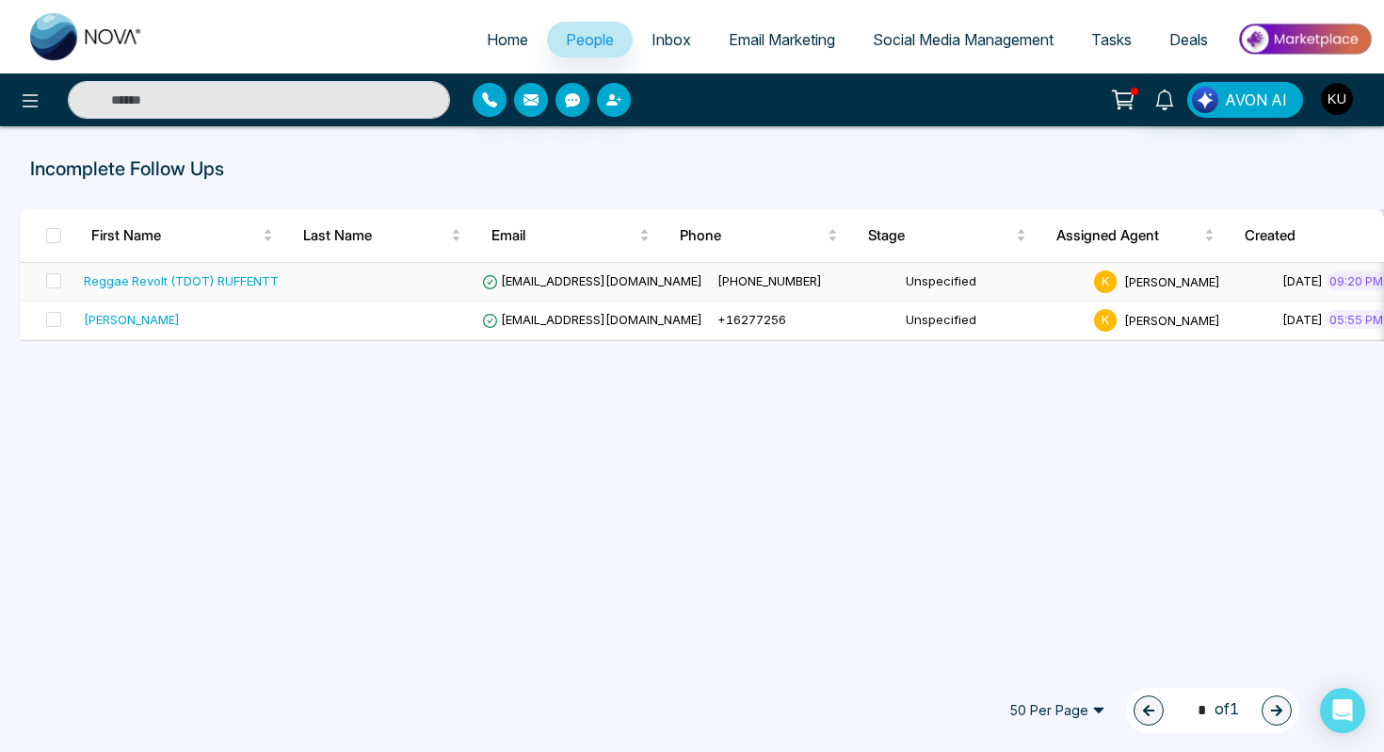
click at [215, 283] on div "Reggae Revolt (TDOT) RUFFENTT" at bounding box center [181, 280] width 195 height 19
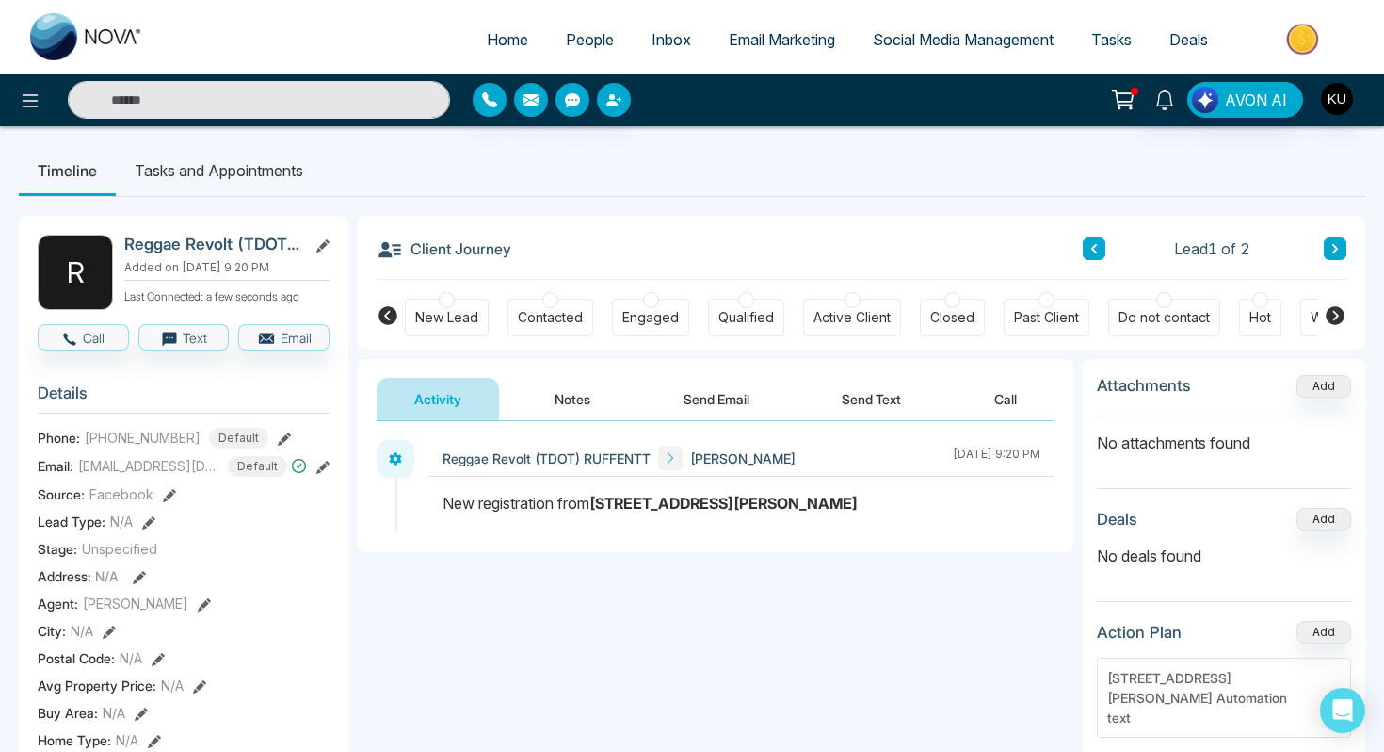
click at [866, 395] on button "Send Text" at bounding box center [871, 399] width 135 height 42
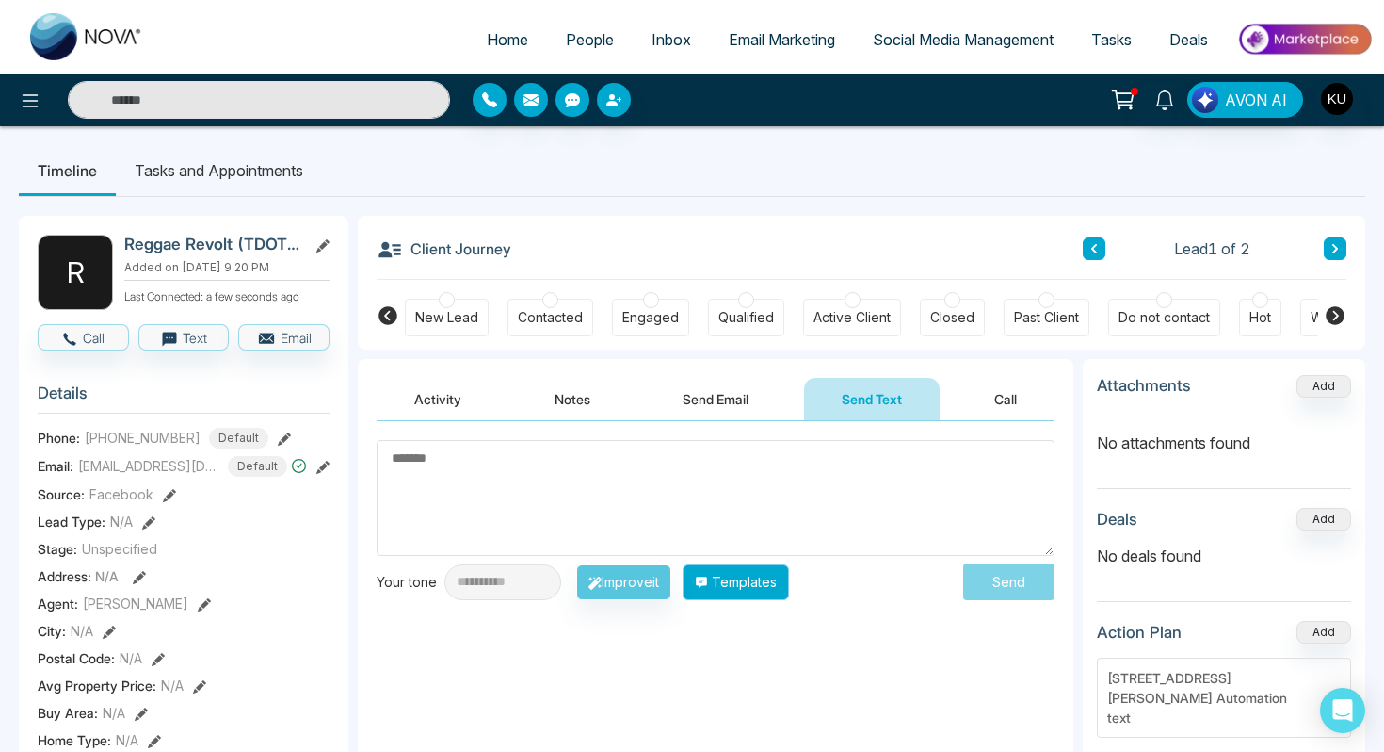
click at [756, 593] on button "Templates" at bounding box center [736, 582] width 106 height 36
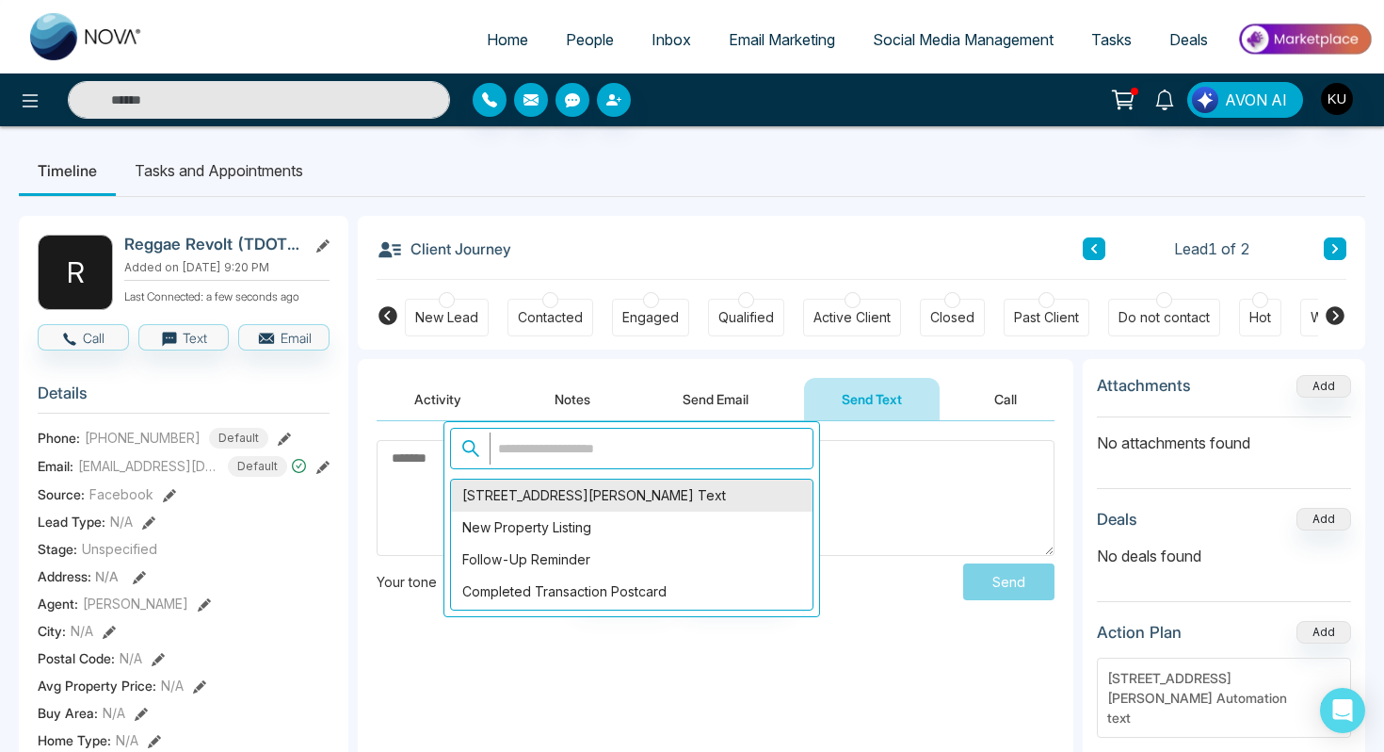
click at [646, 494] on div "16 Boone Lane Text" at bounding box center [632, 495] width 362 height 32
type textarea "**********"
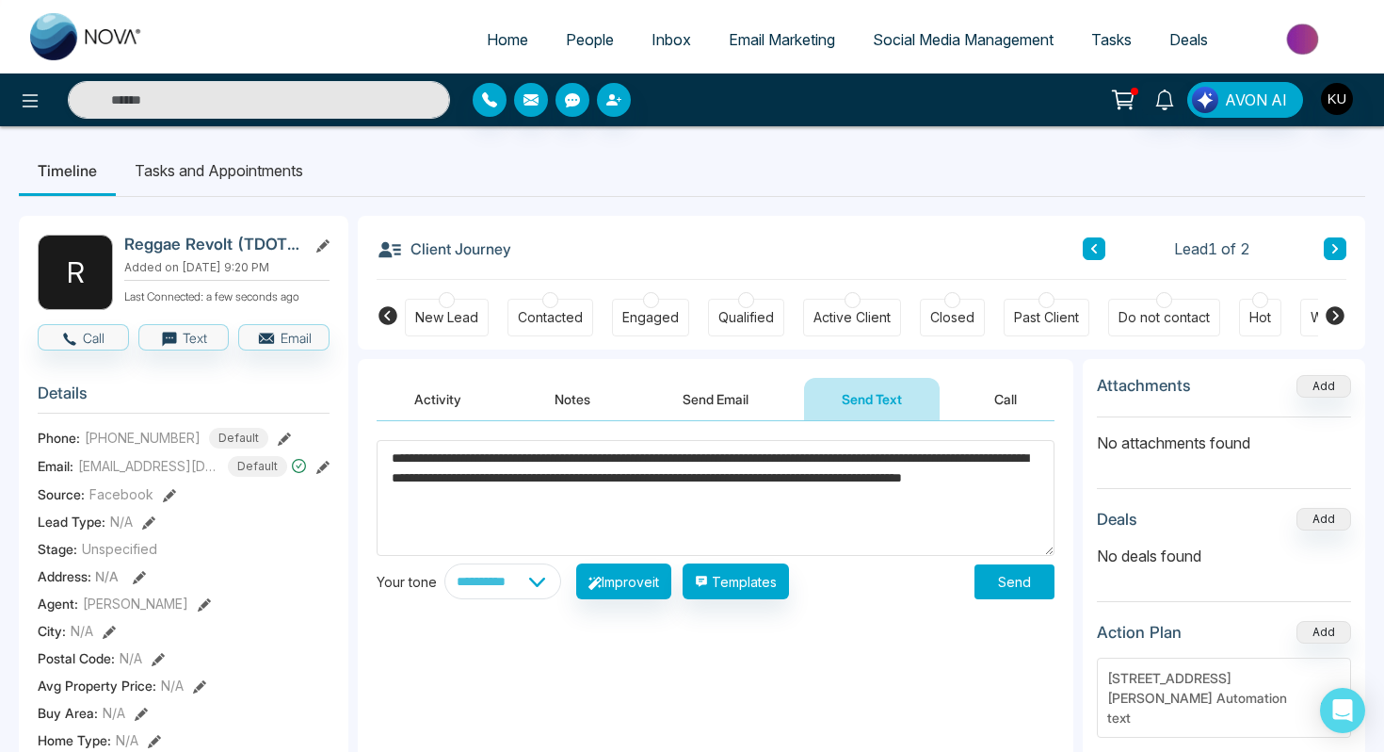
click at [998, 580] on button "Send" at bounding box center [1015, 581] width 80 height 35
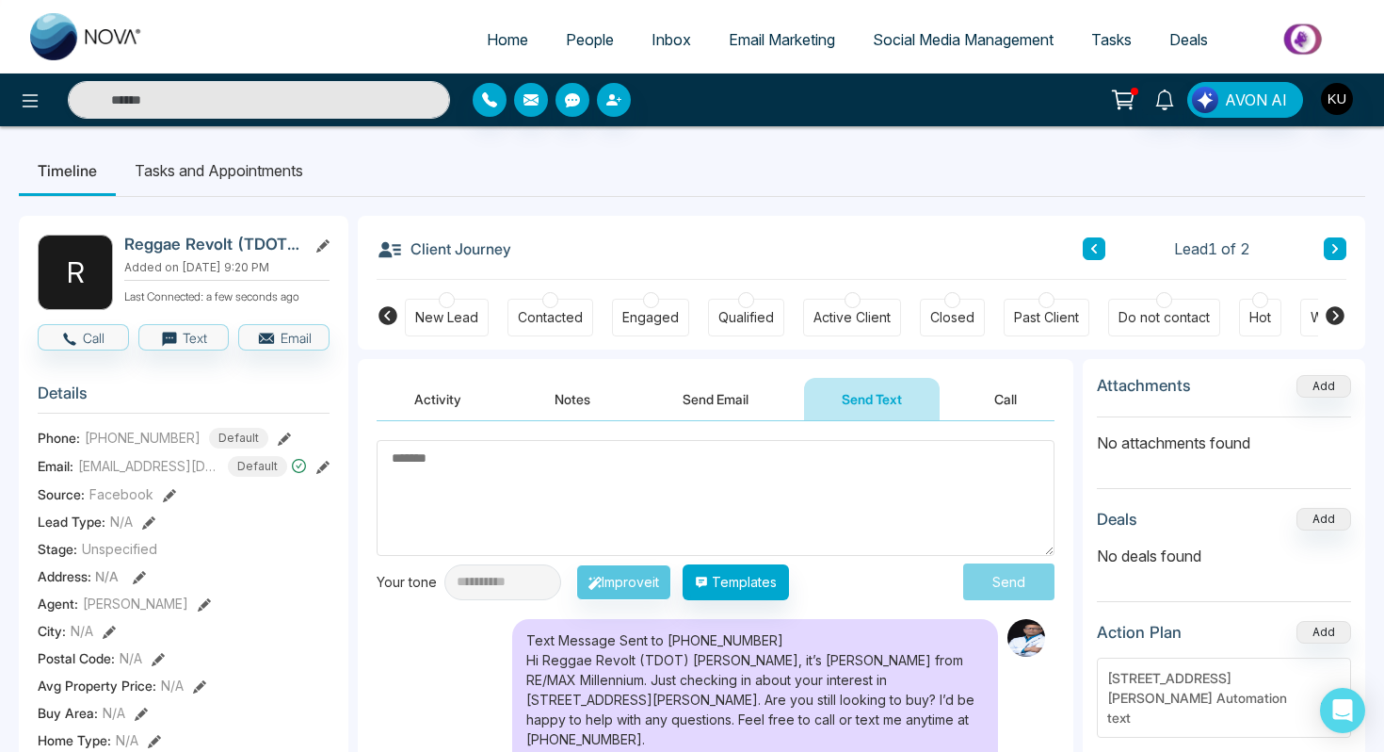
click at [575, 46] on span "People" at bounding box center [590, 39] width 48 height 19
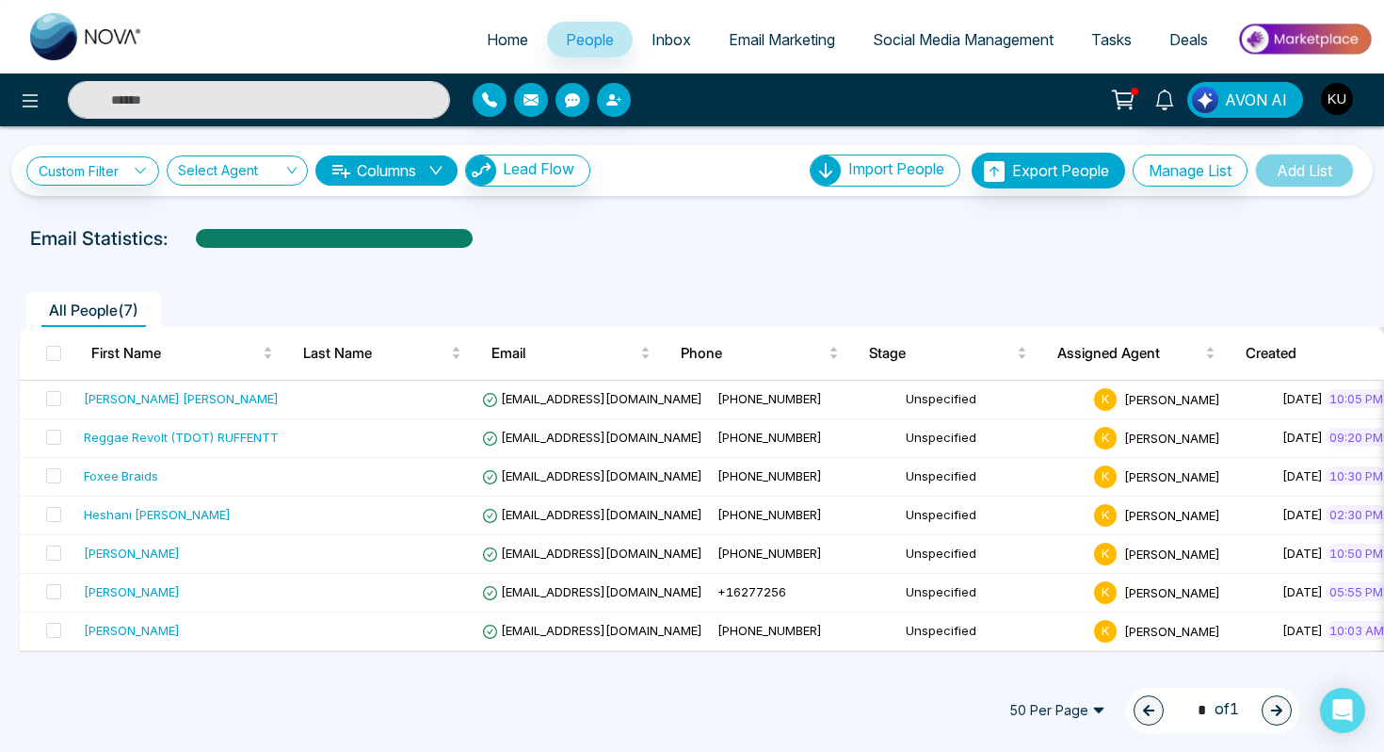
click at [498, 56] on link "Home" at bounding box center [507, 40] width 79 height 36
select select "*"
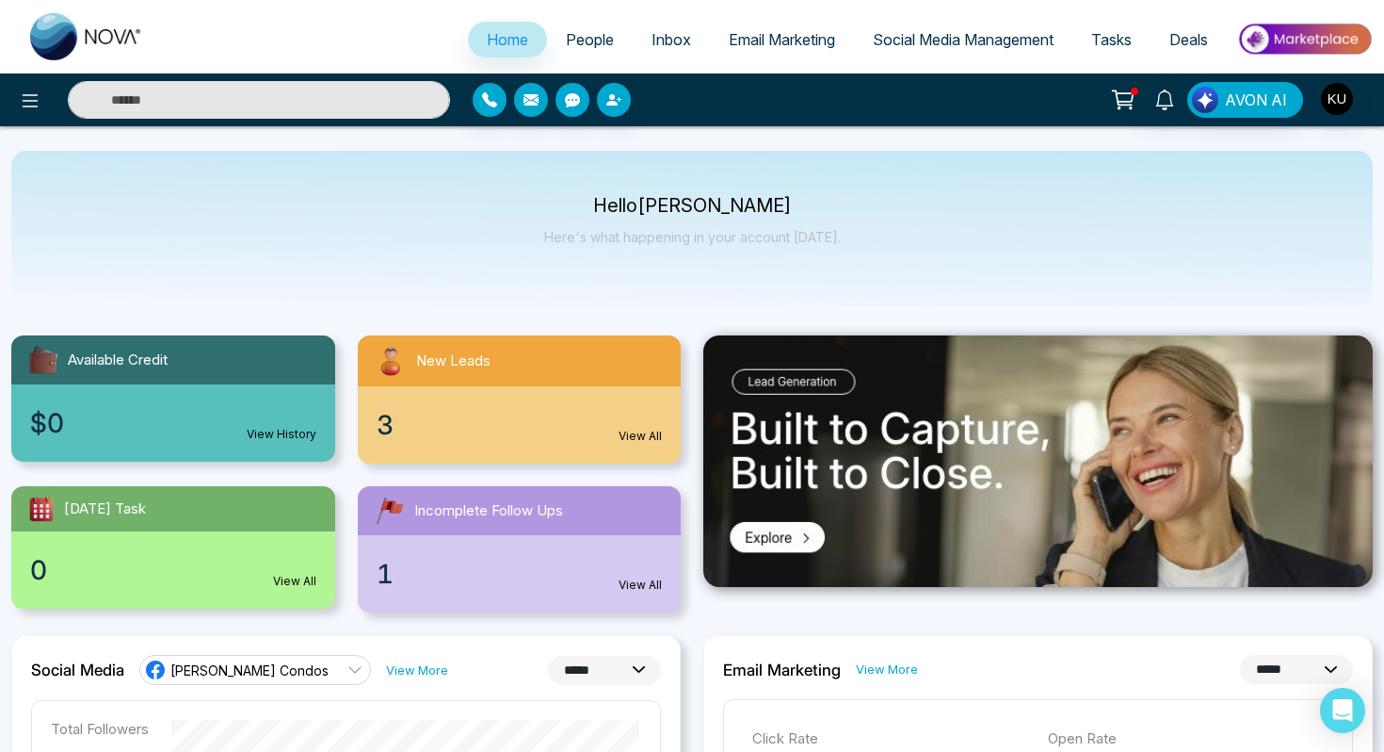
click at [641, 584] on link "View All" at bounding box center [640, 584] width 43 height 17
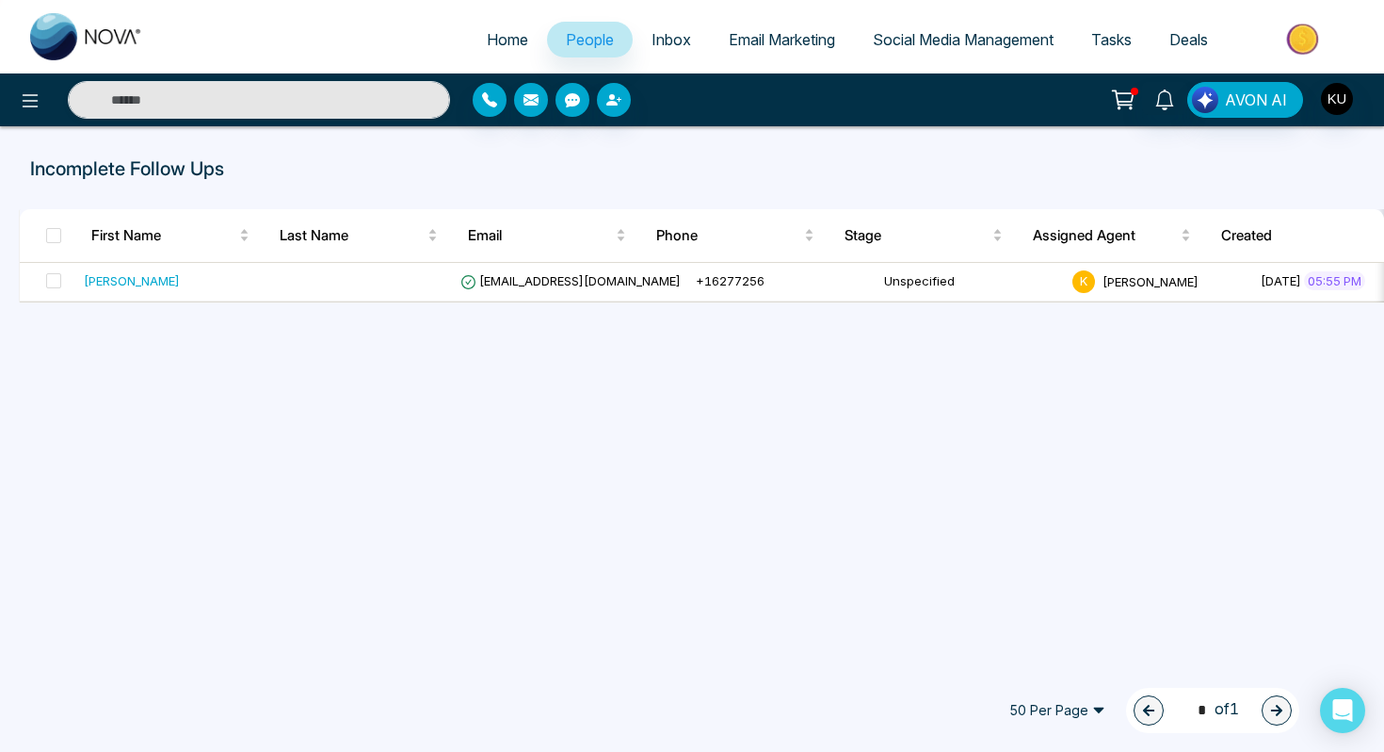
click at [487, 34] on span "Home" at bounding box center [507, 39] width 41 height 19
select select "*"
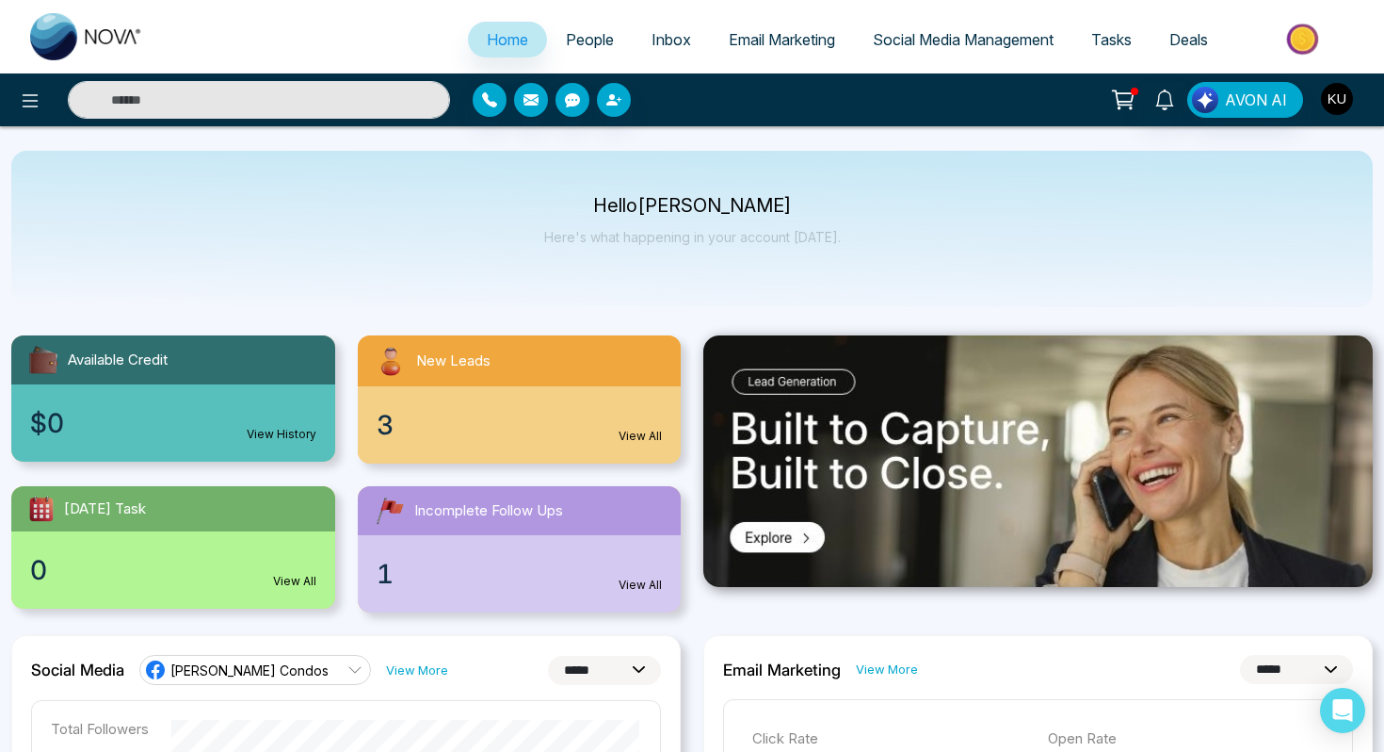
click at [1348, 102] on img "button" at bounding box center [1337, 99] width 32 height 32
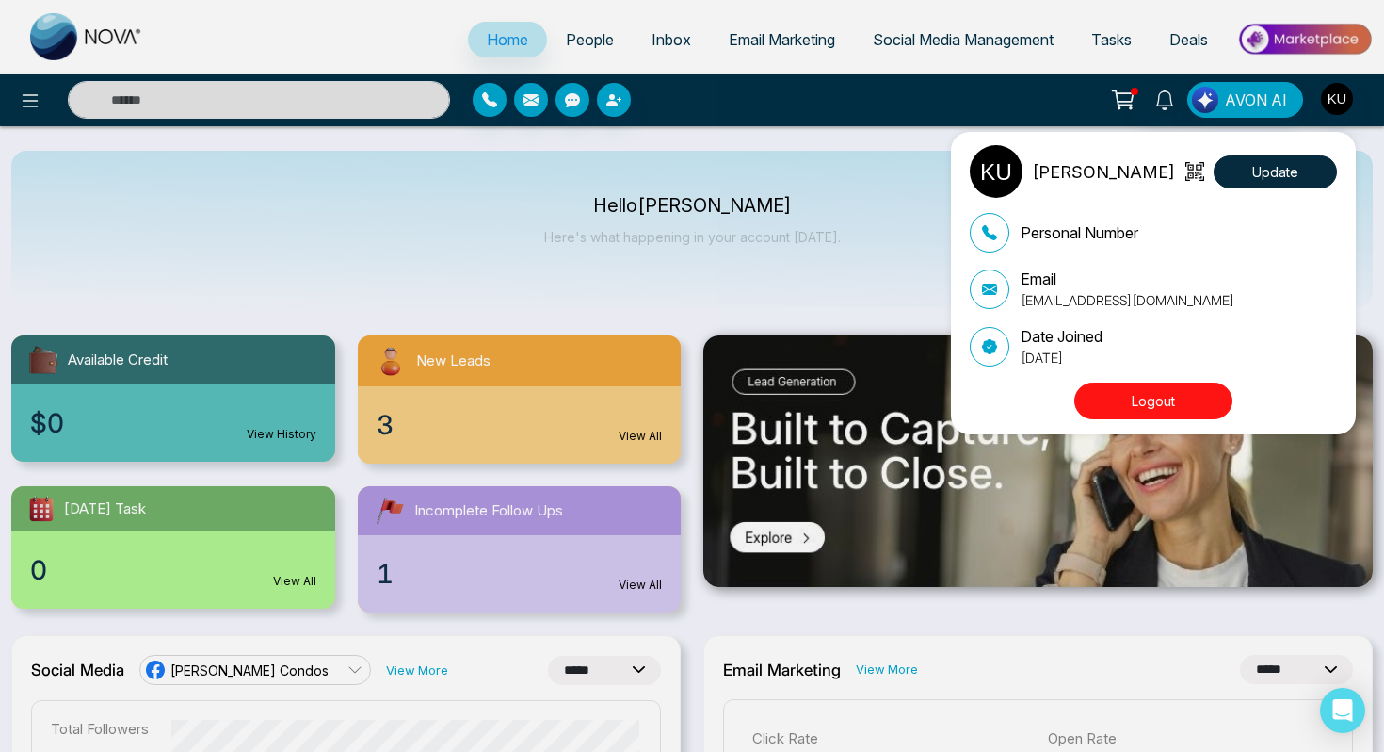
click at [1129, 394] on button "Logout" at bounding box center [1154, 400] width 158 height 37
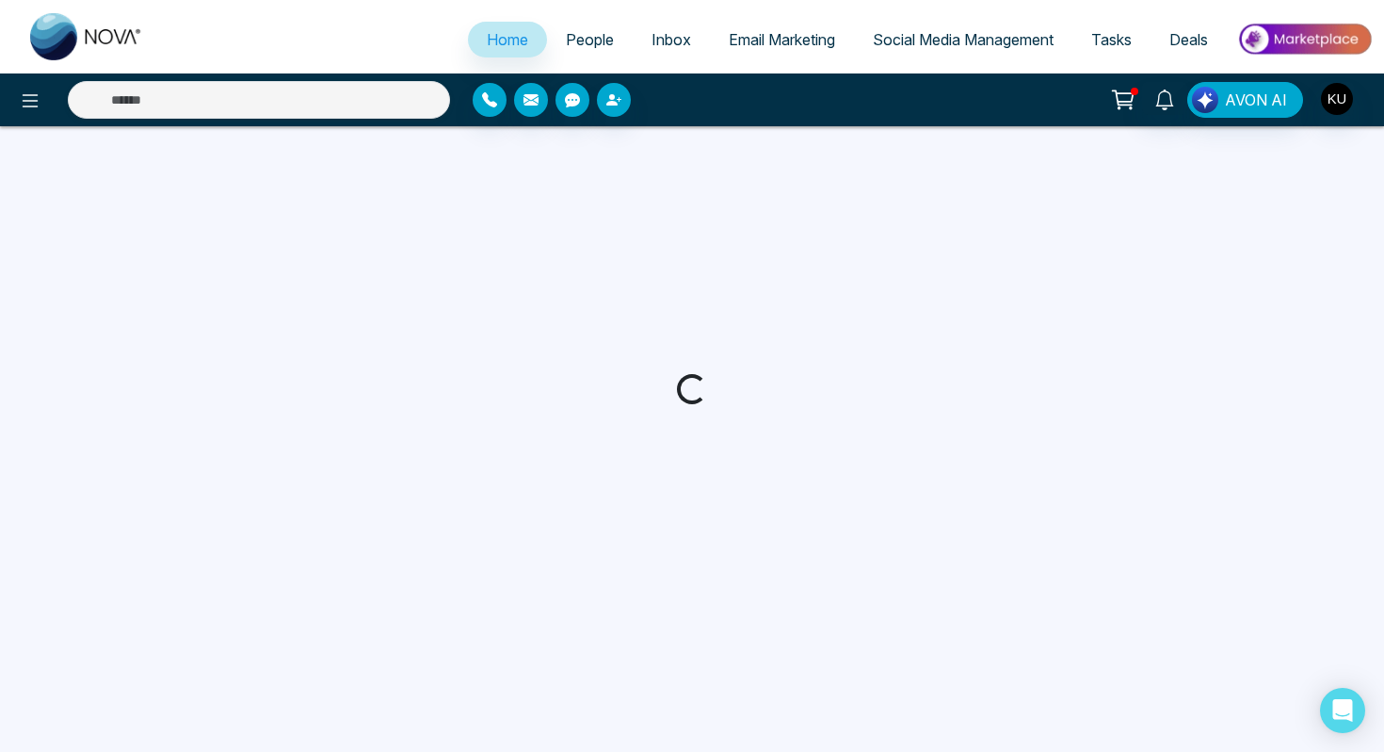
select select "*"
